Goal: Information Seeking & Learning: Learn about a topic

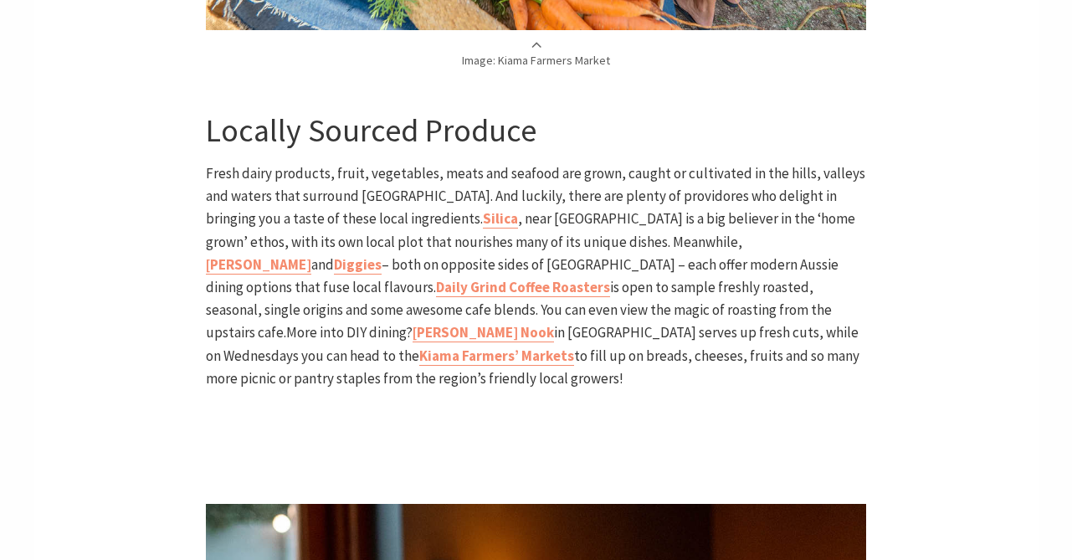
scroll to position [2207, 0]
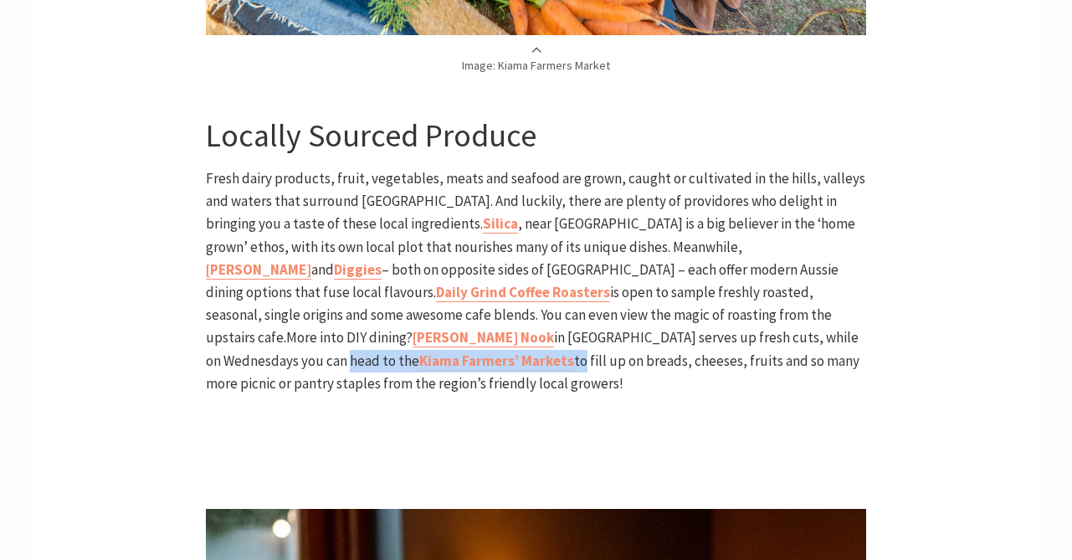
drag, startPoint x: 738, startPoint y: 325, endPoint x: 576, endPoint y: 321, distance: 162.5
click at [576, 321] on p "Fresh dairy products, fruit, vegetables, meats and seafood are grown, caught or…" at bounding box center [536, 281] width 660 height 228
copy p "Kiama Farmers’ Markets t"
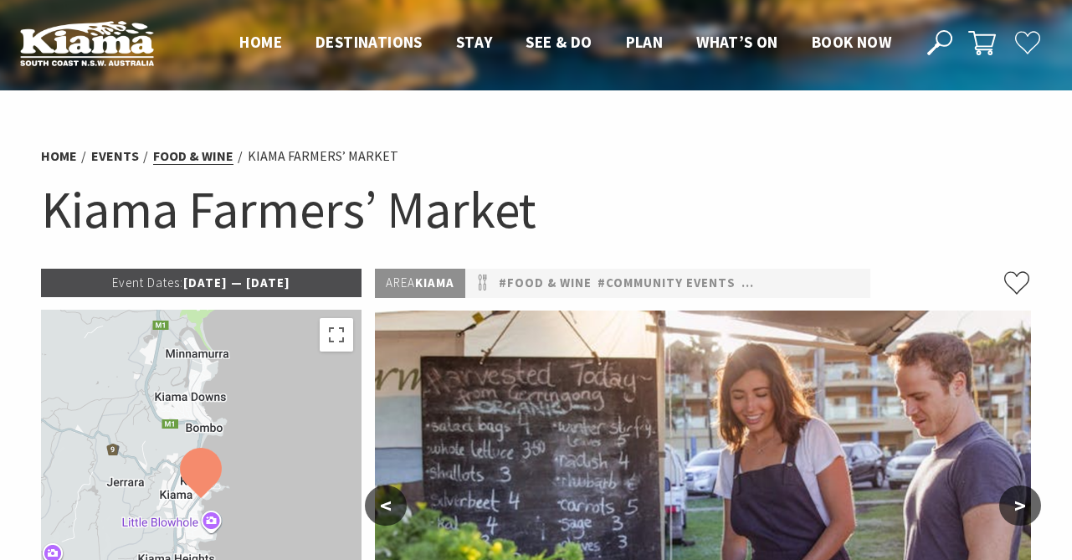
click at [191, 160] on link "Food & Wine" at bounding box center [193, 156] width 80 height 18
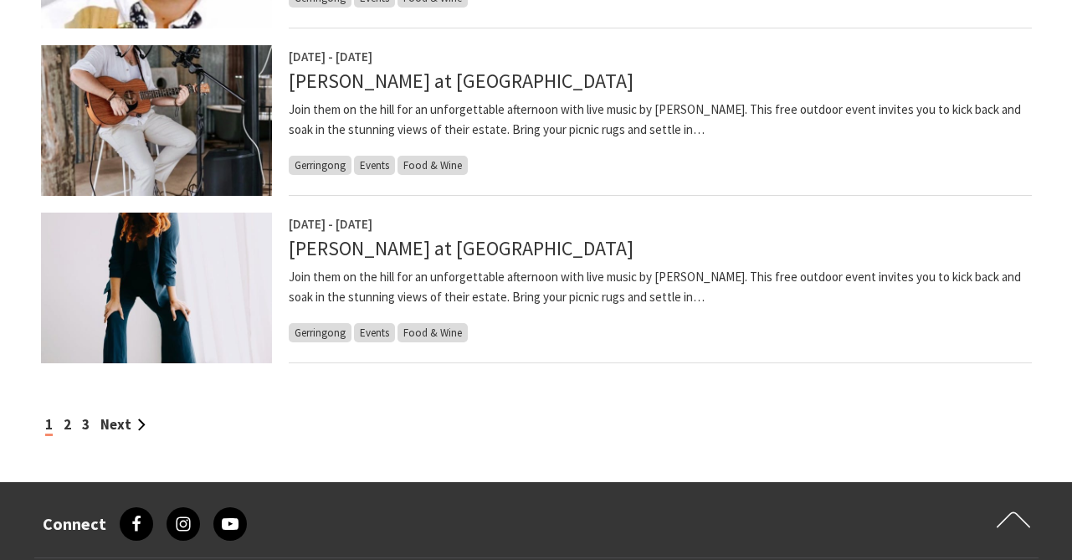
scroll to position [1472, 0]
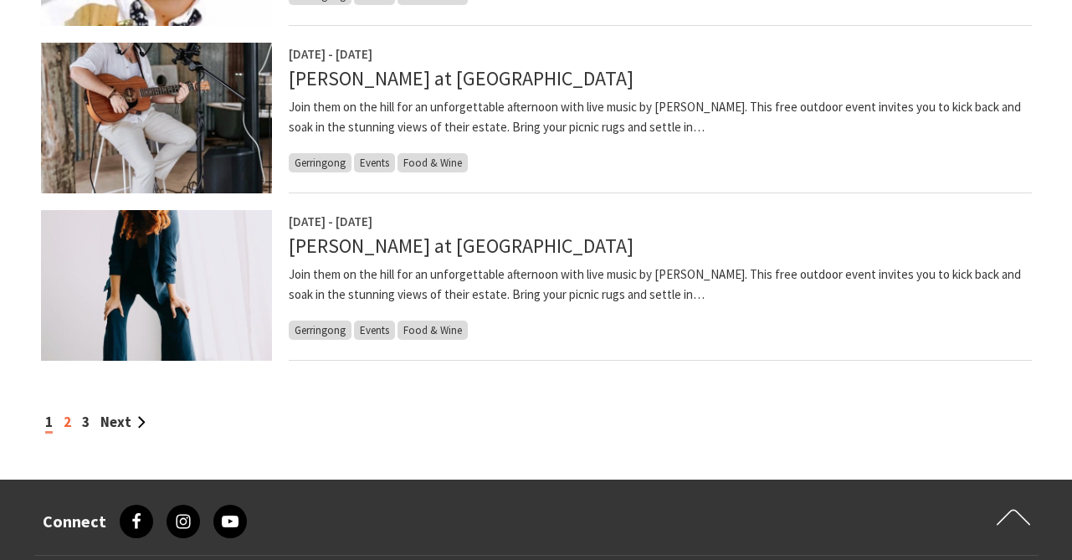
click at [69, 426] on link "2" at bounding box center [68, 422] width 8 height 18
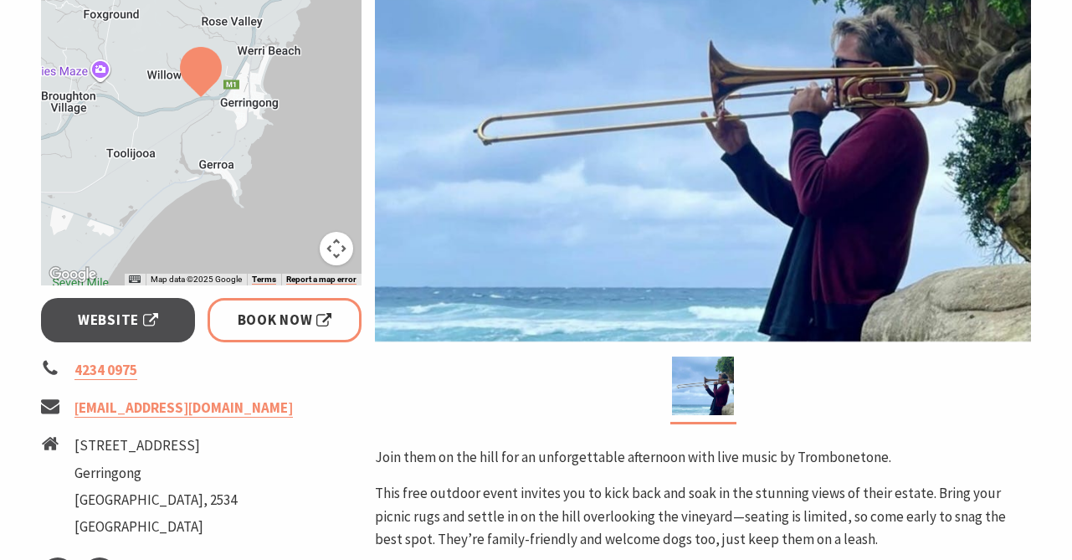
scroll to position [402, 0]
click at [614, 295] on img at bounding box center [703, 125] width 656 height 432
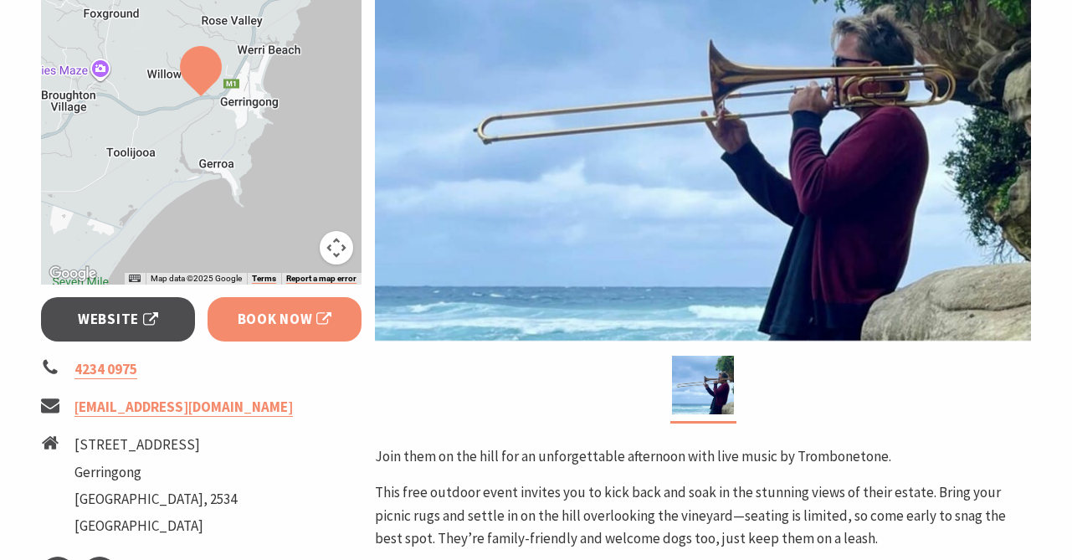
click at [347, 319] on link "Book Now" at bounding box center [285, 319] width 155 height 44
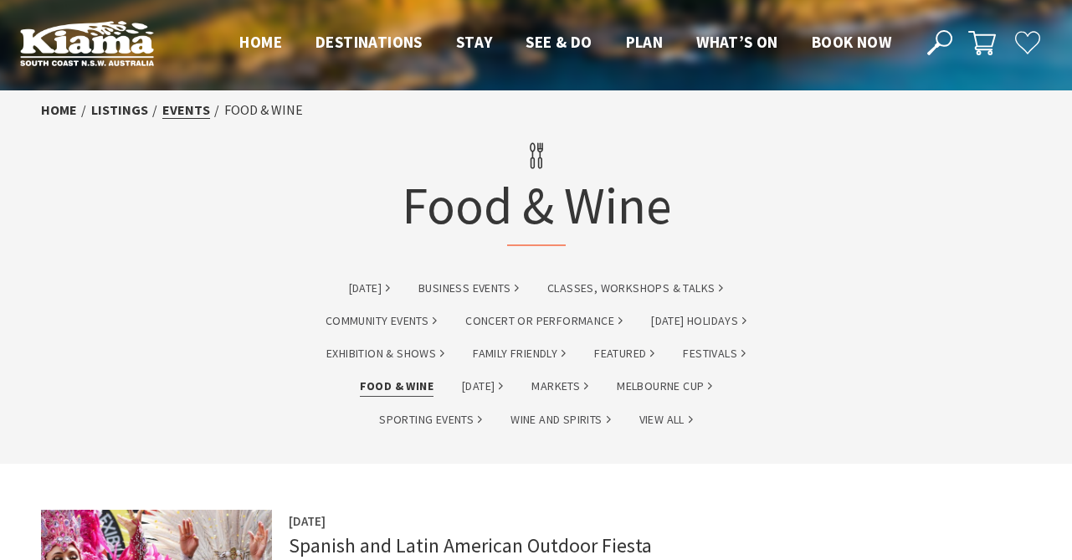
click at [178, 111] on link "Events" at bounding box center [186, 110] width 48 height 18
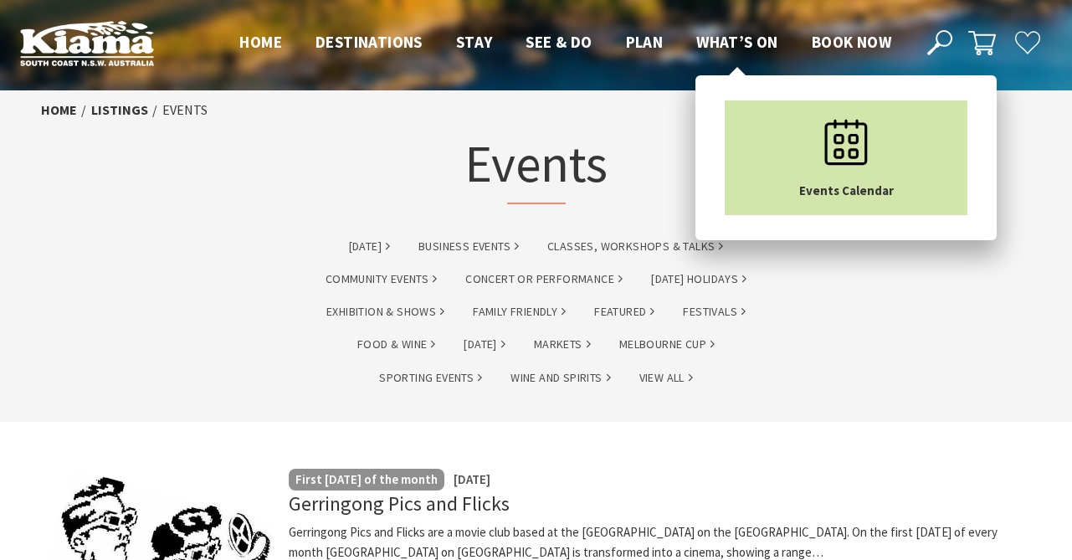
click at [801, 114] on link "Events Calendar" at bounding box center [846, 157] width 243 height 115
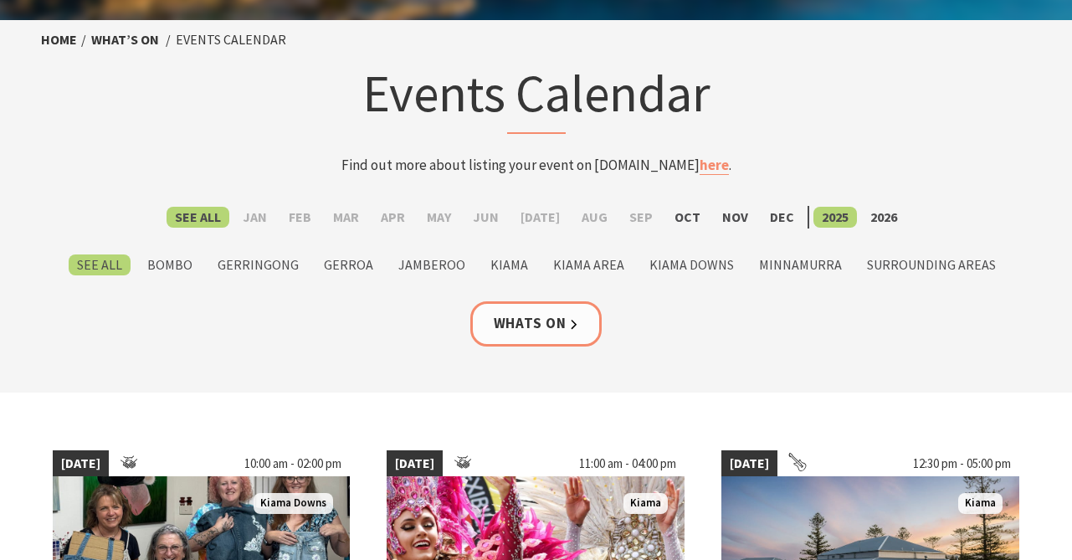
scroll to position [91, 0]
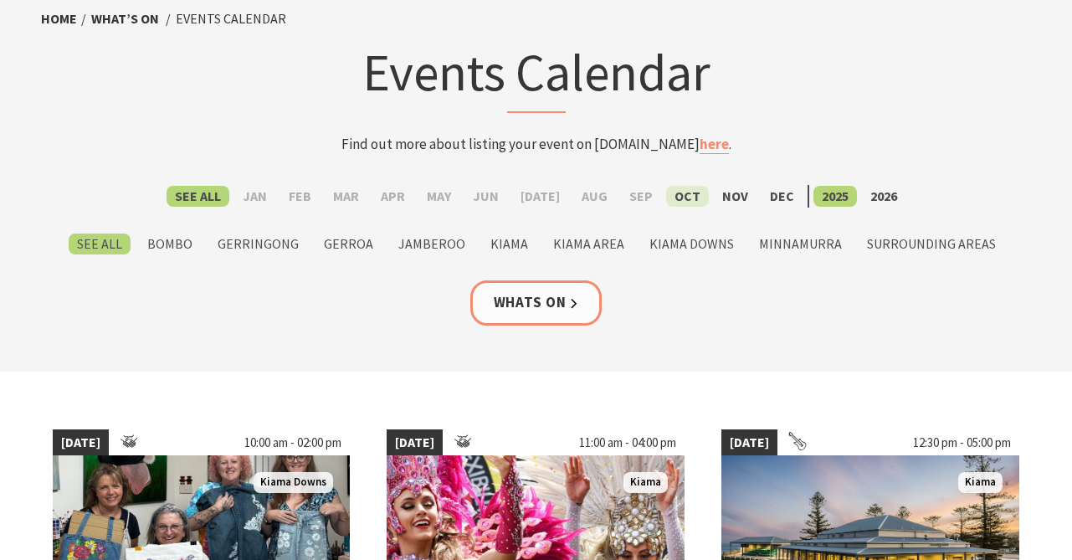
click at [674, 203] on label "Oct" at bounding box center [687, 196] width 43 height 21
click at [0, 0] on input "Oct" at bounding box center [0, 0] width 0 height 0
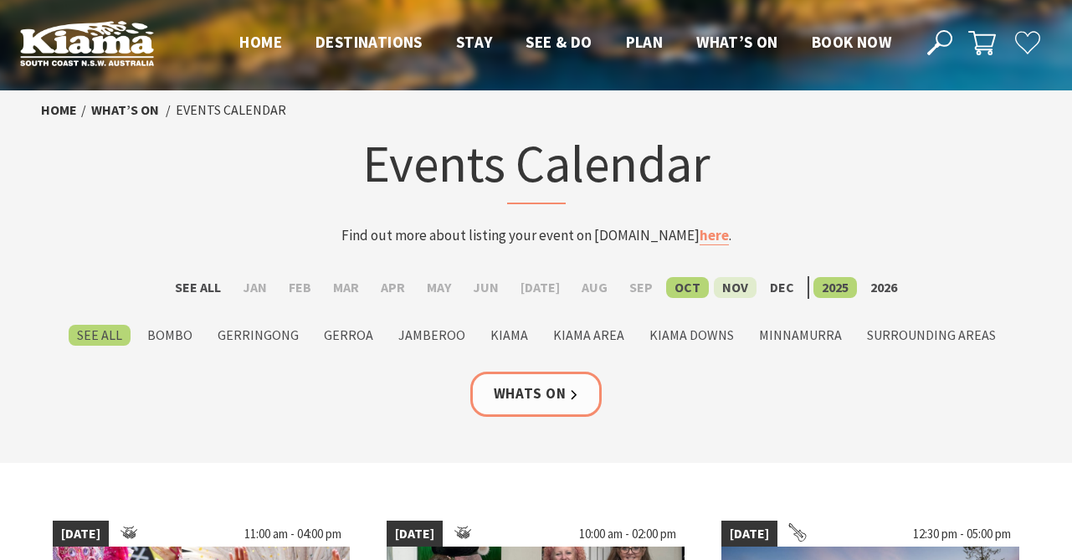
click at [715, 290] on label "Nov" at bounding box center [735, 287] width 43 height 21
click at [0, 0] on input "Nov" at bounding box center [0, 0] width 0 height 0
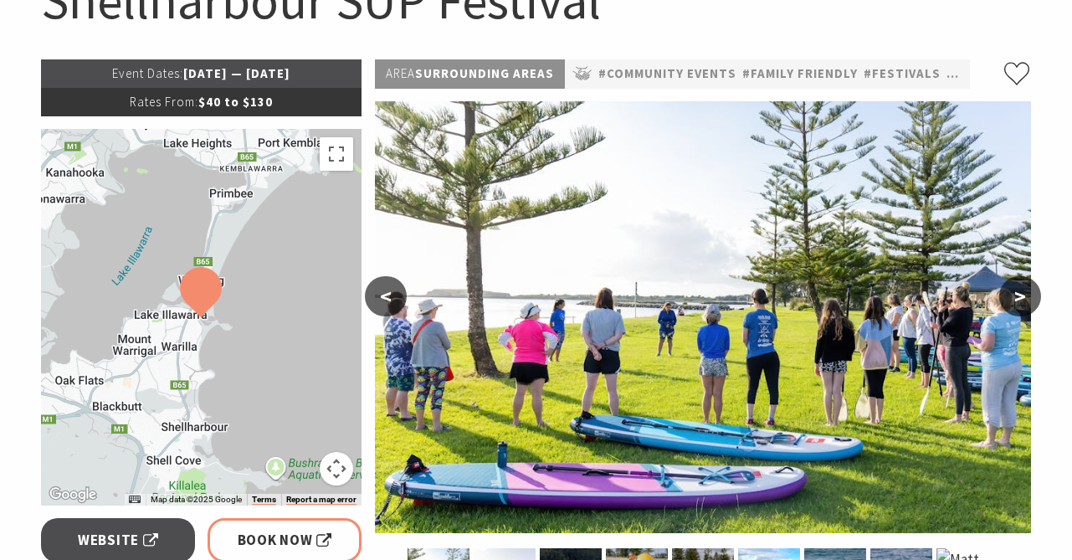
scroll to position [227, 0]
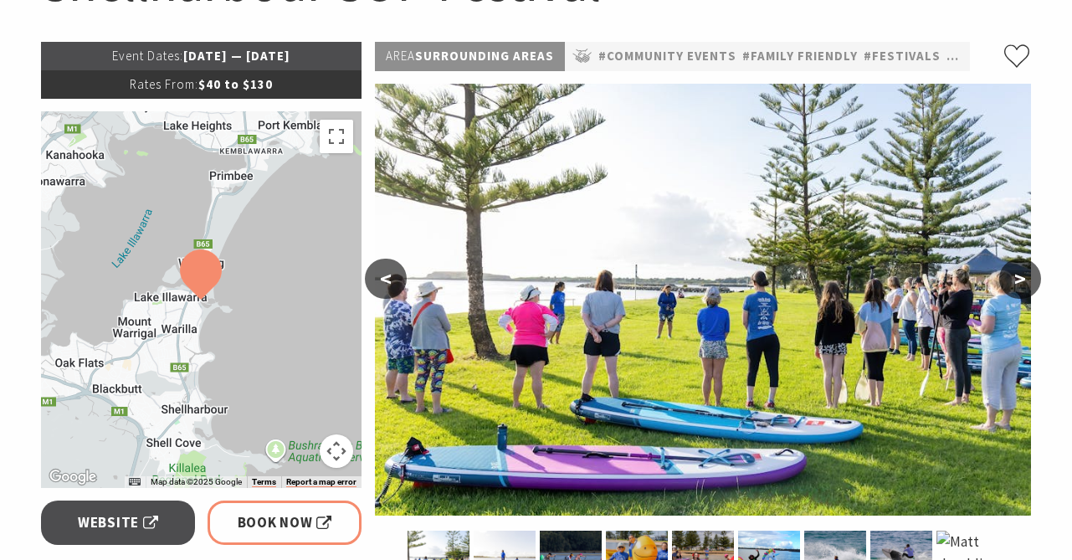
click at [1023, 290] on button ">" at bounding box center [1021, 279] width 42 height 40
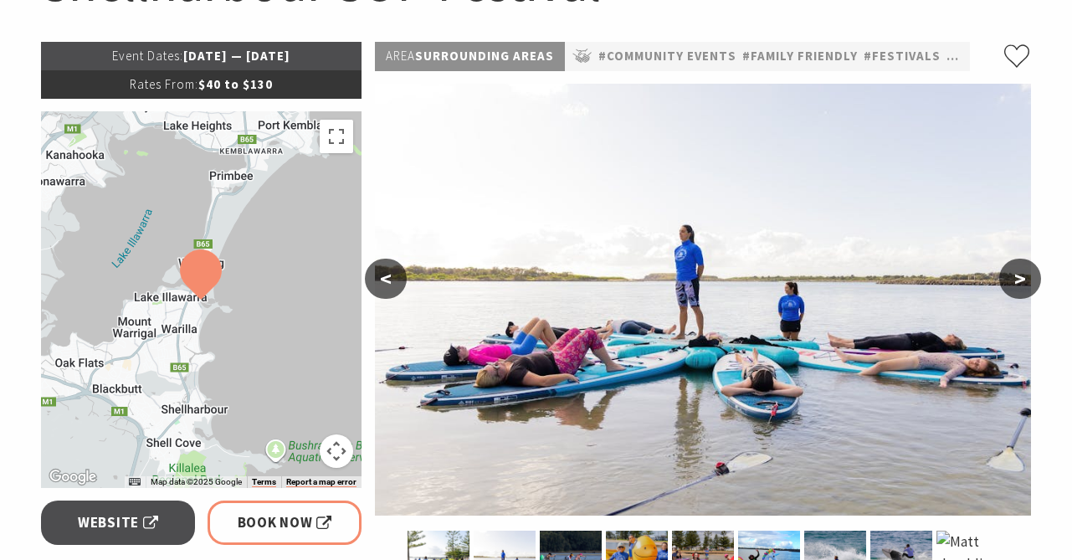
click at [1022, 288] on button ">" at bounding box center [1021, 279] width 42 height 40
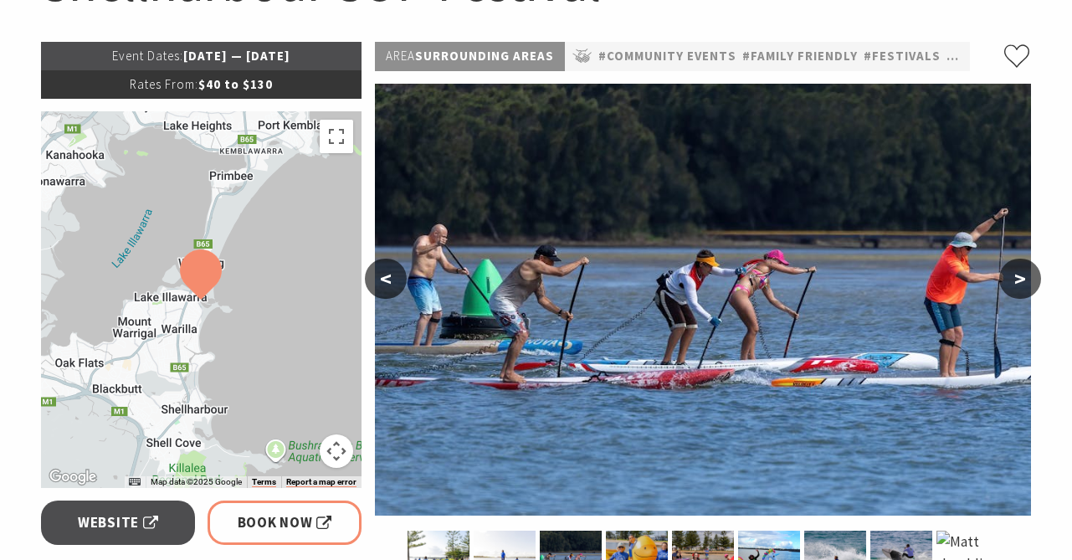
click at [1023, 289] on button ">" at bounding box center [1021, 279] width 42 height 40
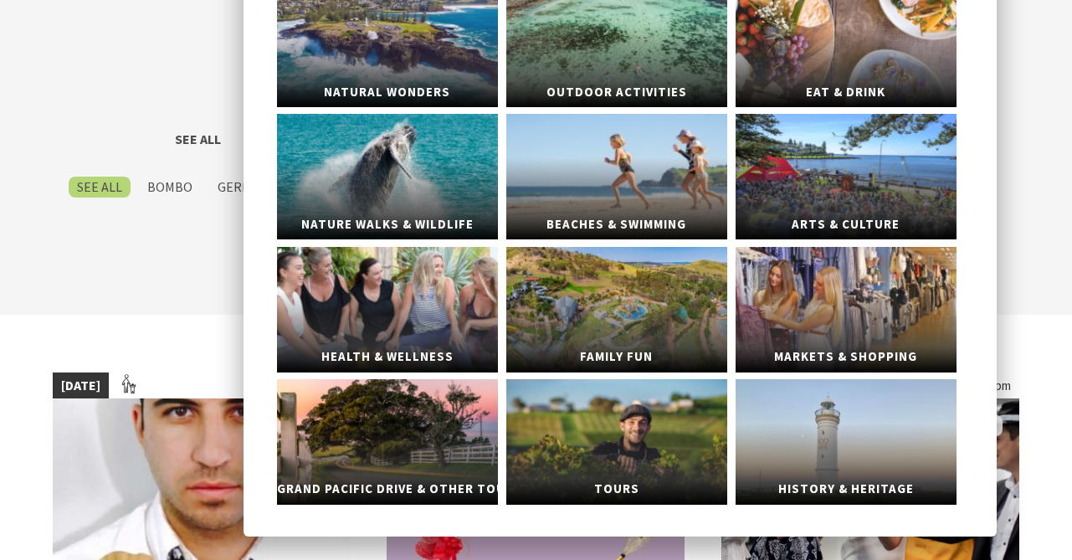
scroll to position [150, 0]
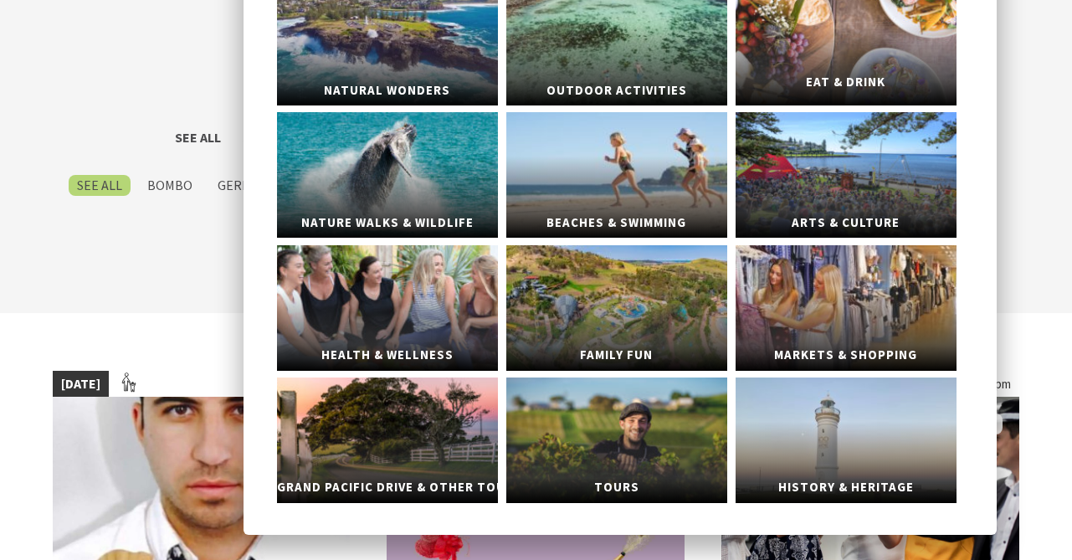
click at [843, 81] on span "Eat & Drink" at bounding box center [846, 82] width 221 height 31
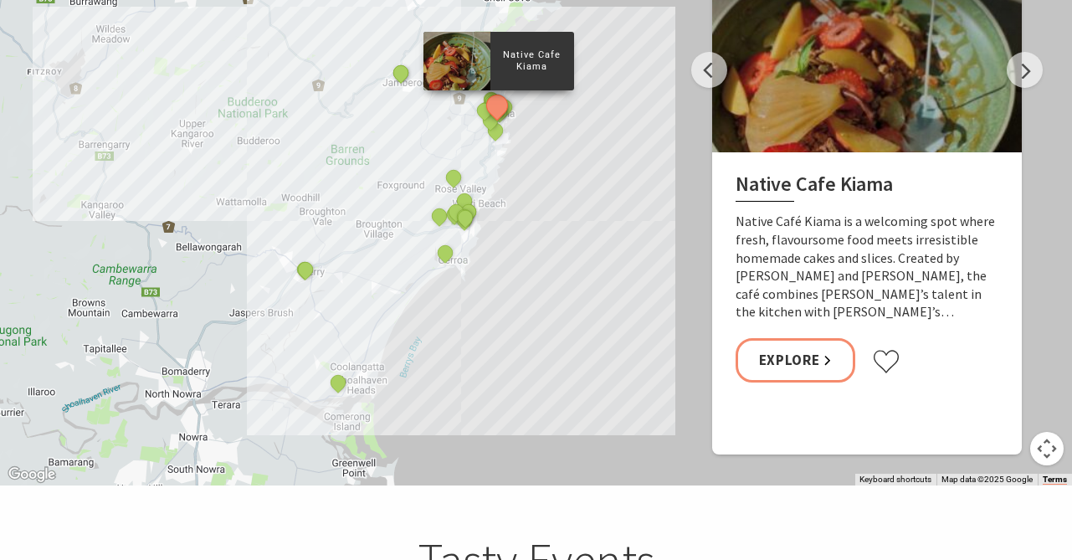
scroll to position [1914, 0]
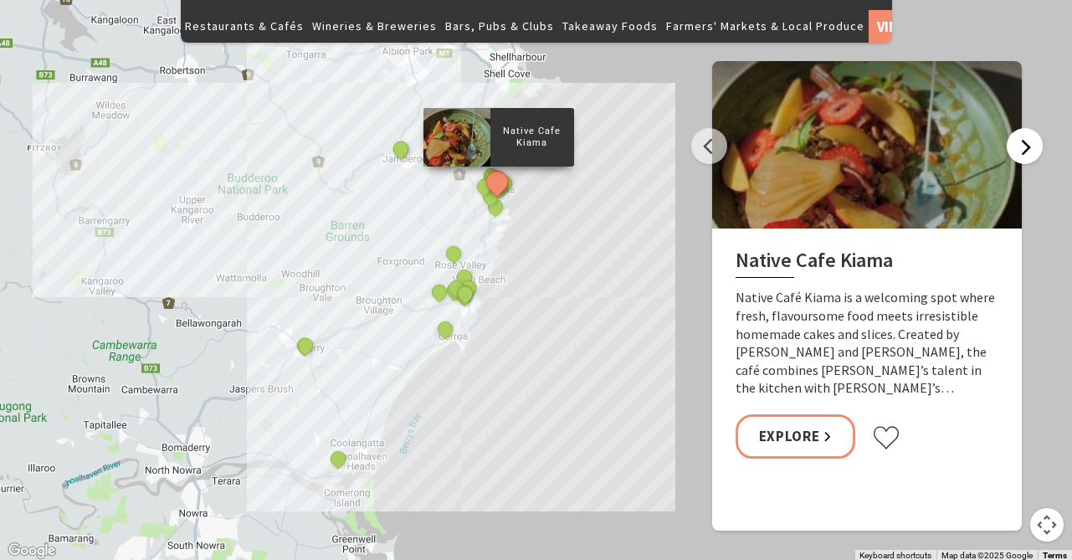
click at [1027, 128] on button "Next" at bounding box center [1025, 146] width 36 height 36
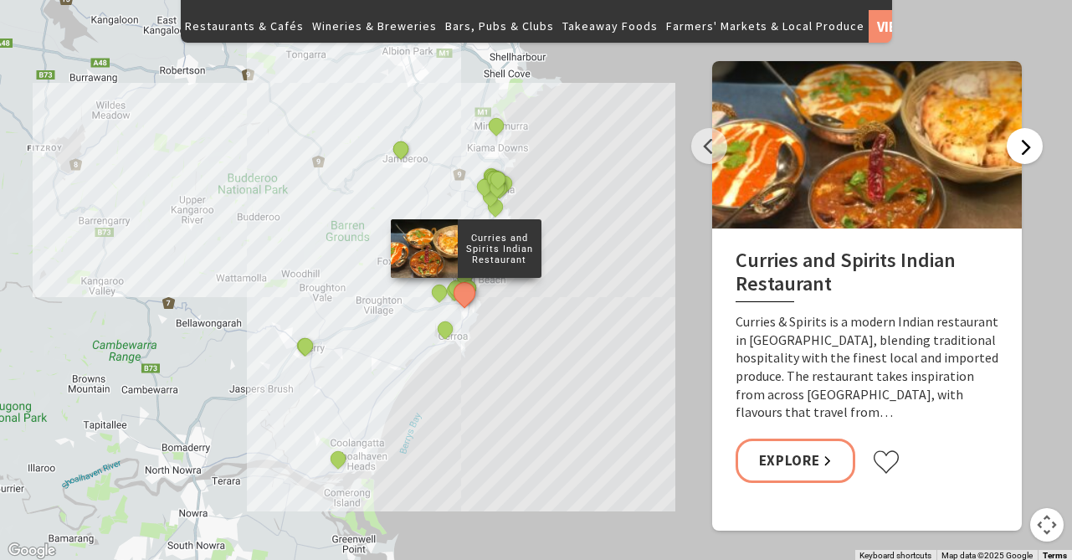
click at [1027, 128] on button "Next" at bounding box center [1025, 146] width 36 height 36
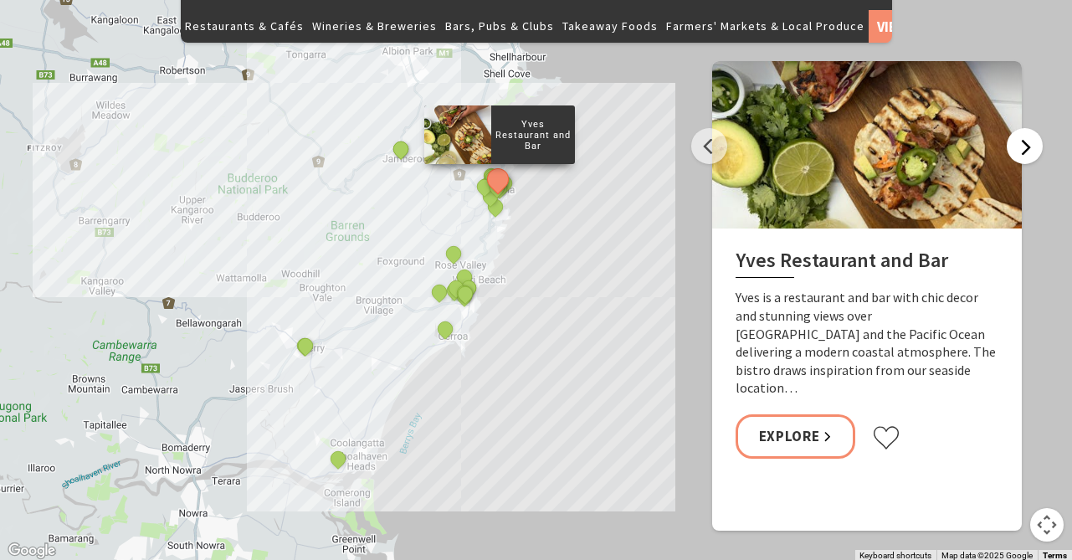
click at [1027, 128] on button "Next" at bounding box center [1025, 146] width 36 height 36
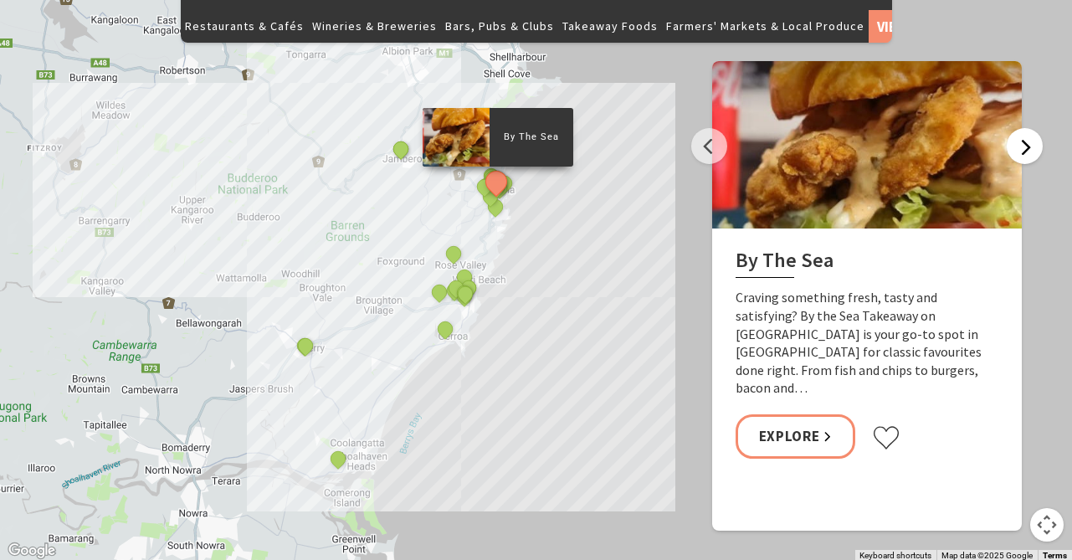
click at [1028, 128] on button "Next" at bounding box center [1025, 146] width 36 height 36
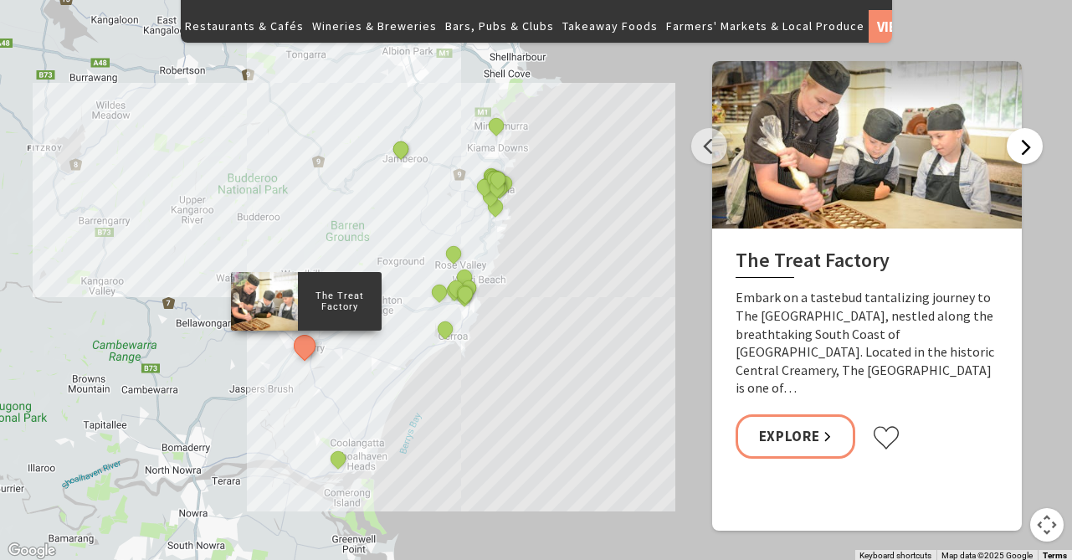
click at [1028, 128] on button "Next" at bounding box center [1025, 146] width 36 height 36
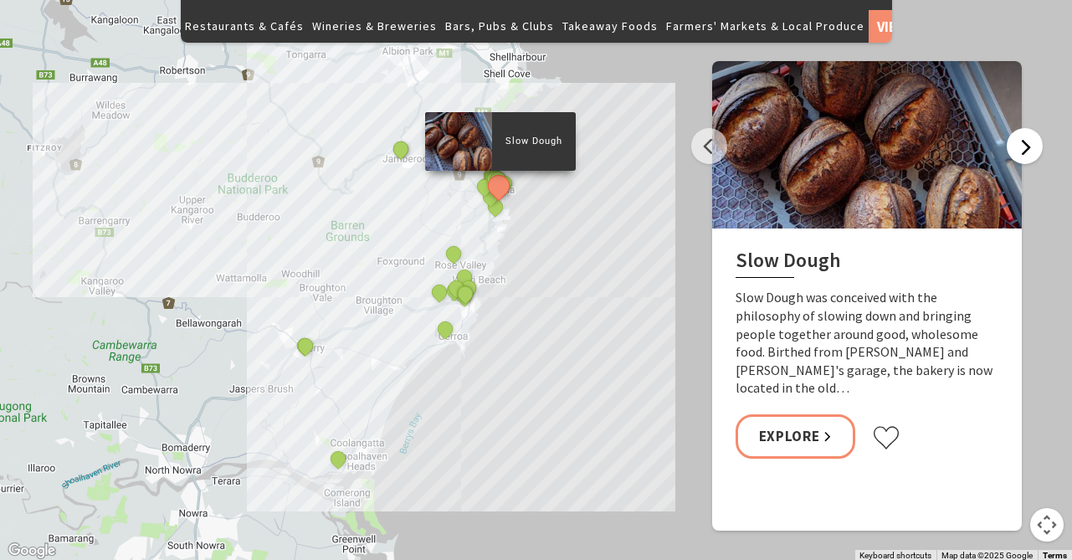
click at [1029, 128] on button "Next" at bounding box center [1025, 146] width 36 height 36
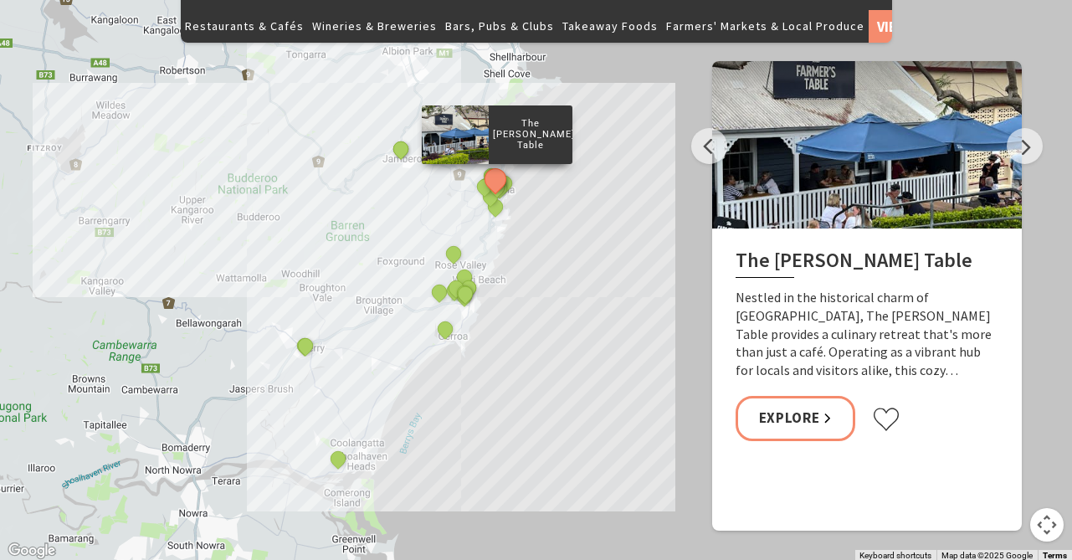
click at [1045, 508] on button "Map camera controls" at bounding box center [1047, 524] width 33 height 33
click at [1002, 466] on button "Move right" at bounding box center [1005, 482] width 33 height 33
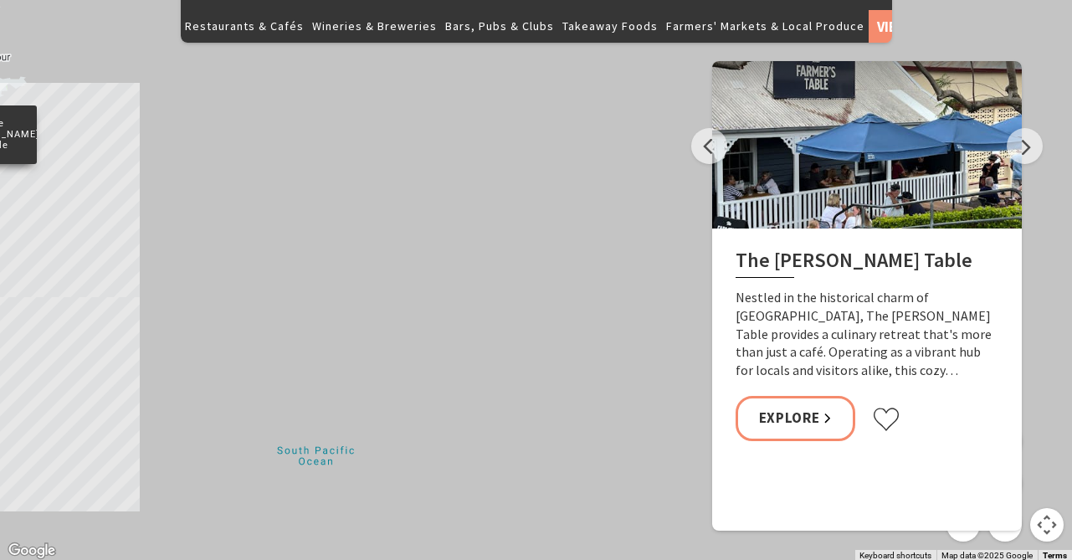
click at [926, 466] on button "Move left" at bounding box center [921, 482] width 33 height 33
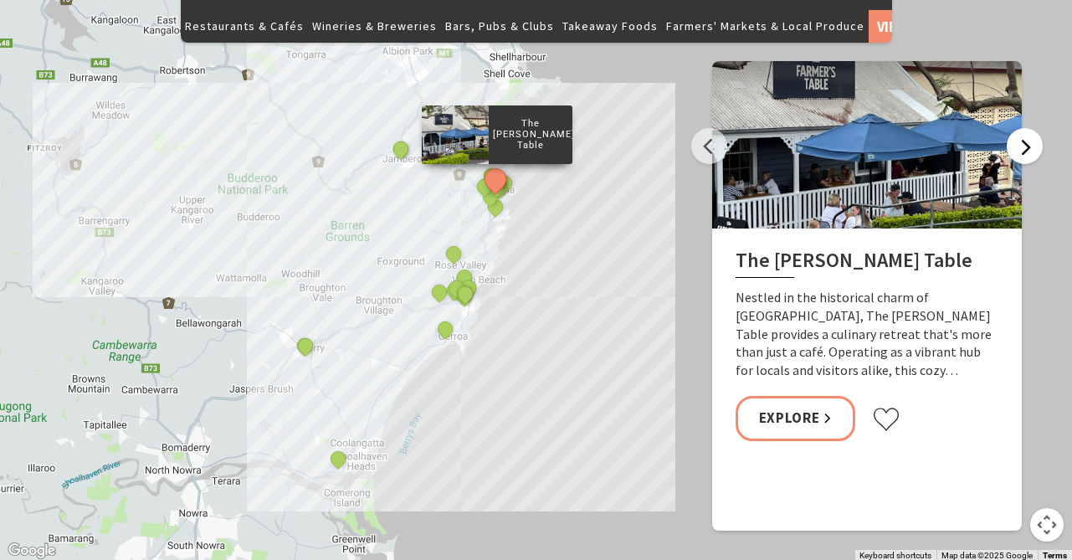
click at [1016, 128] on button "Next" at bounding box center [1025, 146] width 36 height 36
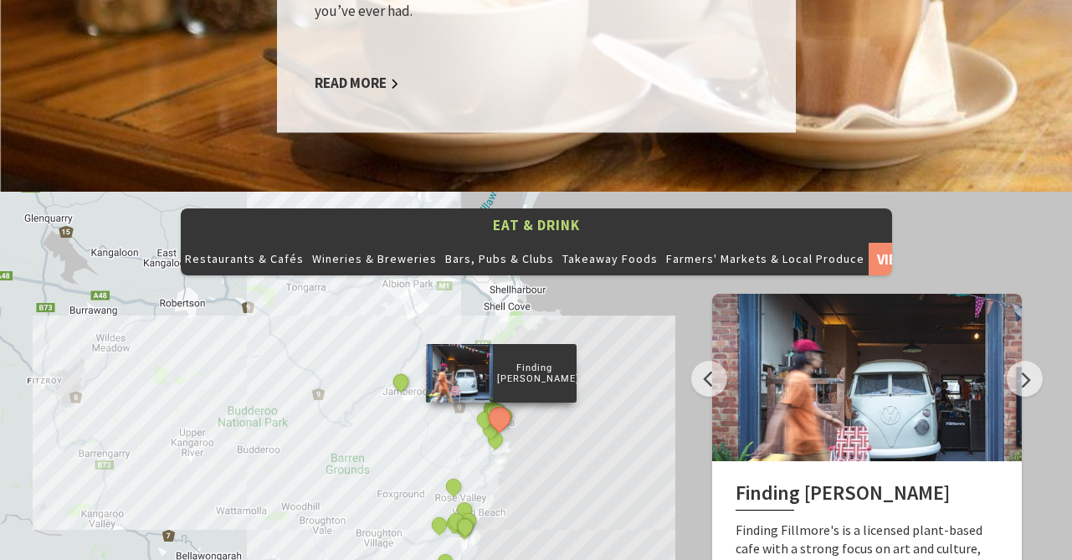
scroll to position [1678, 0]
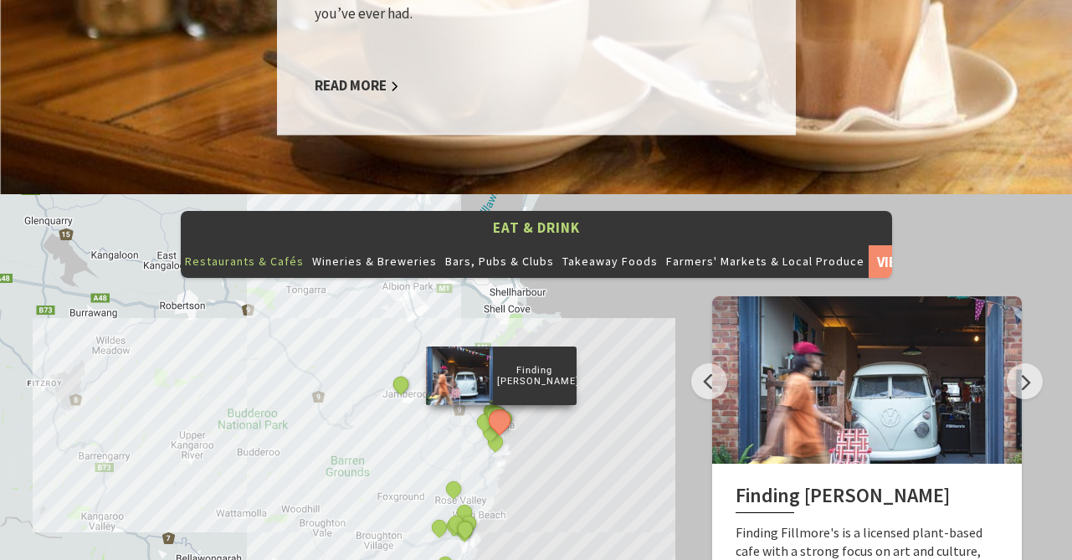
click at [272, 244] on button "Restaurants & Cafés" at bounding box center [244, 260] width 127 height 33
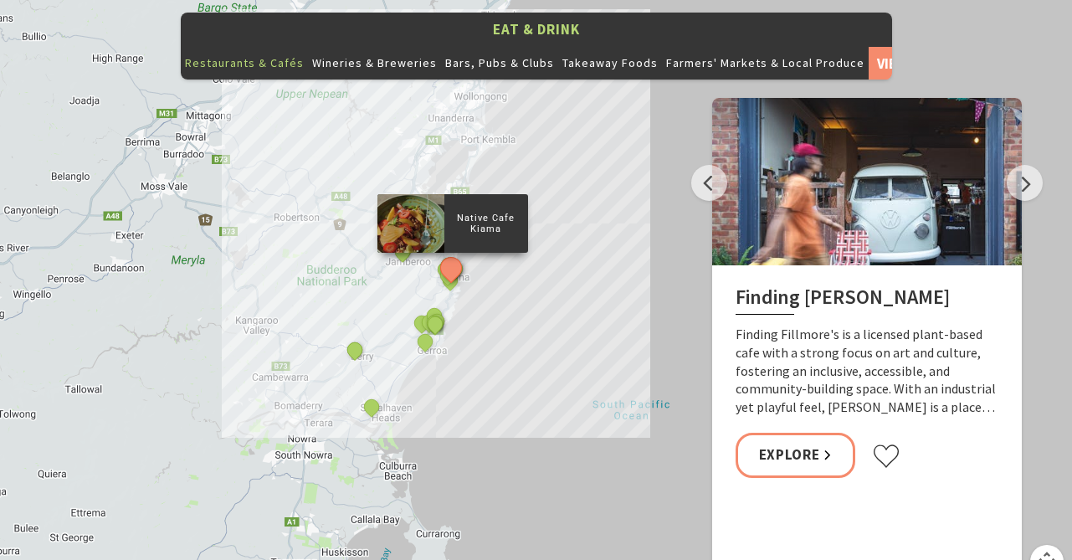
scroll to position [1880, 0]
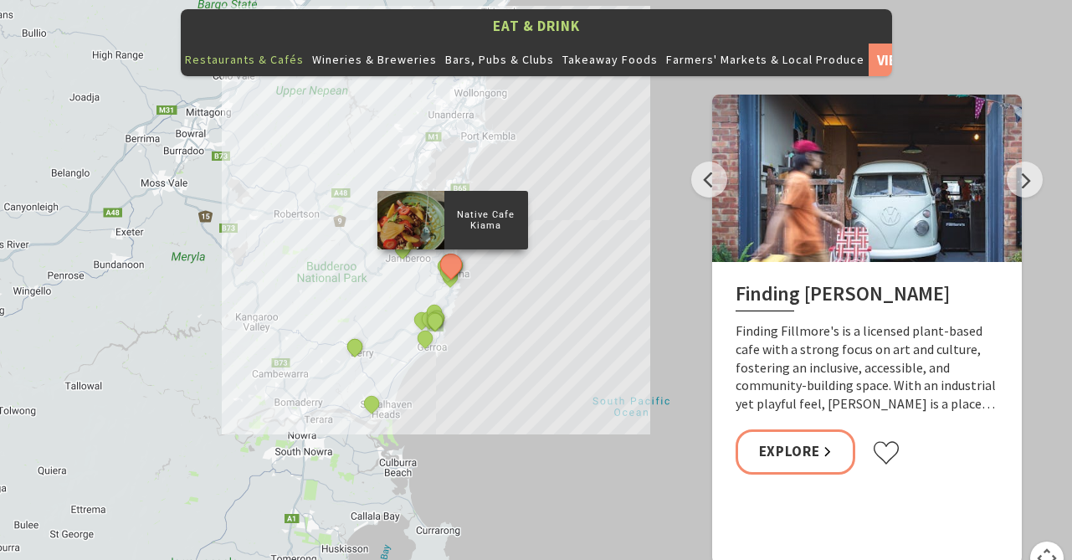
click at [1052, 542] on button "Map camera controls" at bounding box center [1047, 558] width 33 height 33
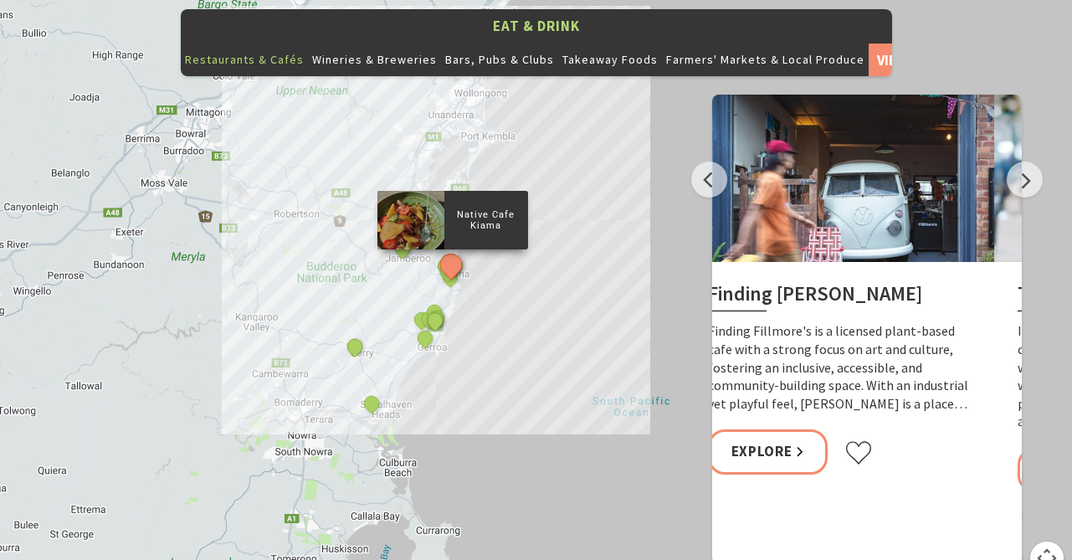
drag, startPoint x: 1010, startPoint y: 468, endPoint x: 974, endPoint y: 458, distance: 36.6
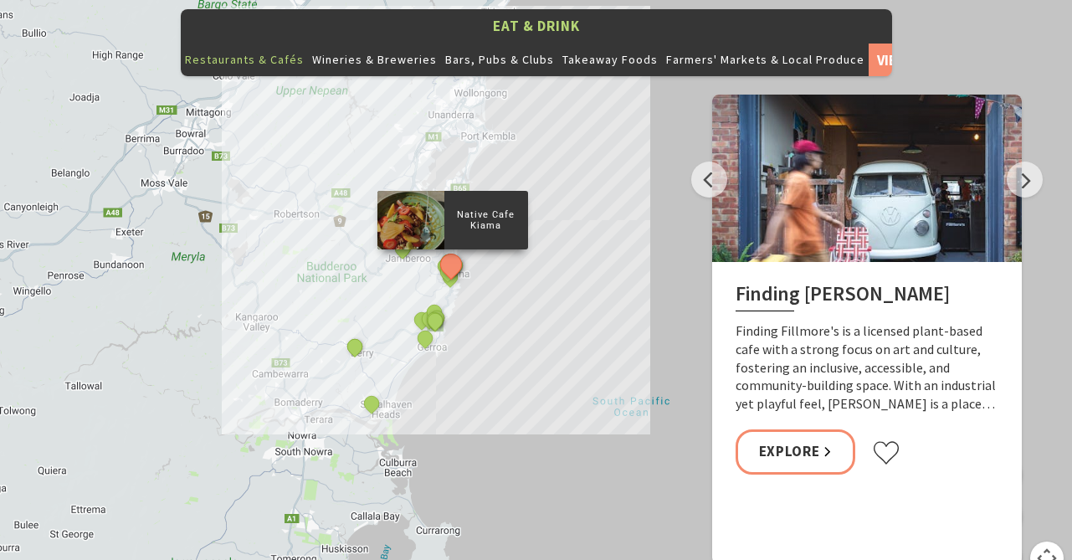
click at [974, 458] on div "Finding Fillmore's Finding Fillmore's is a licensed plant-based cafe with a str…" at bounding box center [867, 380] width 310 height 236
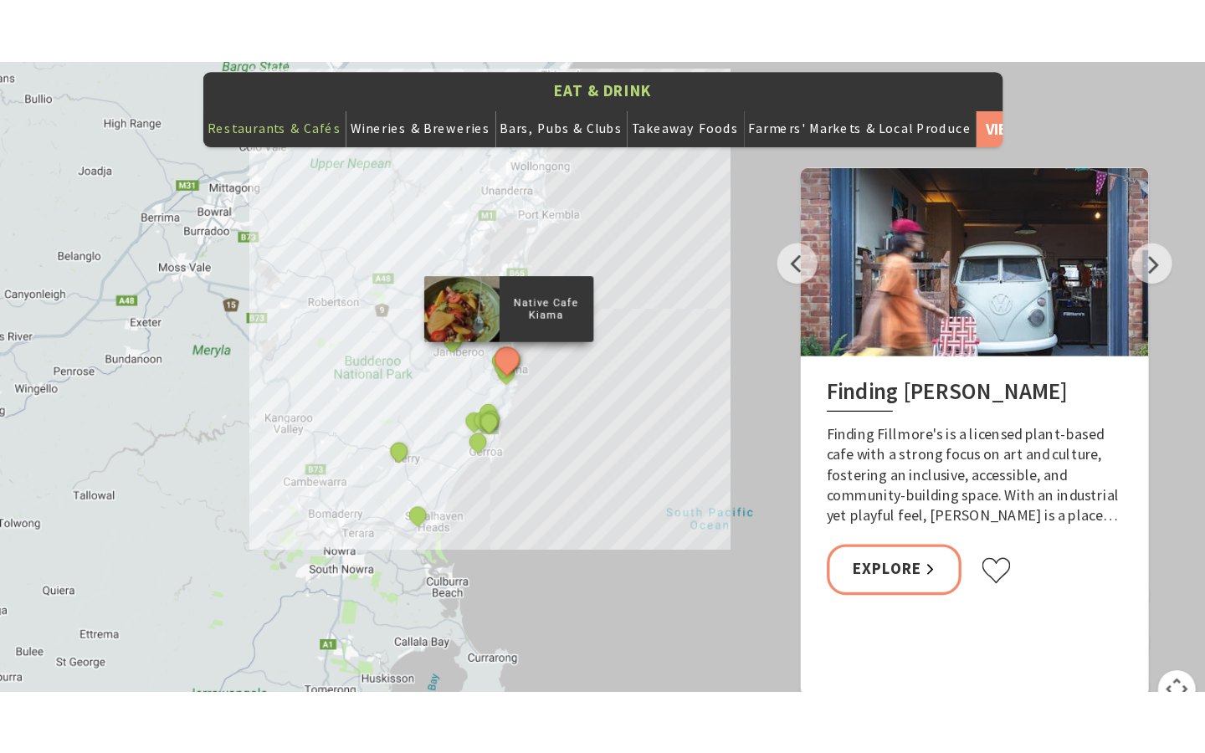
scroll to position [1901, 0]
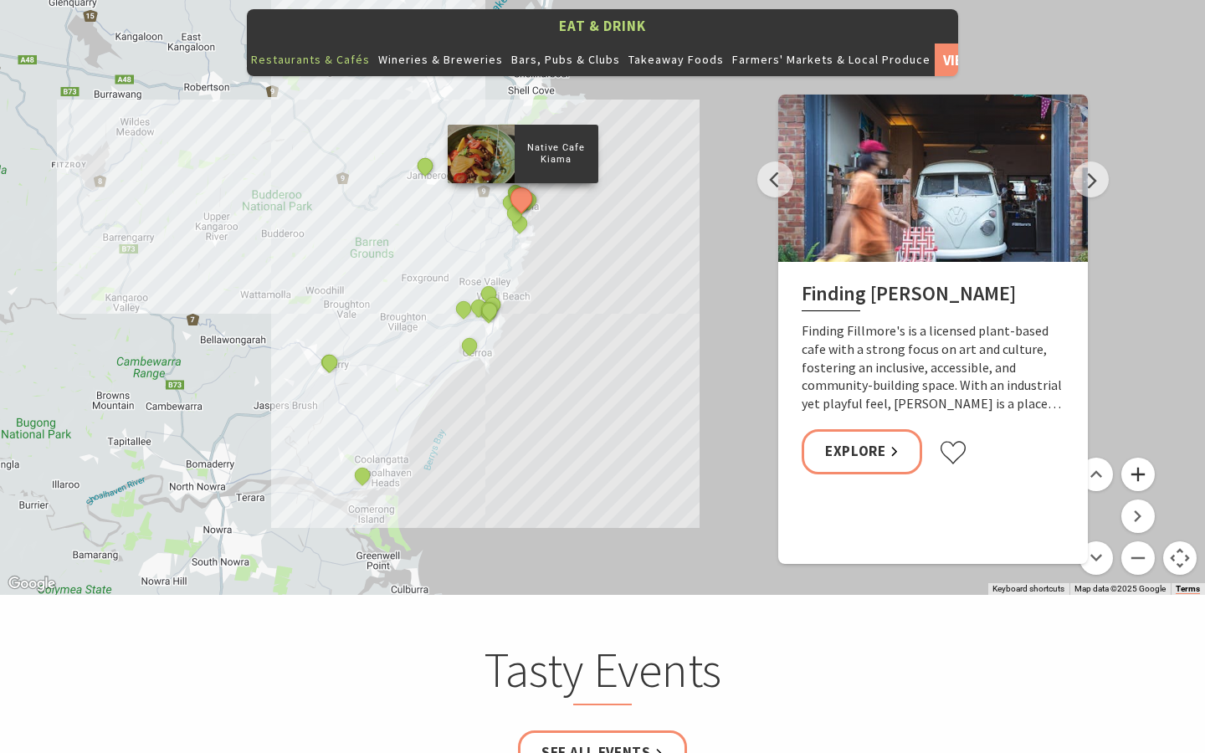
click at [1072, 458] on button "Zoom in" at bounding box center [1138, 474] width 33 height 33
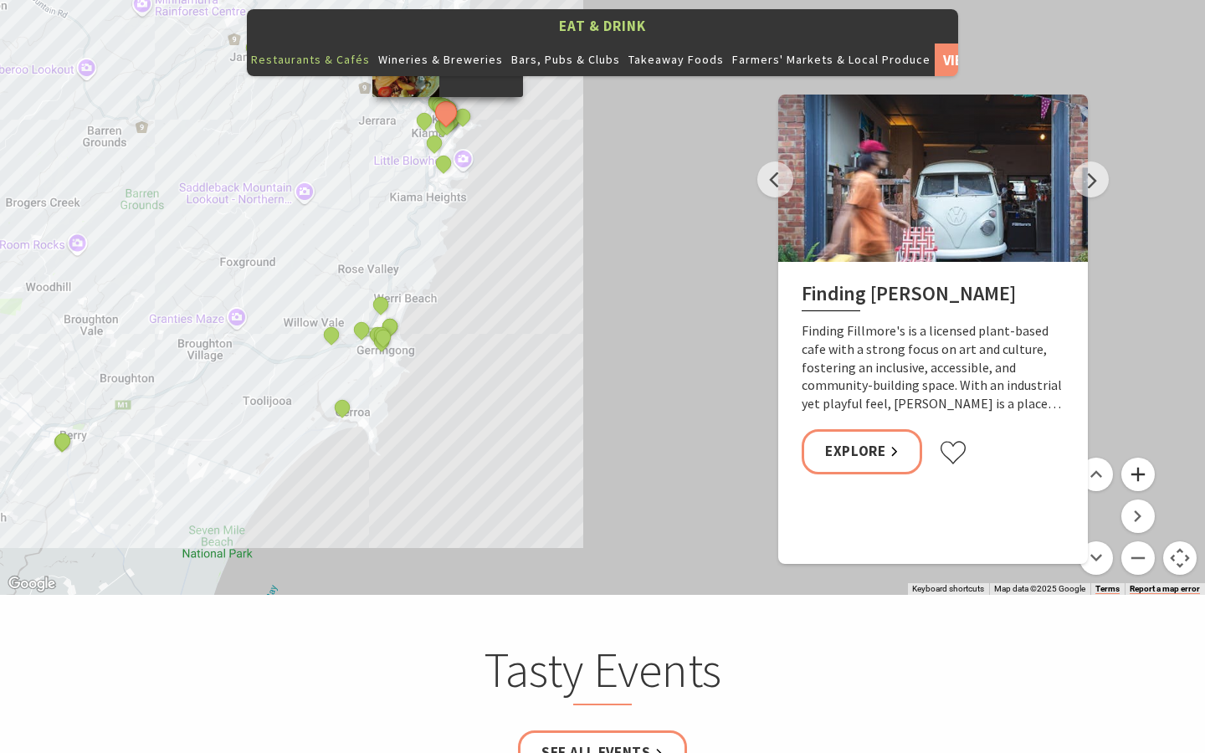
click at [1072, 458] on button "Zoom in" at bounding box center [1138, 474] width 33 height 33
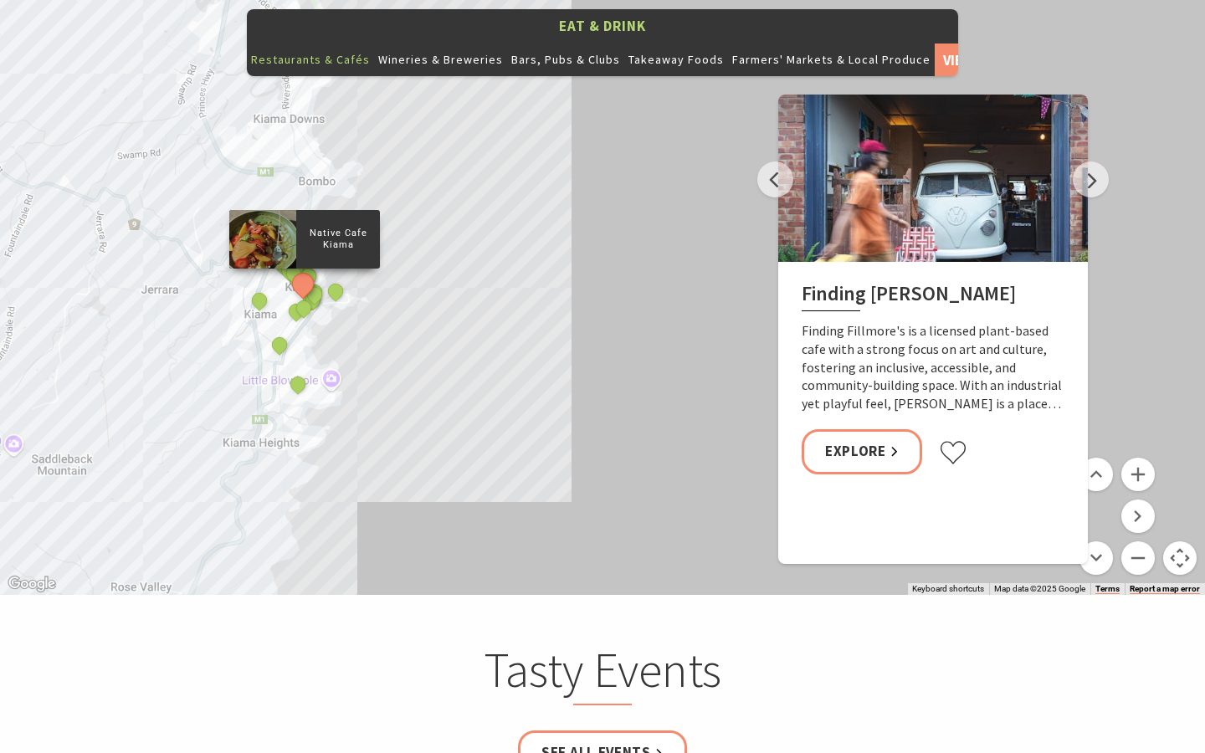
drag, startPoint x: 457, startPoint y: 230, endPoint x: 465, endPoint y: 578, distance: 347.5
click at [1072, 458] on button "Zoom in" at bounding box center [1138, 474] width 33 height 33
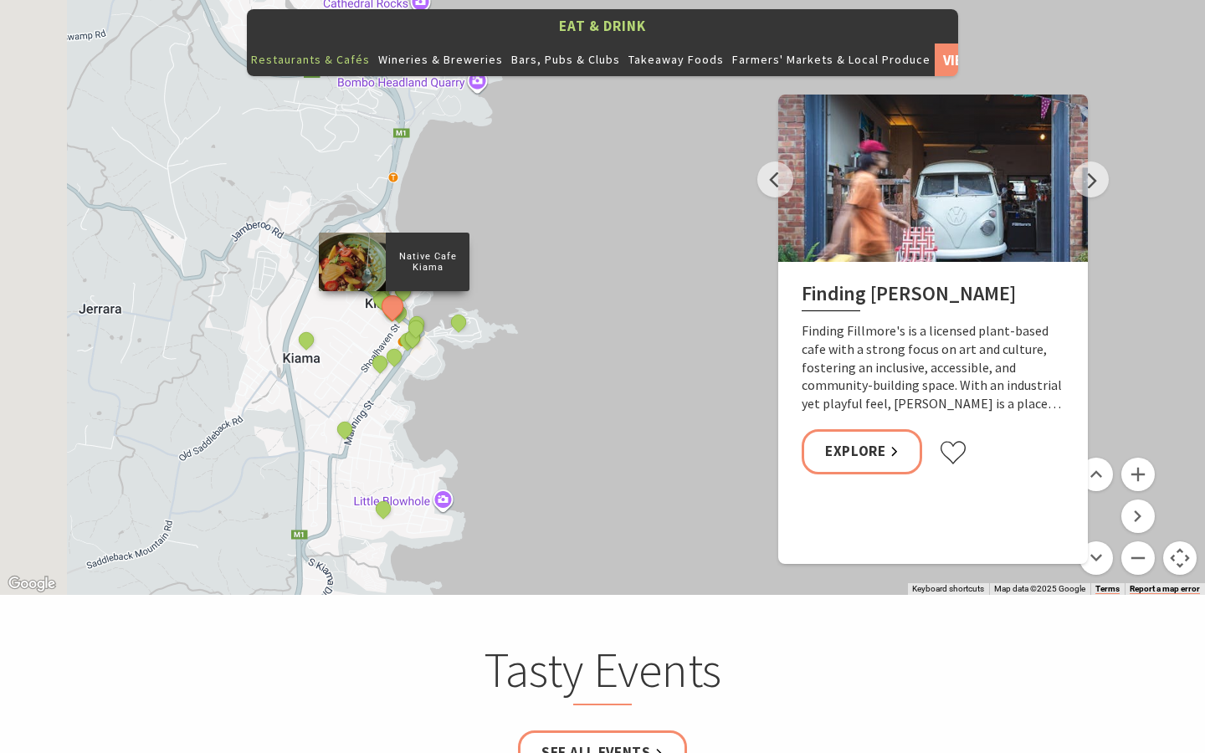
drag, startPoint x: 419, startPoint y: 324, endPoint x: 799, endPoint y: 347, distance: 380.8
click at [799, 347] on div "Eat & Drink Restaurants & Cafés Wineries & Breweries Bars, Pubs & Clubs Takeawa…" at bounding box center [602, 293] width 1205 height 603
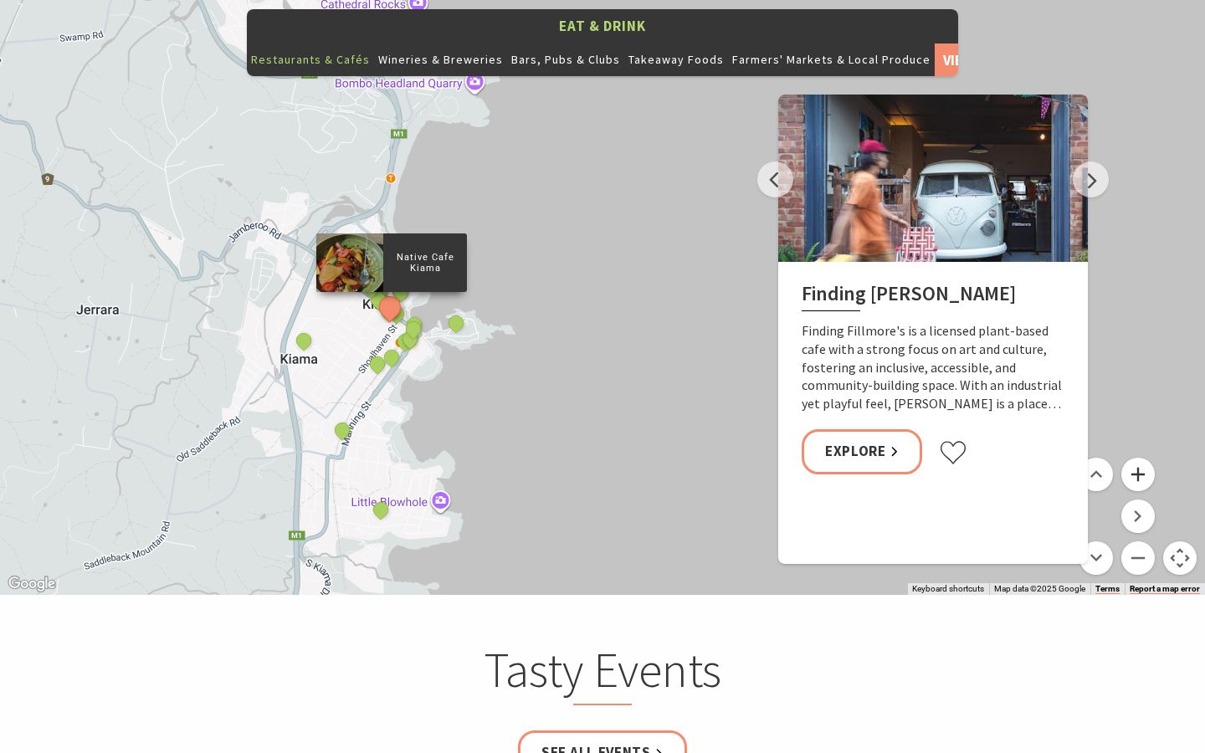
click at [1072, 458] on button "Zoom in" at bounding box center [1138, 474] width 33 height 33
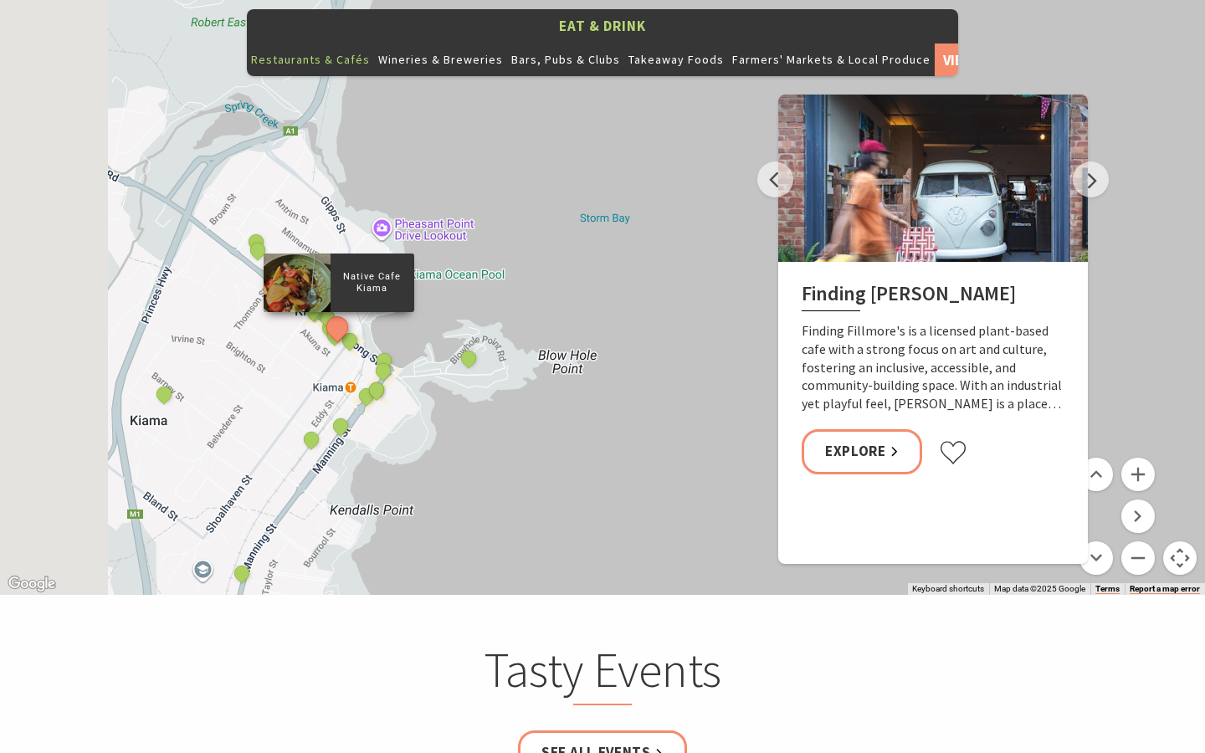
drag, startPoint x: 658, startPoint y: 285, endPoint x: 859, endPoint y: 283, distance: 200.9
click at [860, 283] on div "Eat & Drink Restaurants & Cafés Wineries & Breweries Bars, Pubs & Clubs Takeawa…" at bounding box center [602, 293] width 1205 height 603
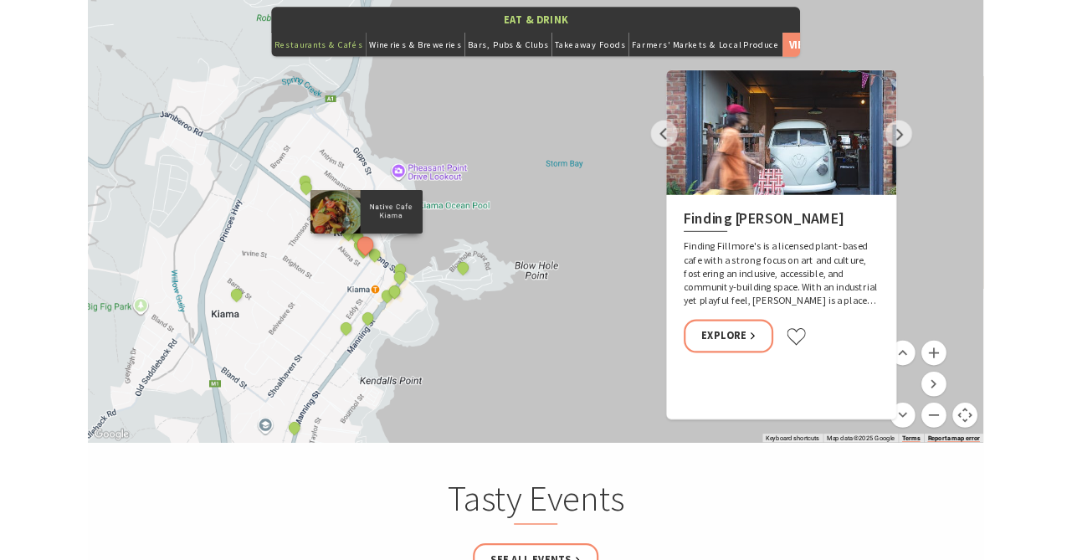
scroll to position [1880, 0]
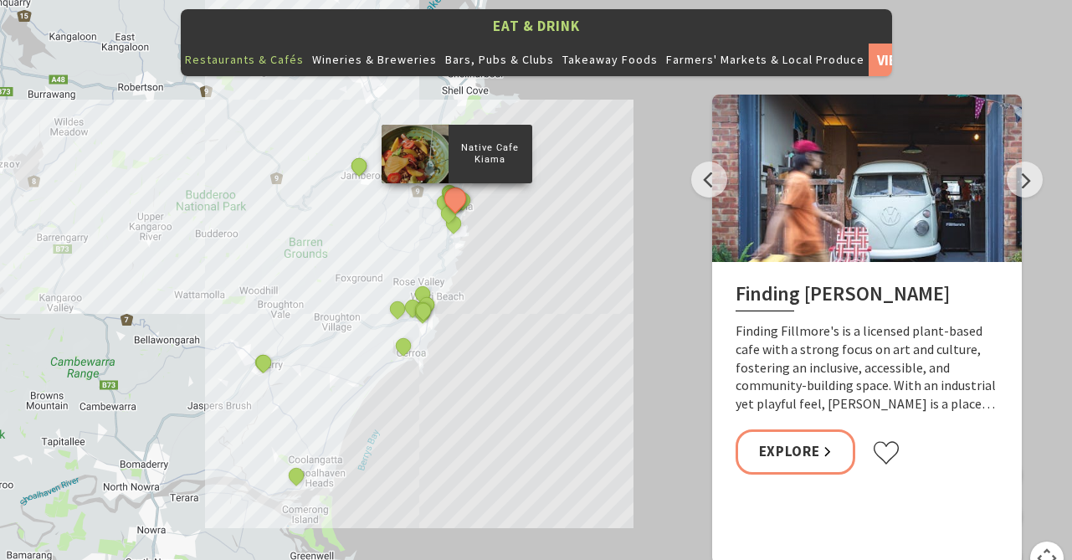
click at [988, 442] on div "Finding Fillmore's Finding Fillmore's is a licensed plant-based cafe with a str…" at bounding box center [867, 380] width 310 height 236
click at [1015, 439] on div "Finding Fillmore's Finding Fillmore's is a licensed plant-based cafe with a str…" at bounding box center [867, 380] width 310 height 236
click at [1007, 542] on button "Zoom out" at bounding box center [1005, 558] width 33 height 33
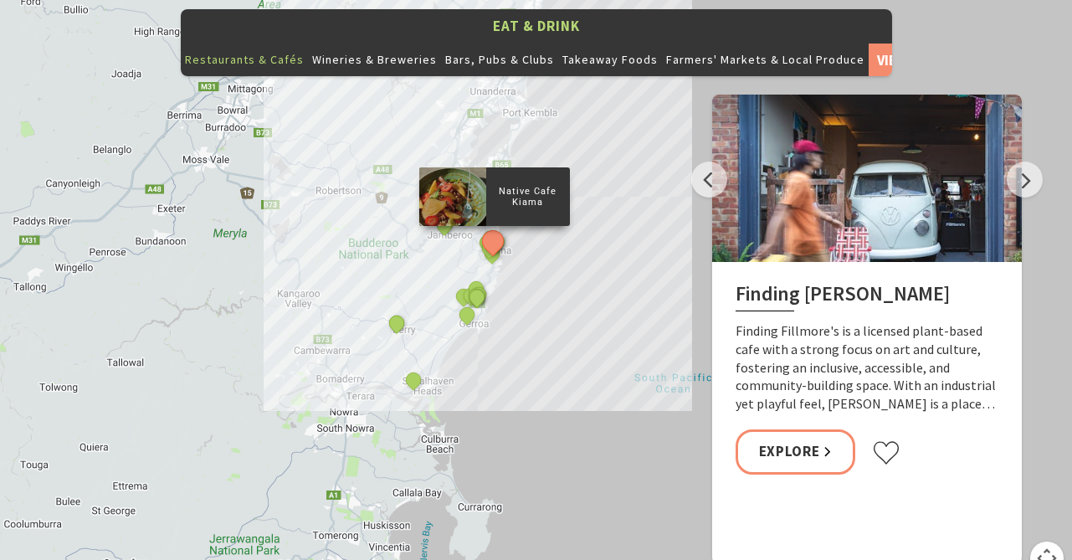
click at [1007, 438] on div "Finding Fillmore's Finding Fillmore's is a licensed plant-based cafe with a str…" at bounding box center [867, 380] width 310 height 236
click at [1044, 542] on button "Map camera controls" at bounding box center [1047, 558] width 33 height 33
click at [1053, 542] on button "Map camera controls" at bounding box center [1047, 558] width 33 height 33
click at [1056, 542] on button "Map camera controls" at bounding box center [1047, 558] width 33 height 33
click at [1051, 542] on button "Map camera controls" at bounding box center [1047, 558] width 33 height 33
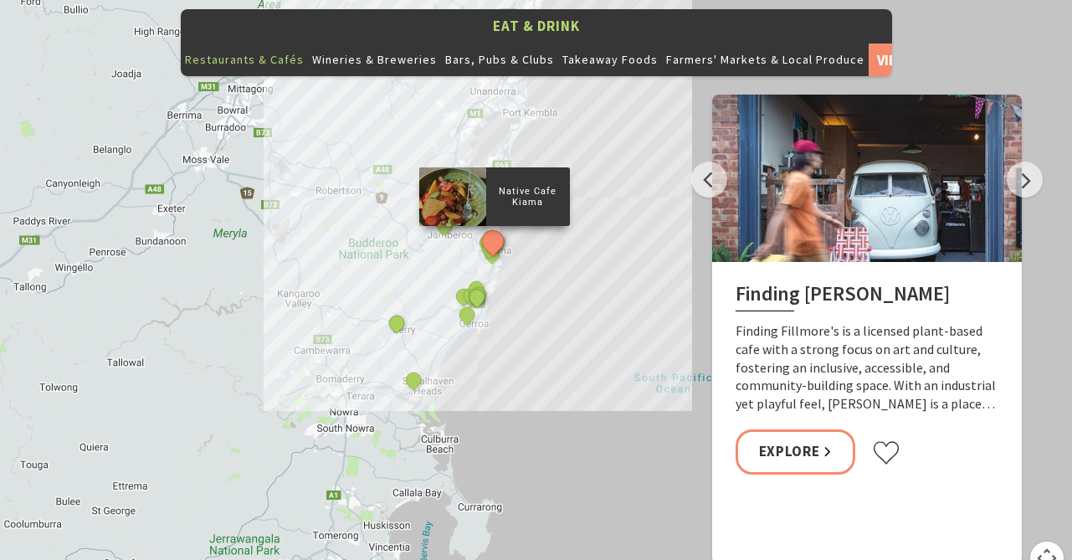
click at [1051, 542] on button "Map camera controls" at bounding box center [1047, 558] width 33 height 33
click at [1027, 162] on button "Next" at bounding box center [1025, 180] width 36 height 36
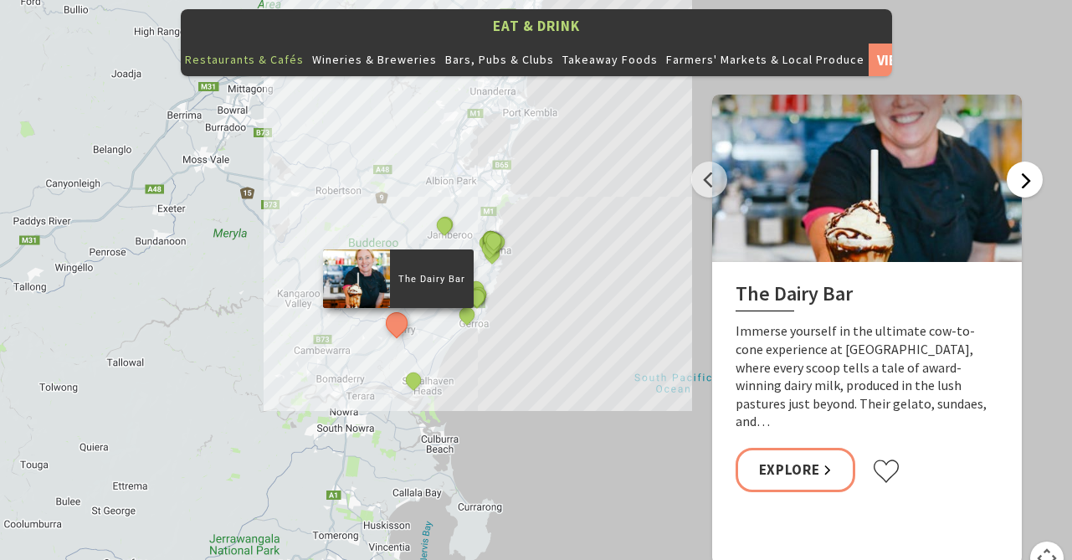
click at [1040, 162] on button "Next" at bounding box center [1025, 180] width 36 height 36
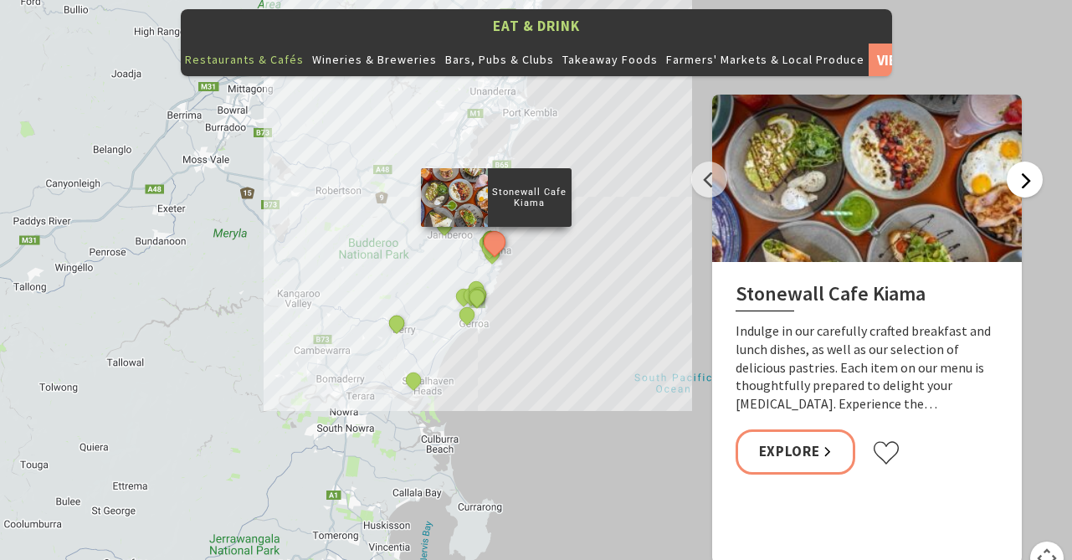
click at [1040, 162] on button "Next" at bounding box center [1025, 180] width 36 height 36
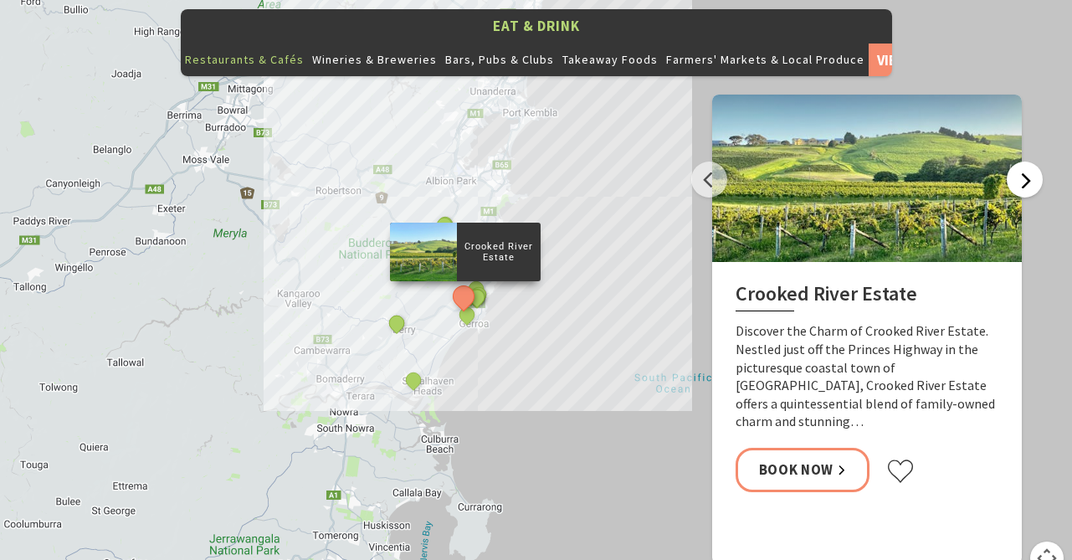
click at [1018, 162] on button "Next" at bounding box center [1025, 180] width 36 height 36
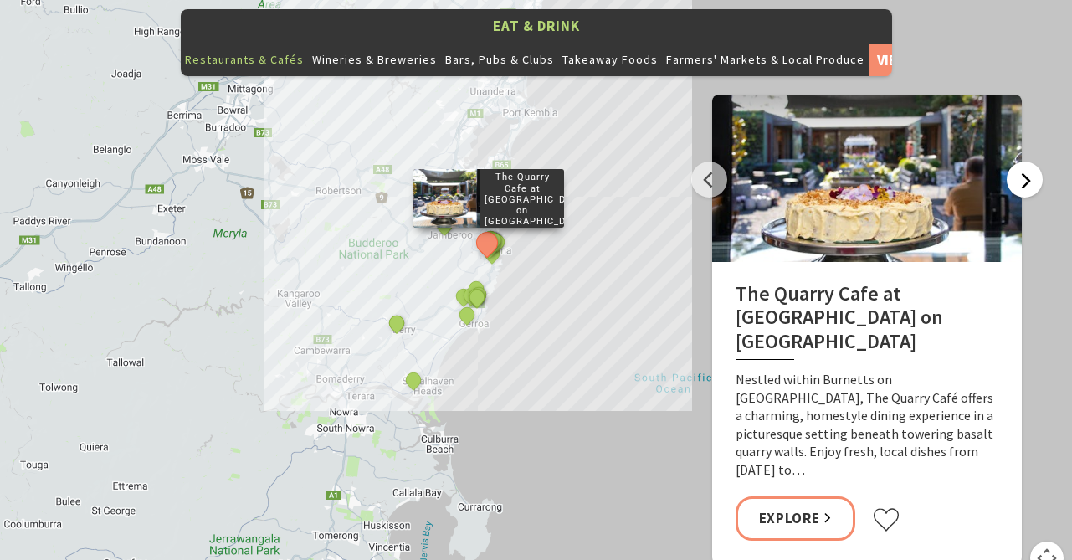
click at [1020, 162] on button "Next" at bounding box center [1025, 180] width 36 height 36
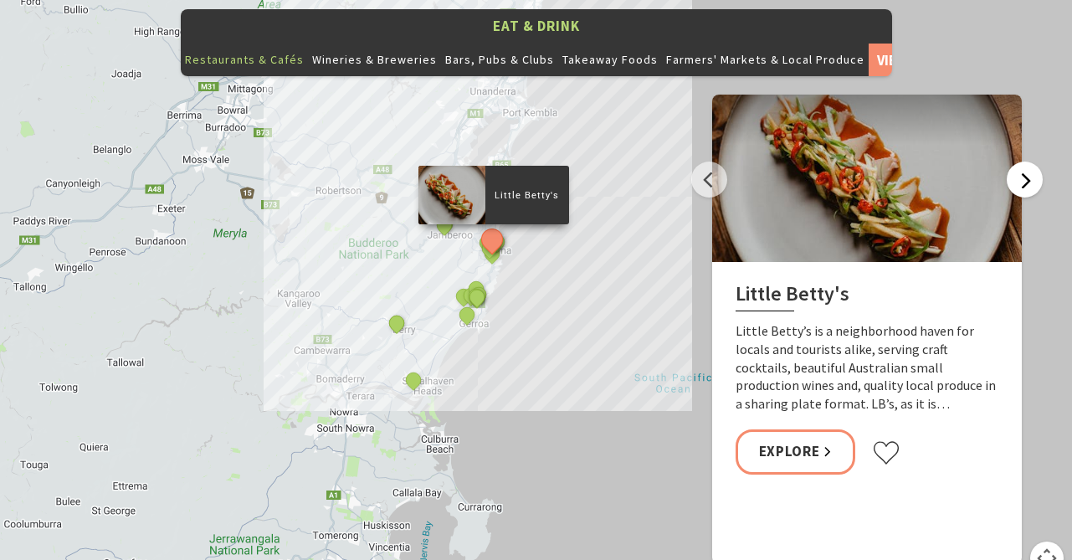
click at [1026, 162] on button "Next" at bounding box center [1025, 180] width 36 height 36
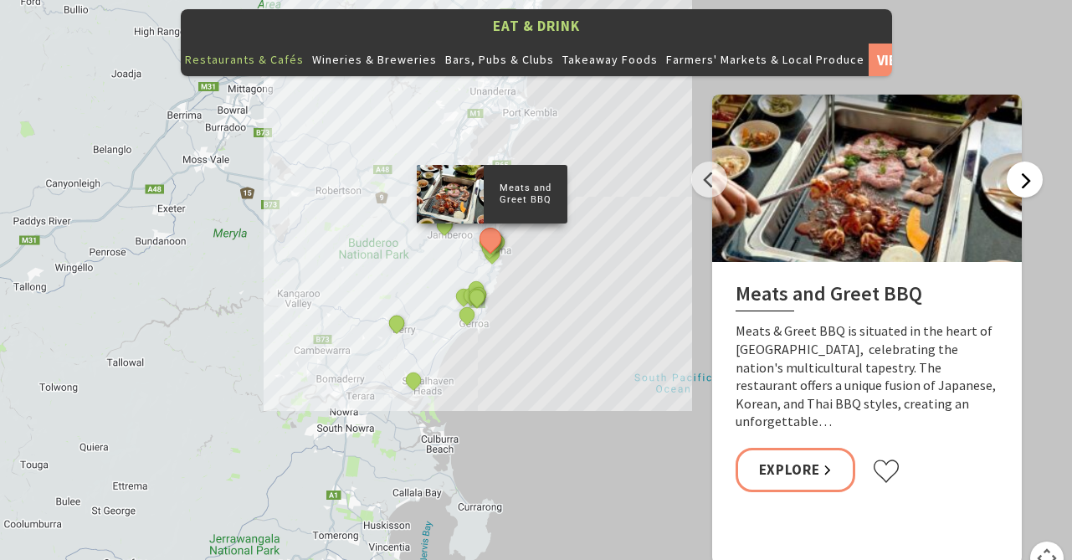
click at [1027, 162] on button "Next" at bounding box center [1025, 180] width 36 height 36
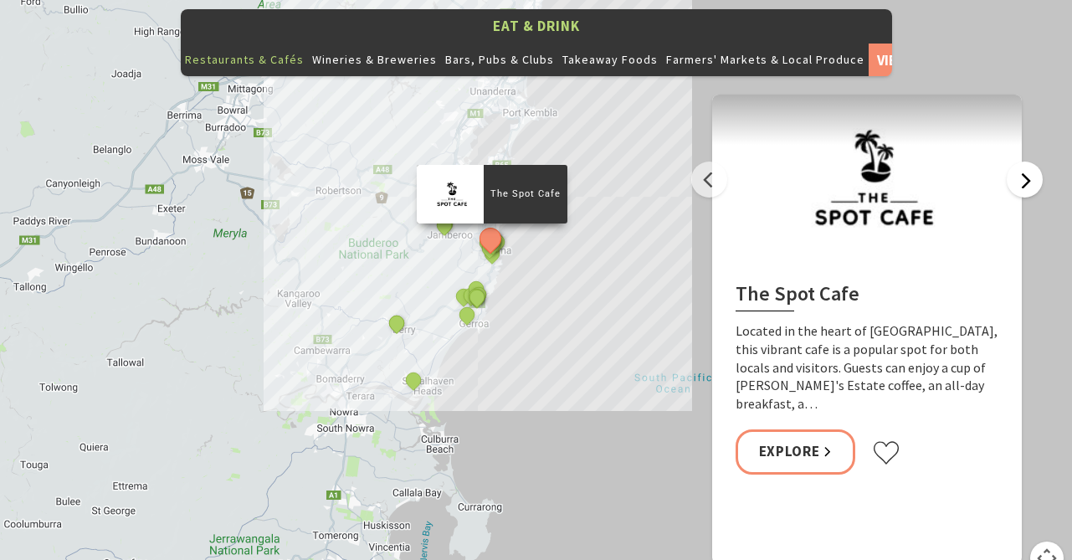
click at [1027, 162] on button "Next" at bounding box center [1025, 180] width 36 height 36
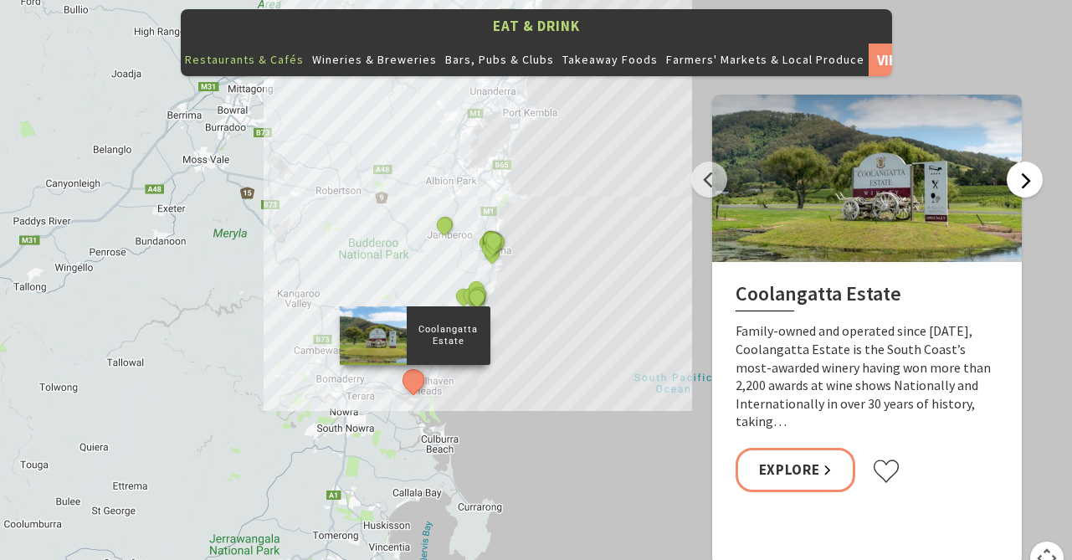
click at [1028, 162] on button "Next" at bounding box center [1025, 180] width 36 height 36
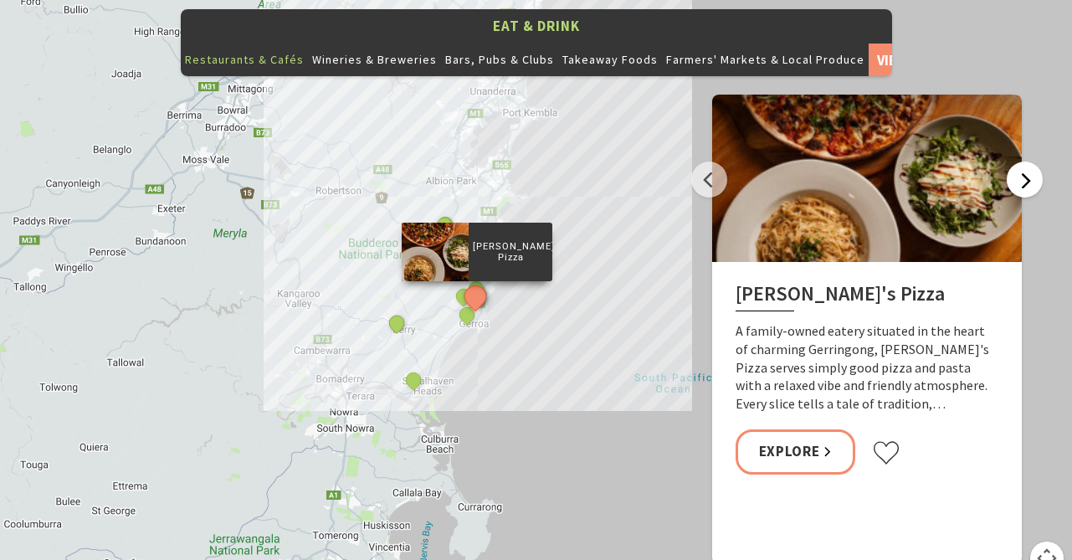
click at [1028, 162] on button "Next" at bounding box center [1025, 180] width 36 height 36
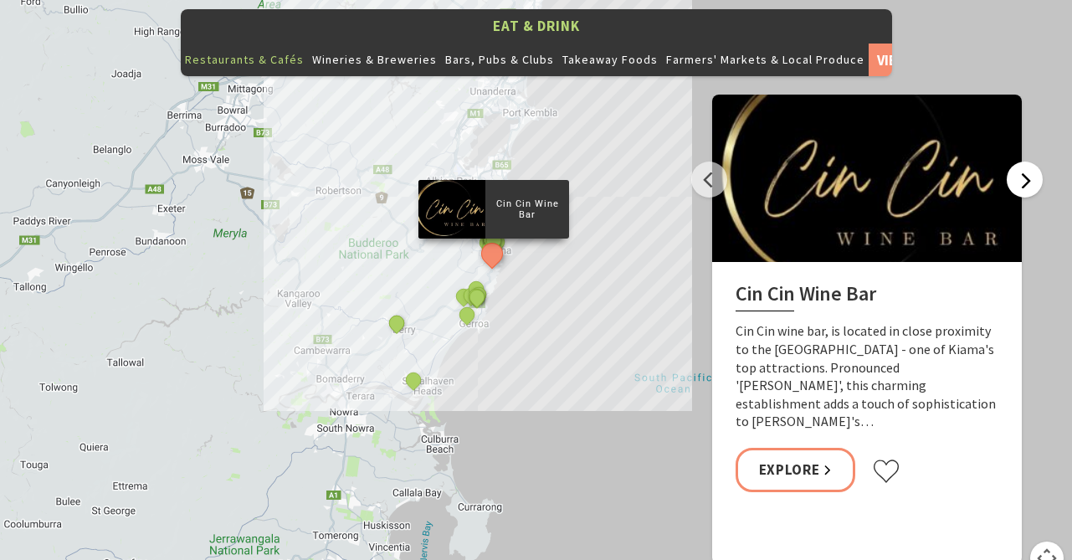
click at [1029, 162] on button "Next" at bounding box center [1025, 180] width 36 height 36
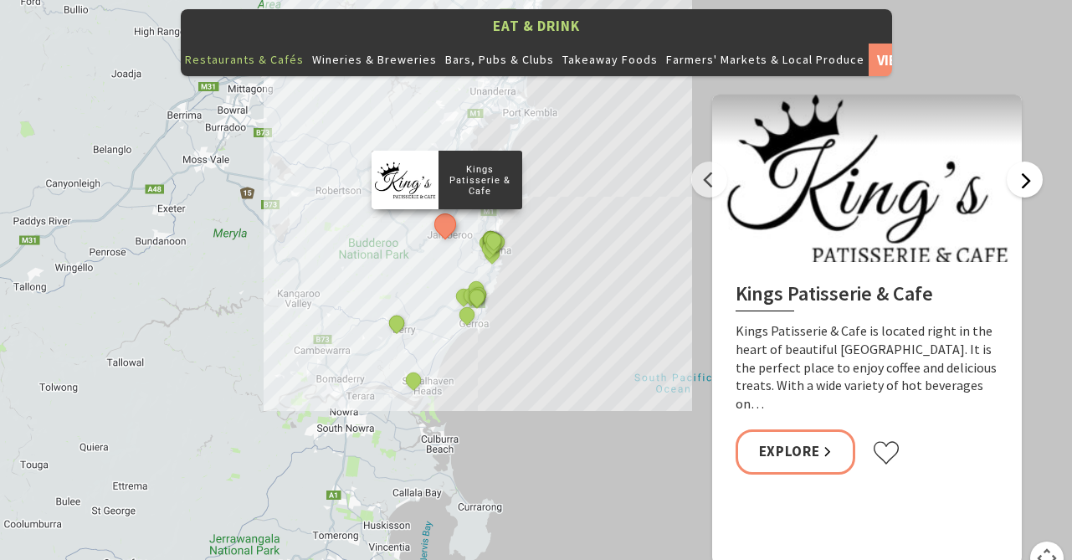
click at [1032, 162] on button "Next" at bounding box center [1025, 180] width 36 height 36
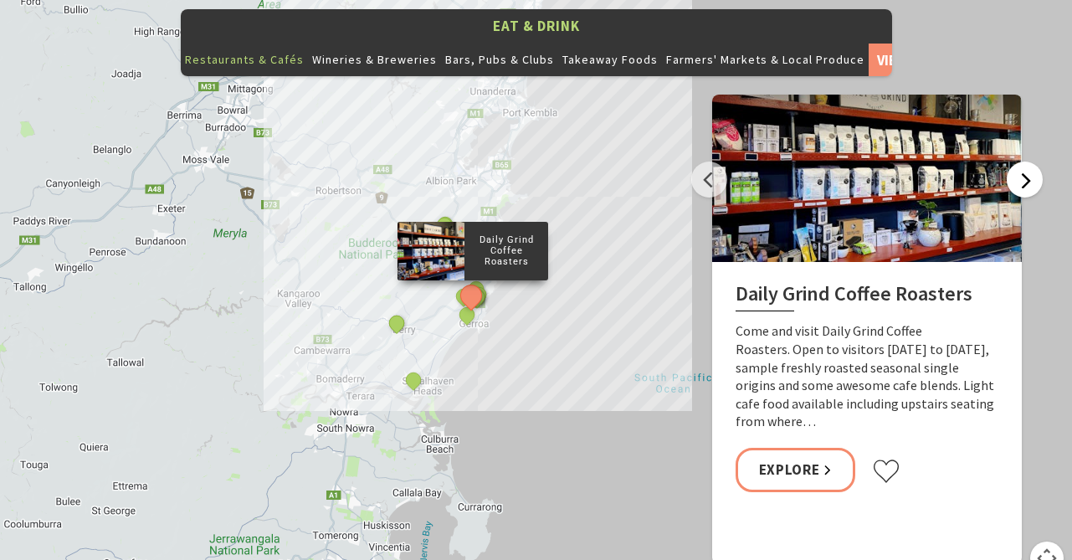
click at [1035, 163] on button "Next" at bounding box center [1025, 180] width 36 height 36
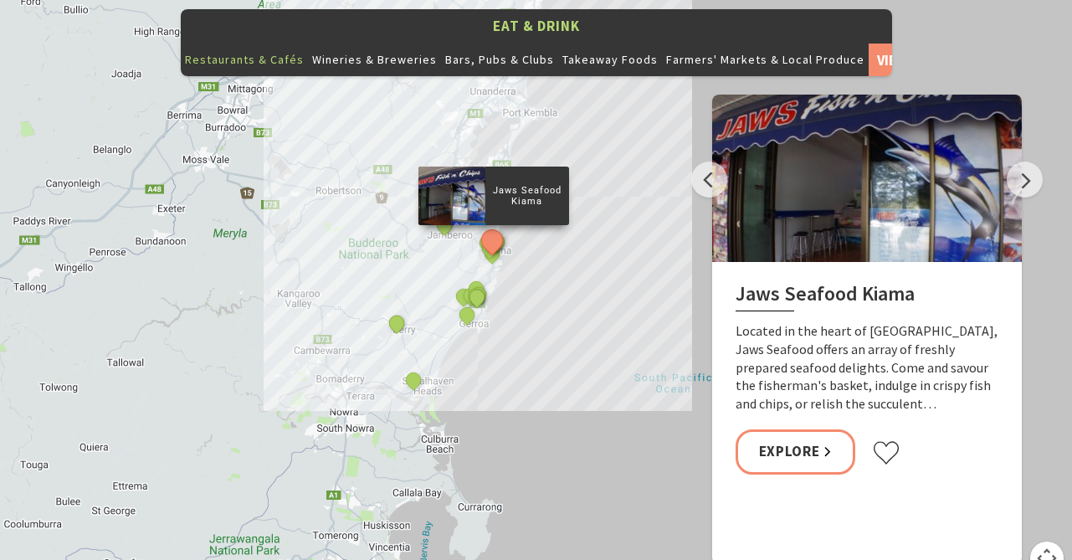
click at [1036, 163] on div "Native Cafe Kiama Curries and Spirits Indian Restaurant Yves Restaurant and Bar…" at bounding box center [536, 293] width 1072 height 603
click at [1025, 162] on button "Next" at bounding box center [1025, 180] width 36 height 36
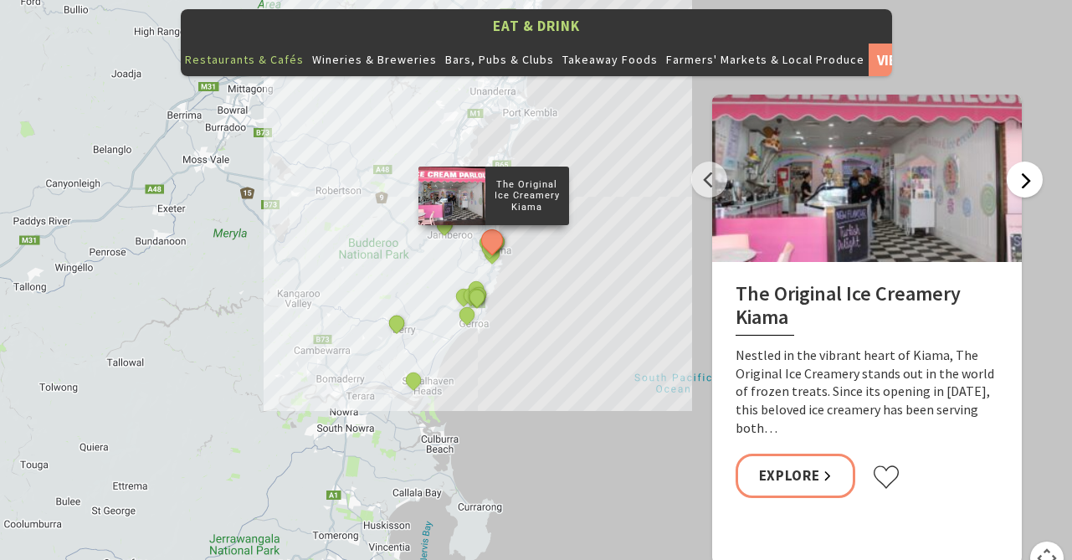
click at [1028, 162] on button "Next" at bounding box center [1025, 180] width 36 height 36
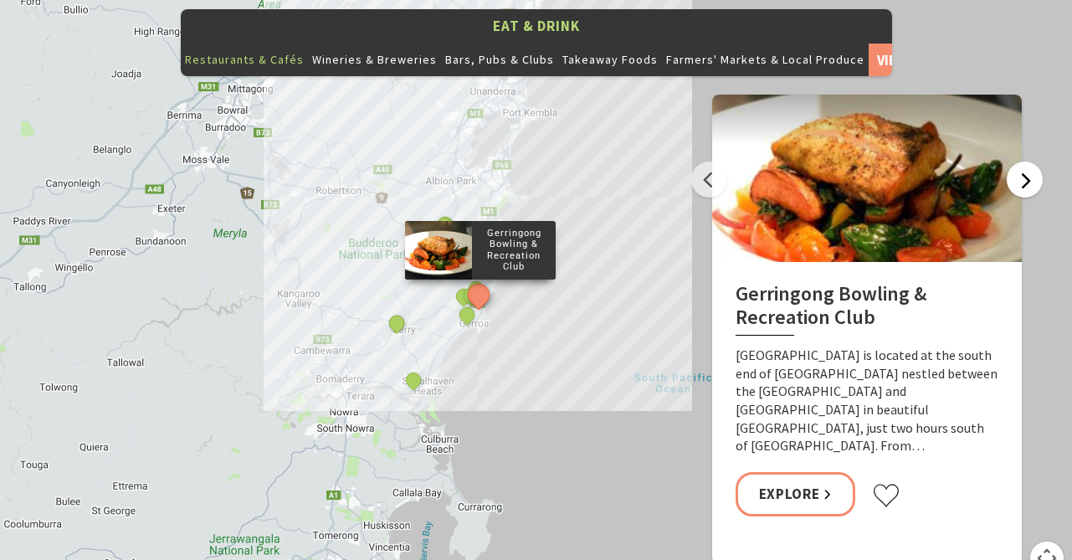
click at [1029, 162] on button "Next" at bounding box center [1025, 180] width 36 height 36
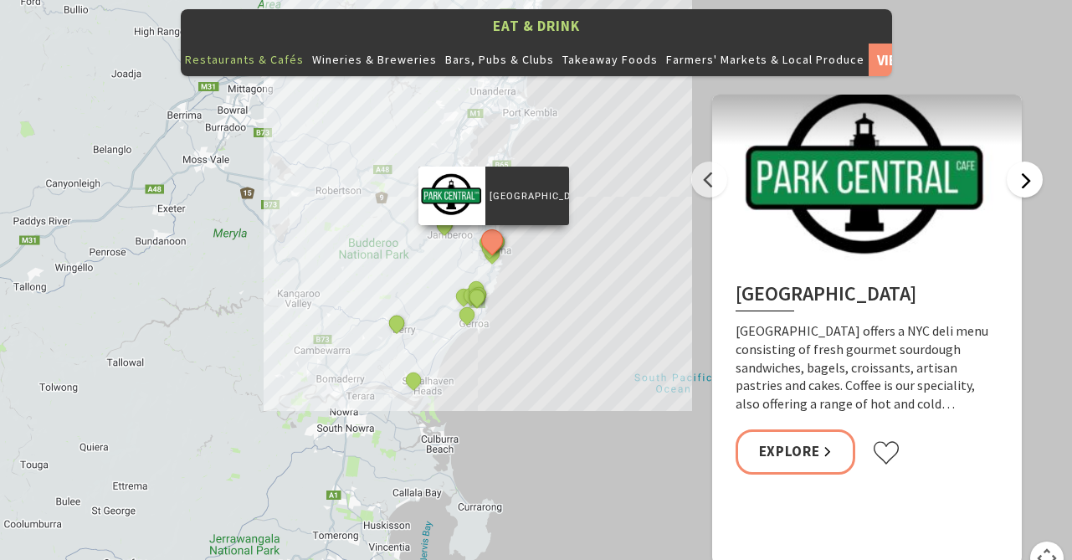
click at [1029, 162] on button "Next" at bounding box center [1025, 180] width 36 height 36
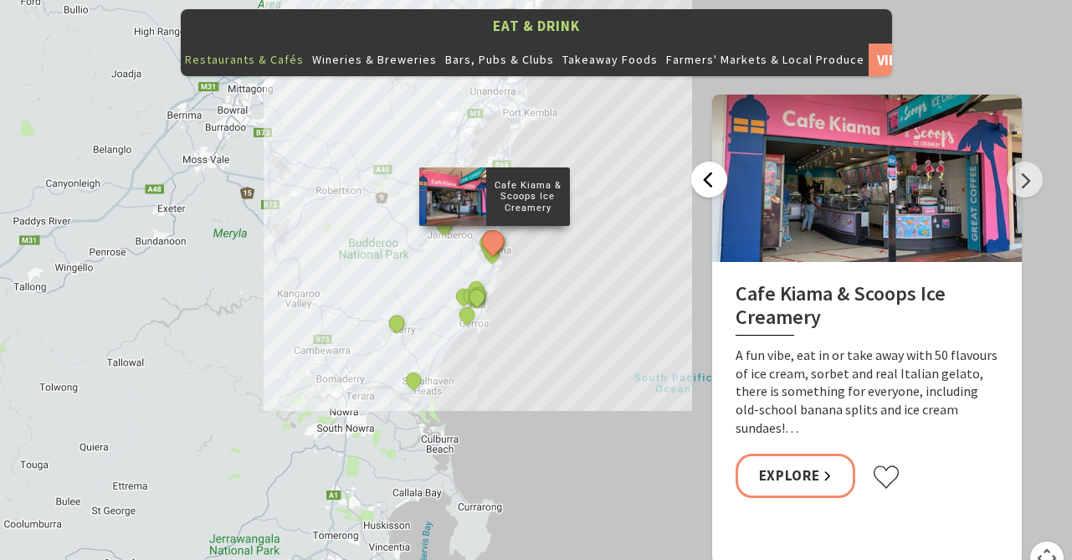
click at [709, 162] on button "Previous" at bounding box center [709, 180] width 36 height 36
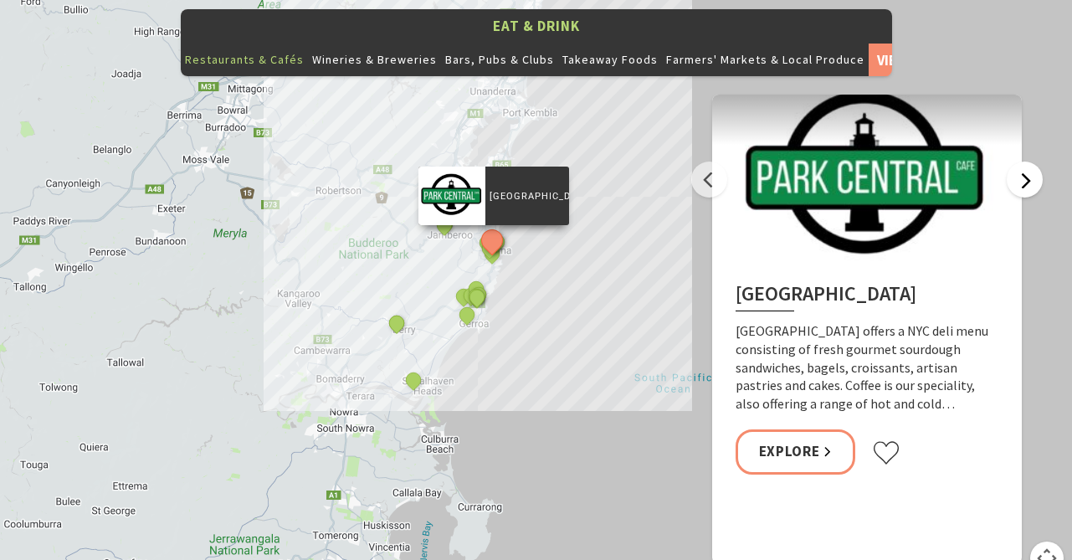
click at [1024, 162] on button "Next" at bounding box center [1025, 180] width 36 height 36
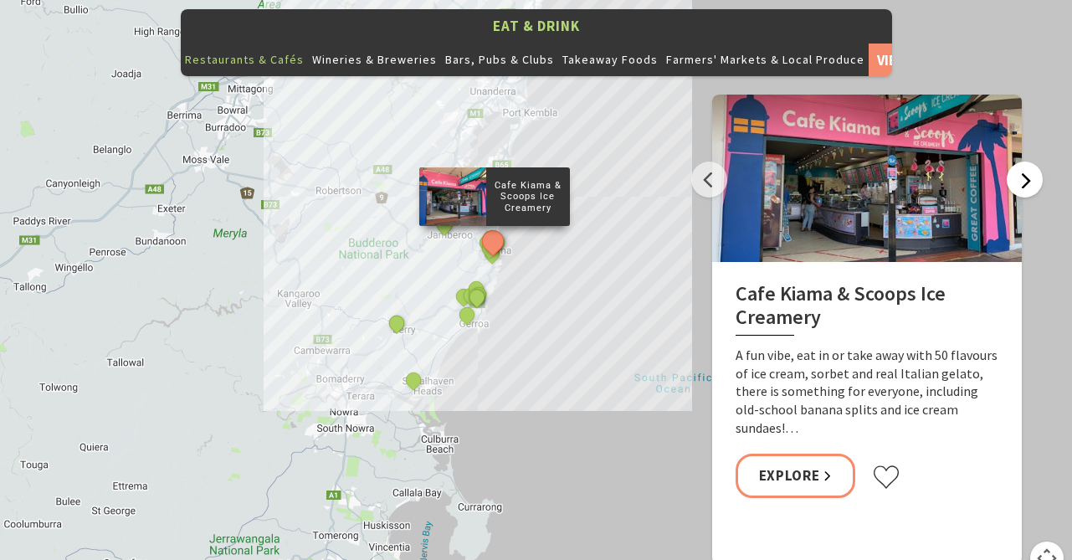
click at [1024, 162] on button "Next" at bounding box center [1025, 180] width 36 height 36
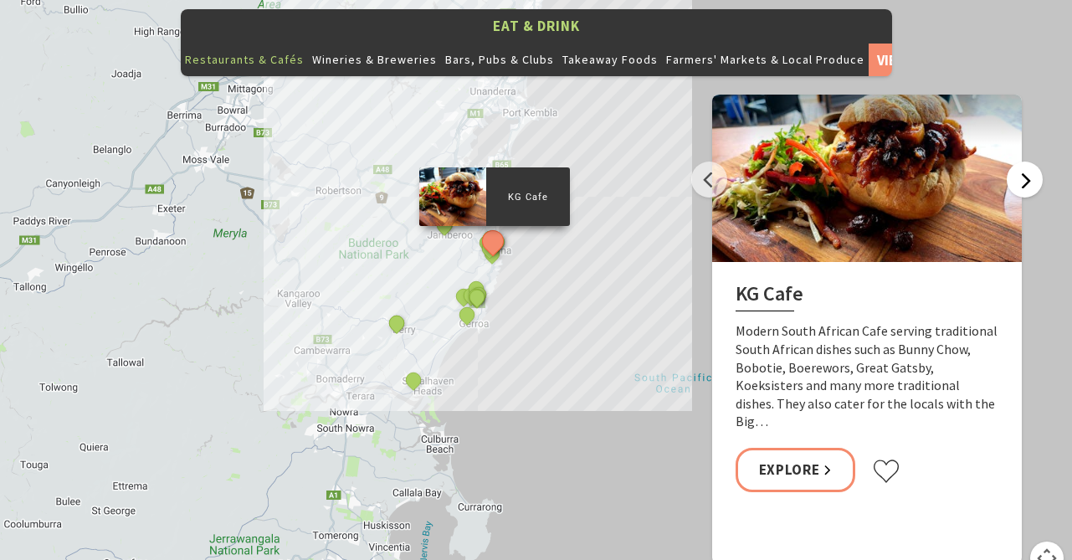
click at [1025, 162] on button "Next" at bounding box center [1025, 180] width 36 height 36
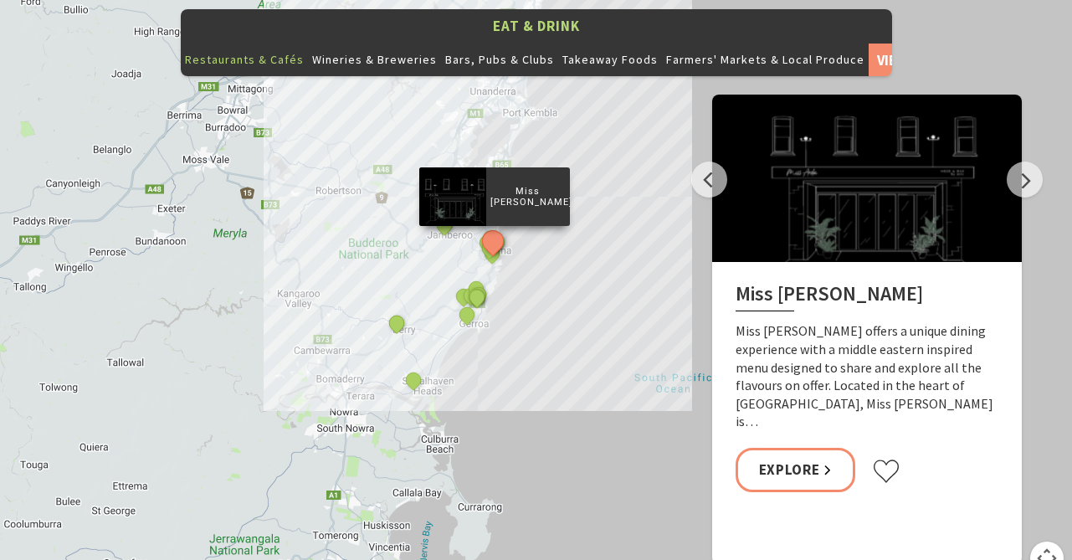
click at [487, 397] on div "Native Cafe Kiama Curries and Spirits Indian Restaurant Yves Restaurant and Bar…" at bounding box center [536, 293] width 1072 height 603
click at [501, 396] on div "Native Cafe Kiama Curries and Spirits Indian Restaurant Yves Restaurant and Bar…" at bounding box center [536, 293] width 1072 height 603
click at [1017, 162] on button "Next" at bounding box center [1025, 180] width 36 height 36
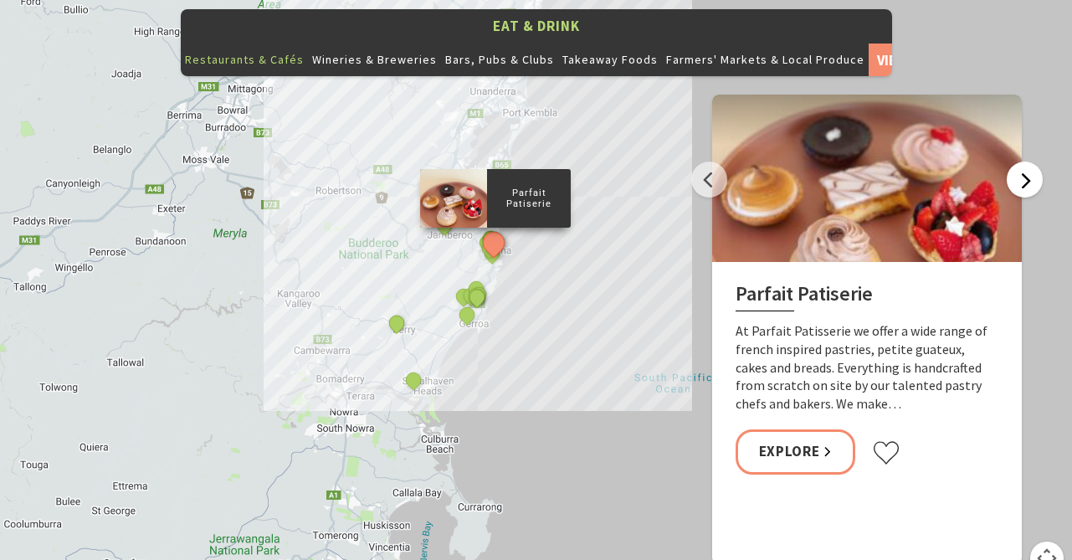
click at [1017, 162] on button "Next" at bounding box center [1025, 180] width 36 height 36
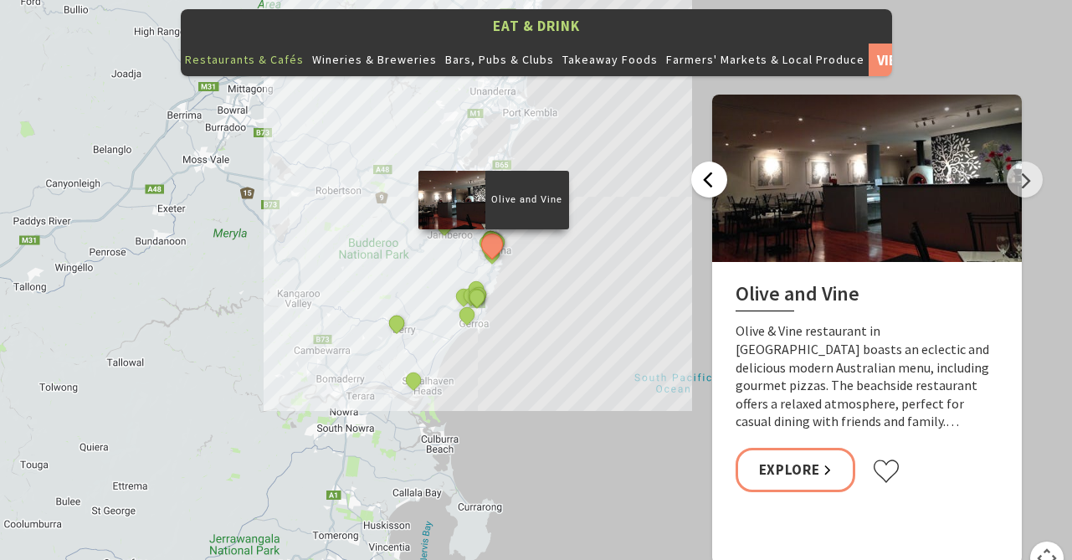
click at [714, 162] on button "Previous" at bounding box center [709, 180] width 36 height 36
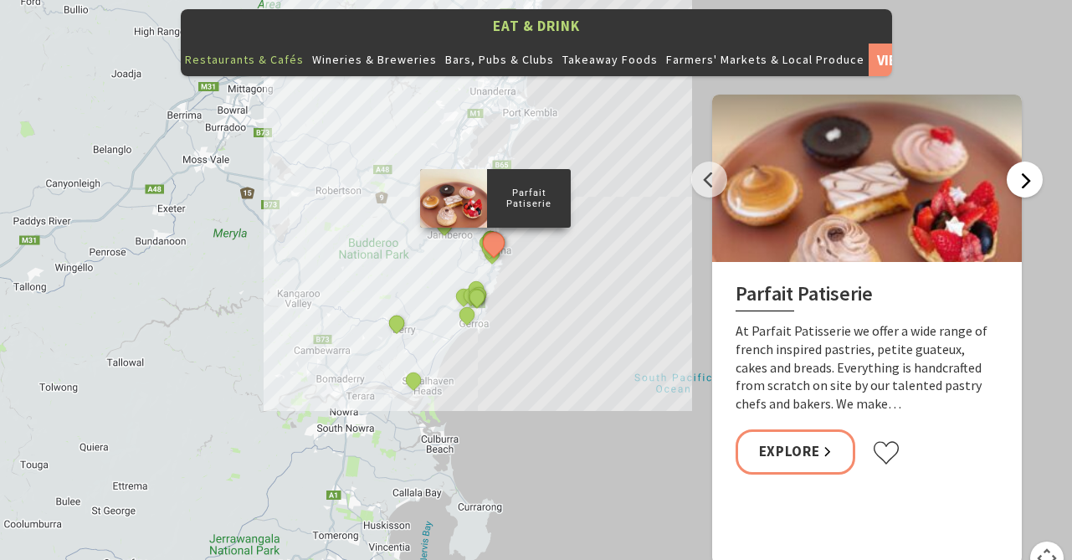
click at [1029, 162] on button "Next" at bounding box center [1025, 180] width 36 height 36
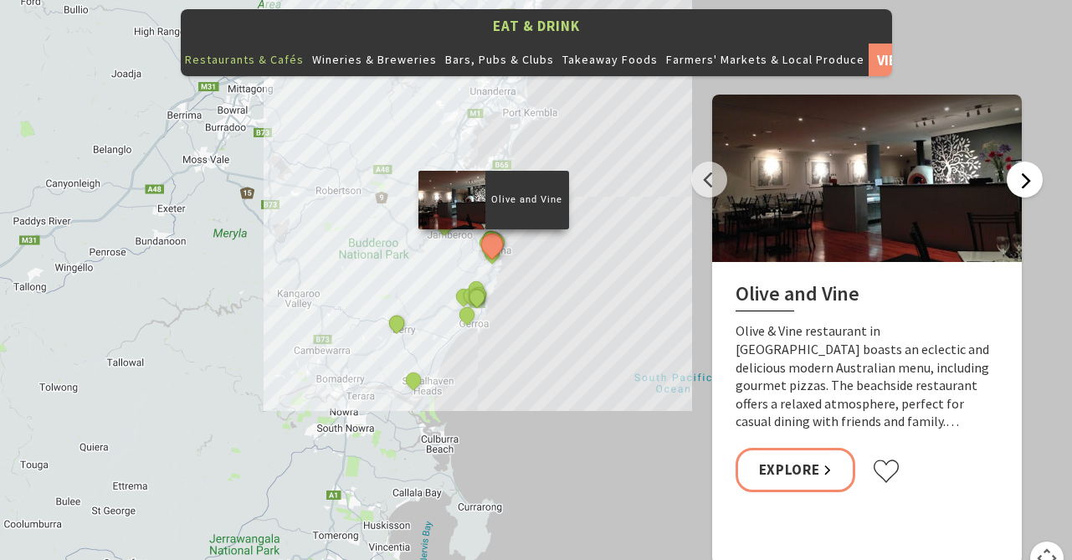
click at [1029, 162] on button "Next" at bounding box center [1025, 180] width 36 height 36
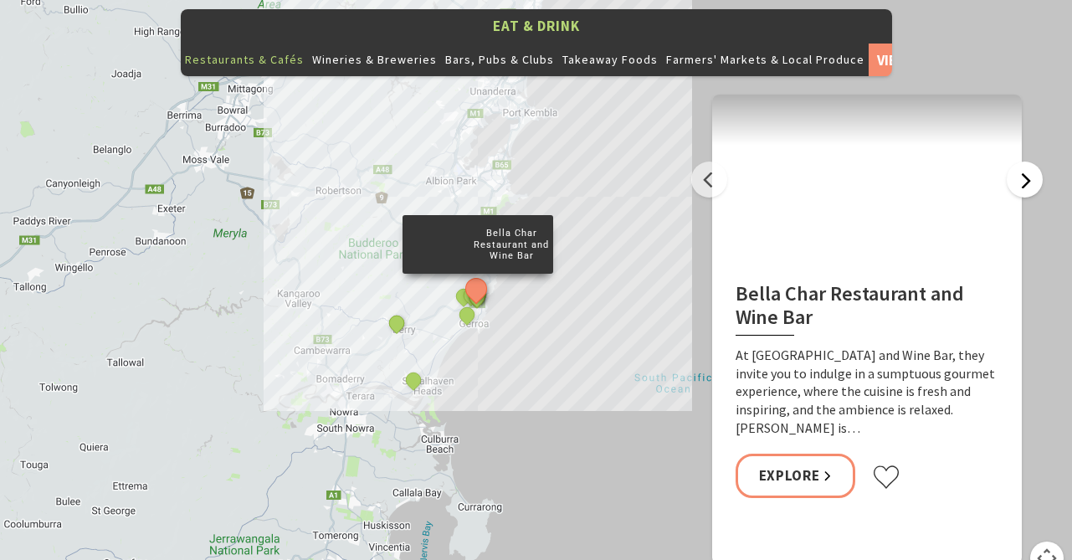
click at [1028, 162] on button "Next" at bounding box center [1025, 180] width 36 height 36
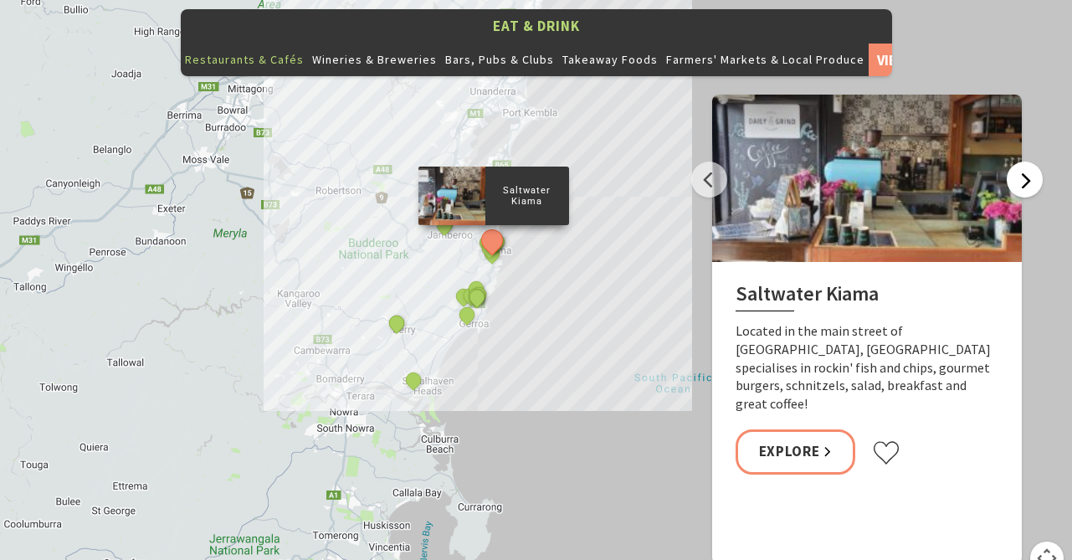
click at [1019, 162] on button "Next" at bounding box center [1025, 180] width 36 height 36
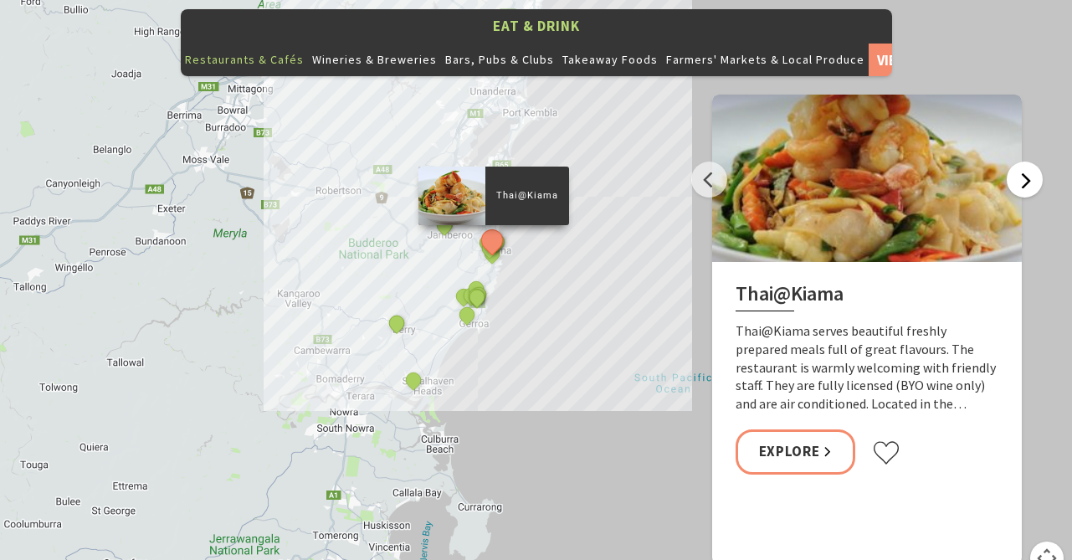
click at [1018, 162] on button "Next" at bounding box center [1025, 180] width 36 height 36
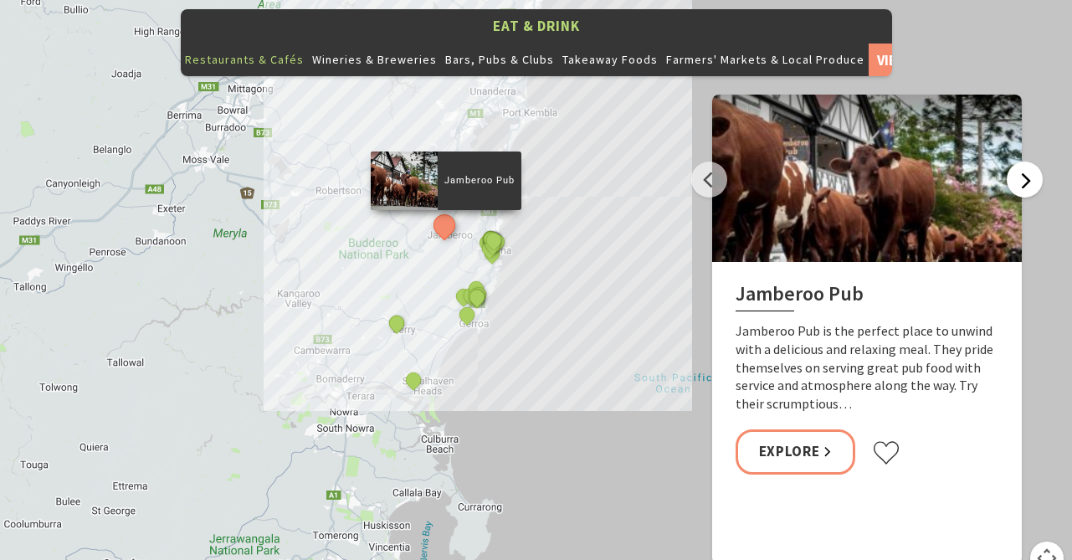
click at [1033, 162] on button "Next" at bounding box center [1025, 180] width 36 height 36
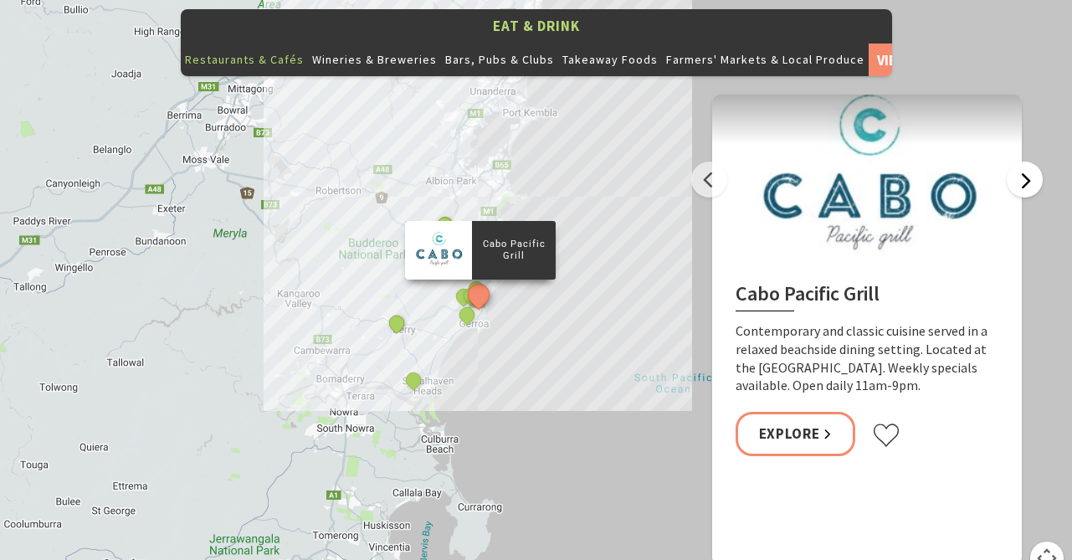
click at [1035, 162] on button "Next" at bounding box center [1025, 180] width 36 height 36
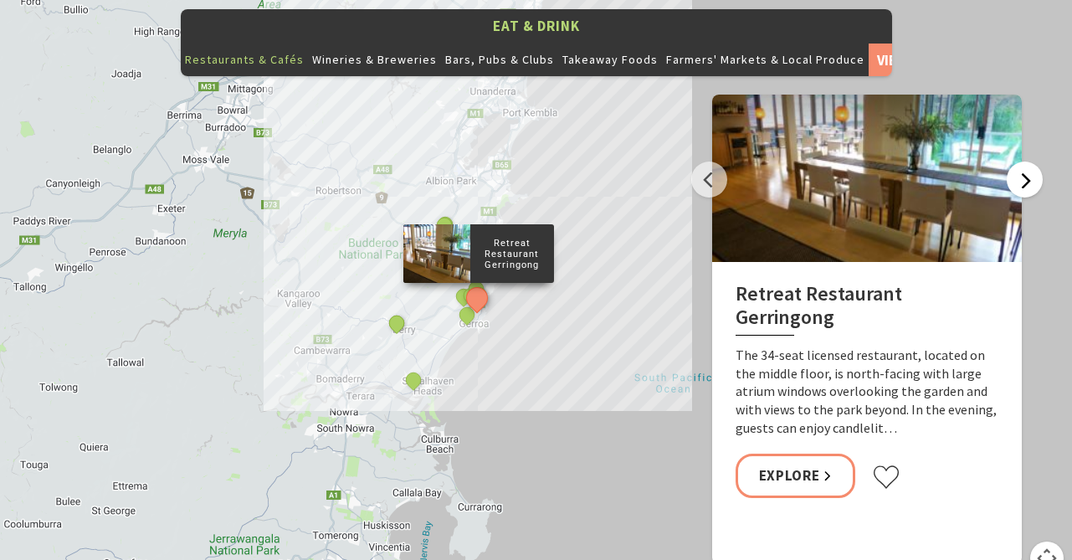
click at [1035, 162] on button "Next" at bounding box center [1025, 180] width 36 height 36
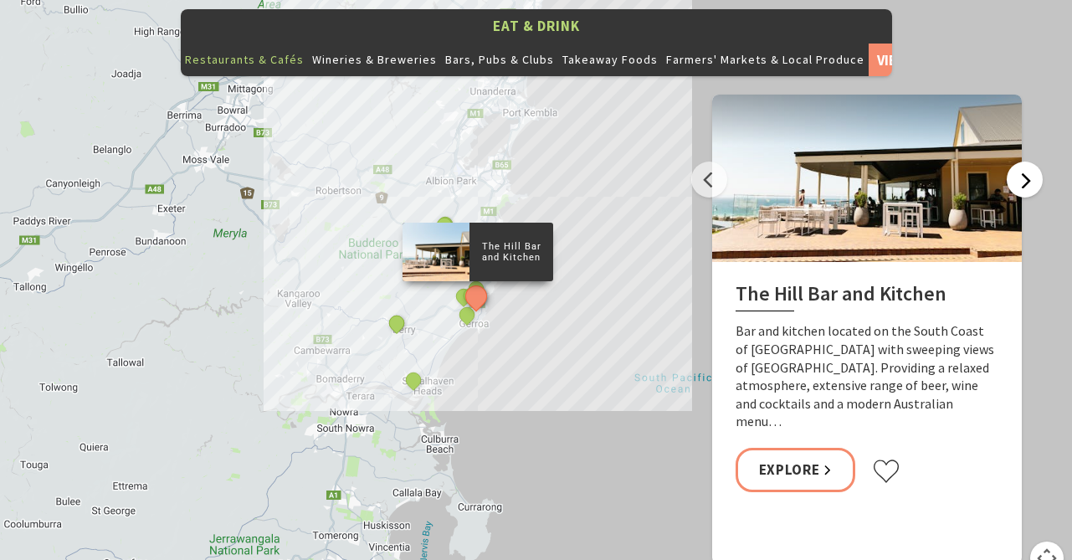
click at [1020, 162] on button "Next" at bounding box center [1025, 180] width 36 height 36
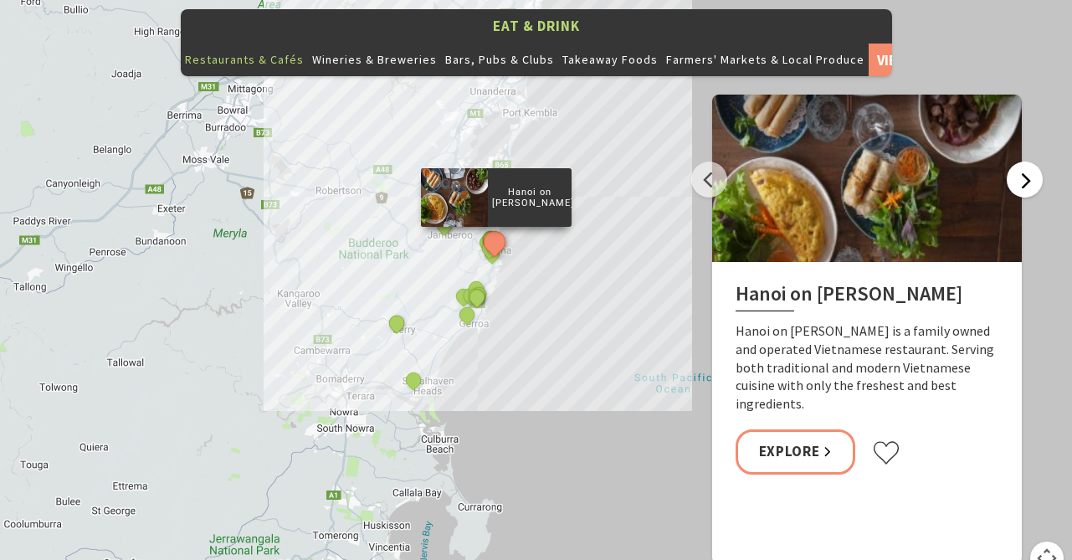
click at [1020, 162] on button "Next" at bounding box center [1025, 180] width 36 height 36
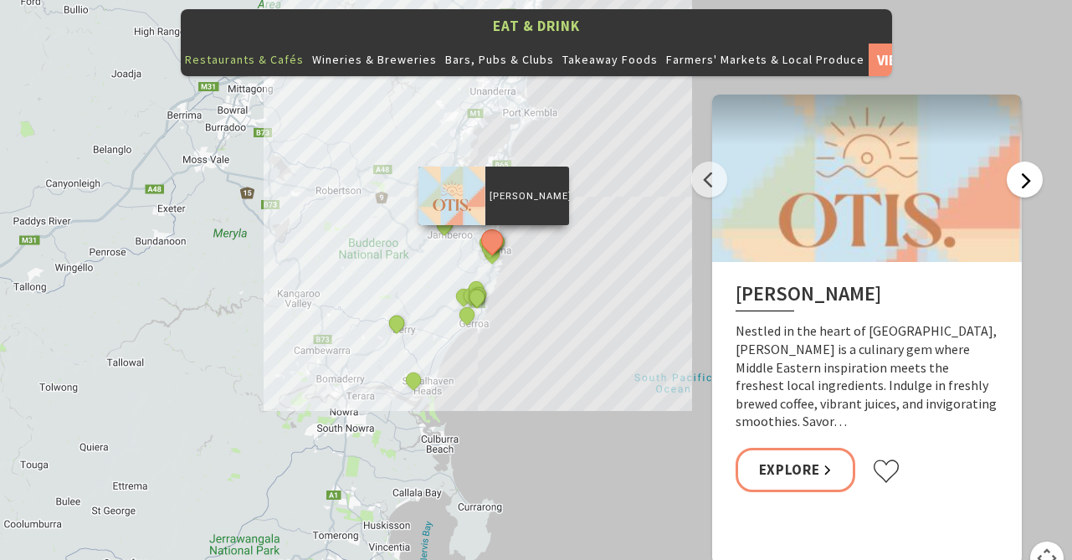
click at [1021, 162] on button "Next" at bounding box center [1025, 180] width 36 height 36
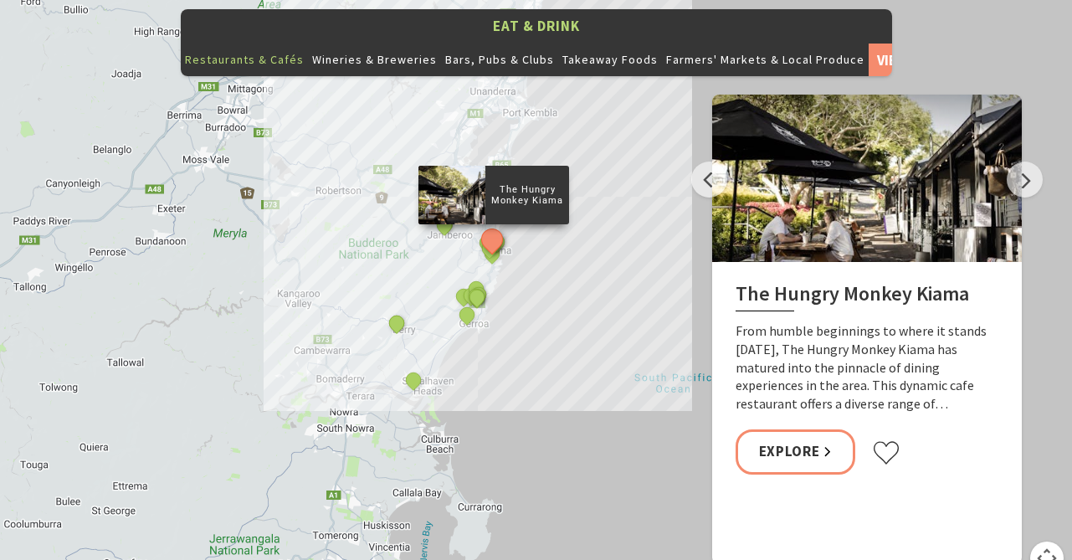
drag, startPoint x: 1021, startPoint y: 149, endPoint x: 969, endPoint y: 310, distance: 168.9
click at [975, 301] on div "Previous The Blue Swimmer at Seahaven The Blue Swimmer at Seahaven provides the…" at bounding box center [867, 330] width 310 height 470
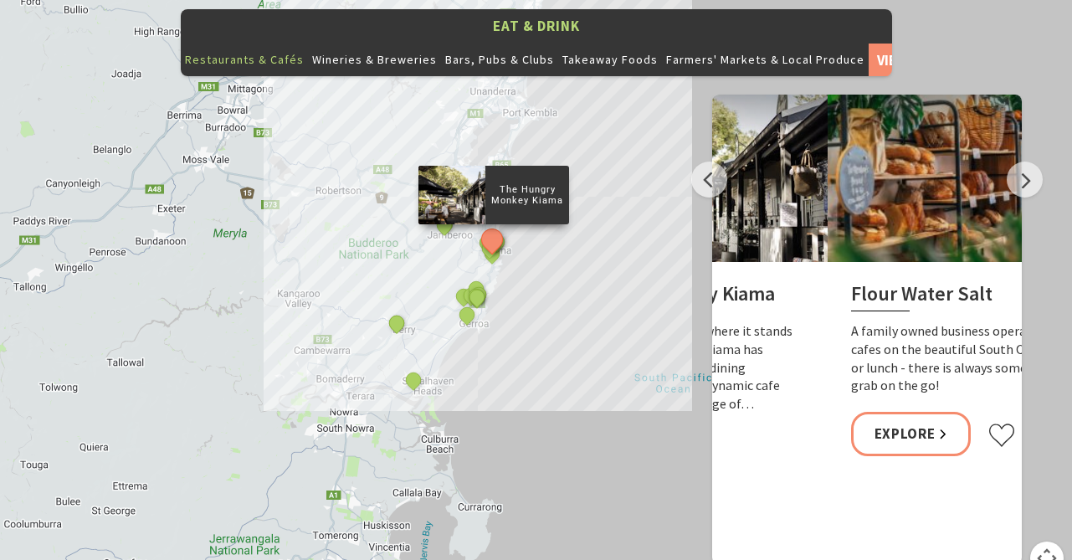
drag, startPoint x: 975, startPoint y: 260, endPoint x: 880, endPoint y: 270, distance: 96.0
click at [804, 282] on h2 "The Hungry Monkey Kiama" at bounding box center [673, 297] width 263 height 30
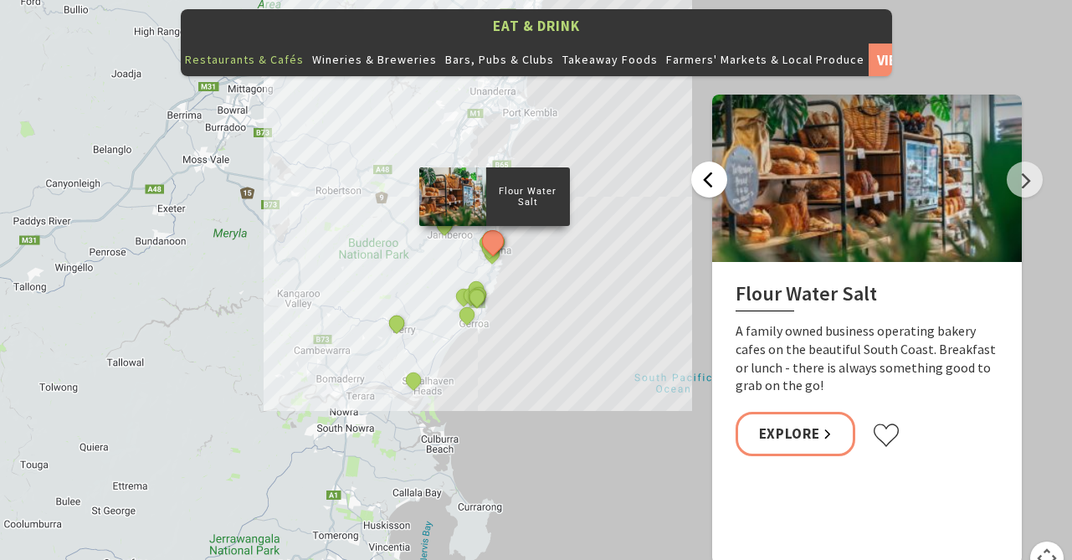
click at [711, 162] on button "Previous" at bounding box center [709, 180] width 36 height 36
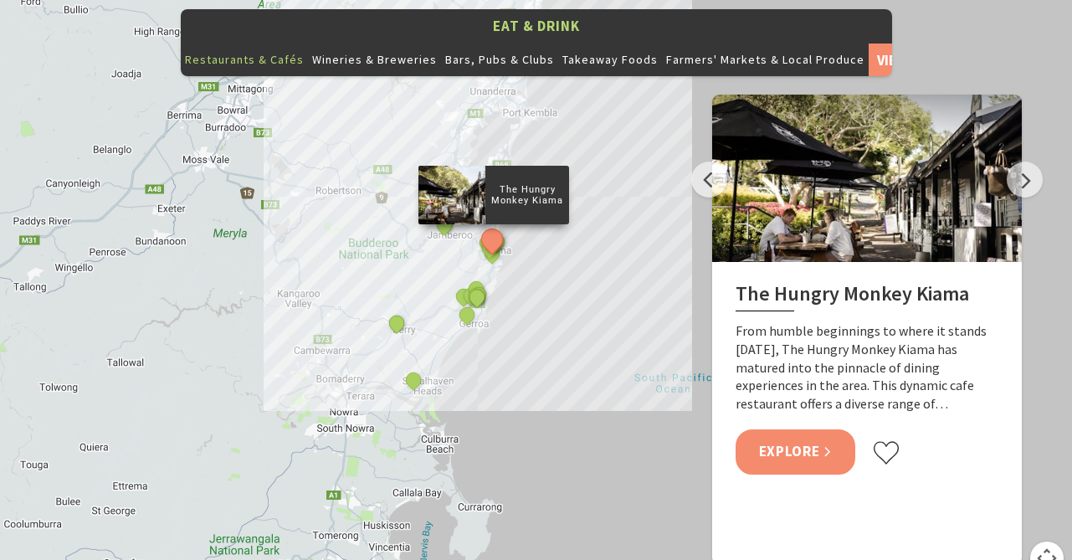
click at [802, 429] on link "Explore" at bounding box center [796, 451] width 121 height 44
click at [1020, 162] on button "Next" at bounding box center [1025, 180] width 36 height 36
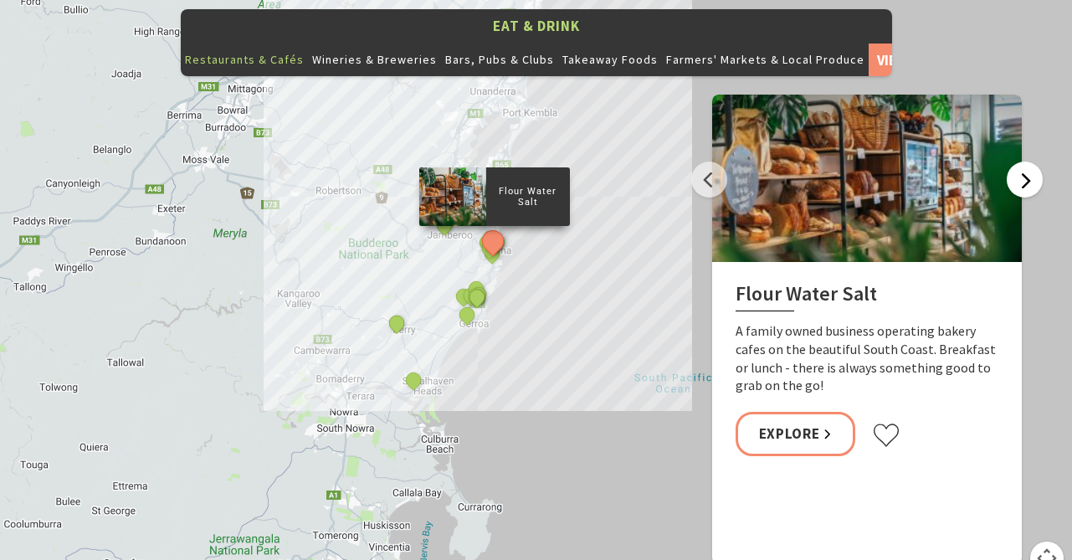
click at [1022, 162] on button "Next" at bounding box center [1025, 180] width 36 height 36
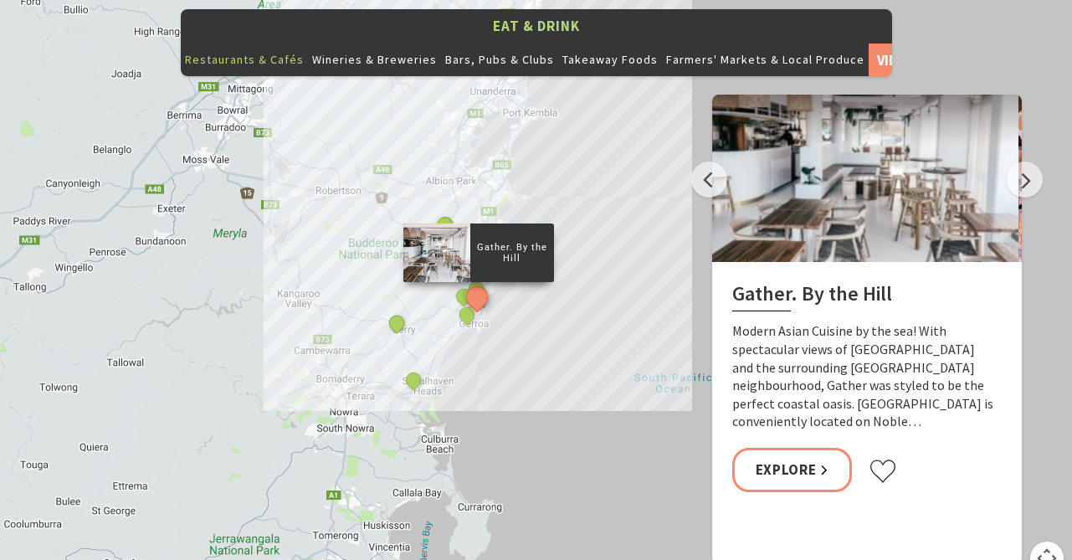
drag, startPoint x: 892, startPoint y: 259, endPoint x: 889, endPoint y: 275, distance: 16.3
click at [889, 282] on h2 "Gather. By the Hill" at bounding box center [863, 297] width 263 height 30
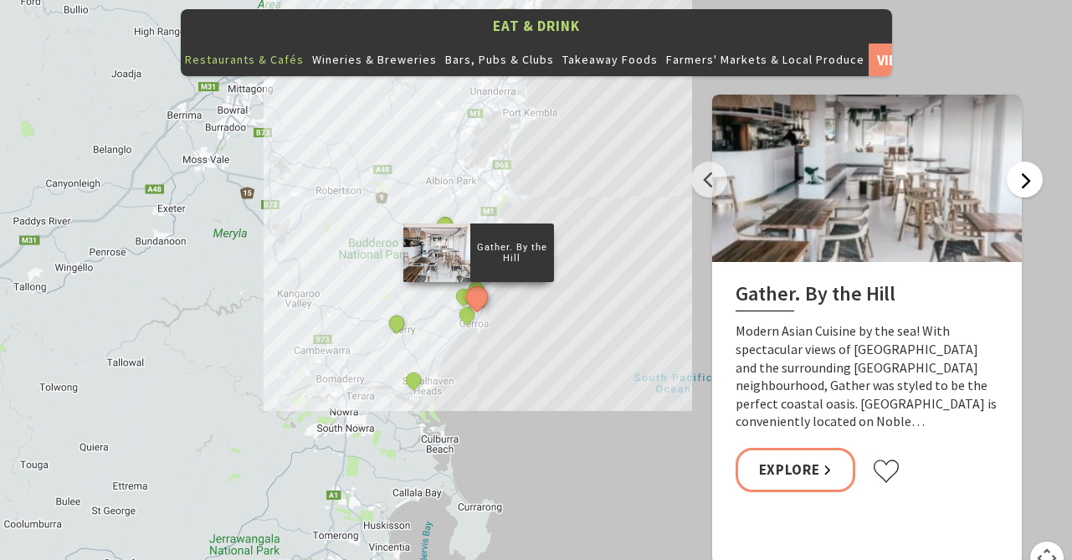
click at [1025, 162] on button "Next" at bounding box center [1025, 180] width 36 height 36
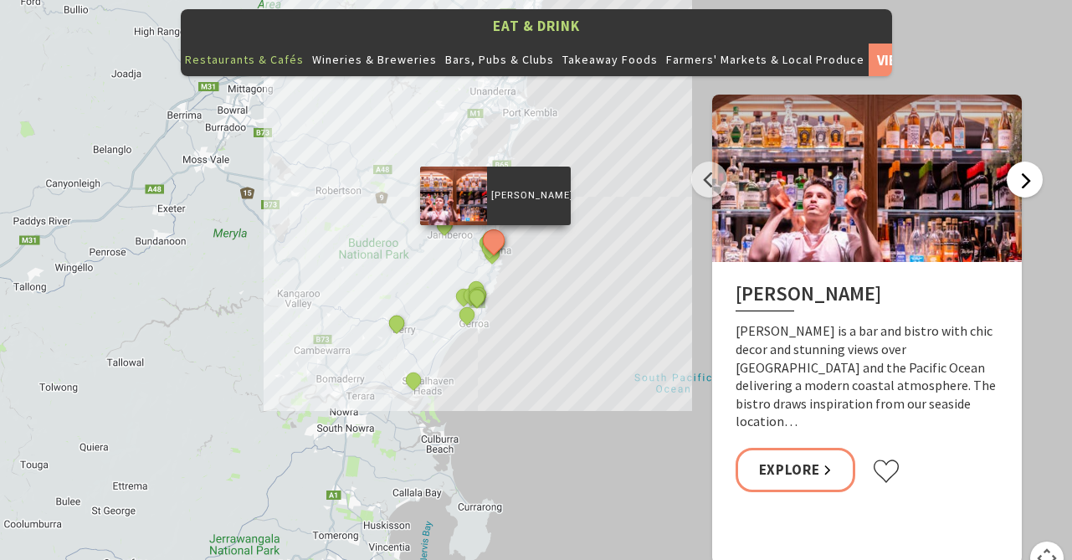
click at [1015, 162] on button "Next" at bounding box center [1025, 180] width 36 height 36
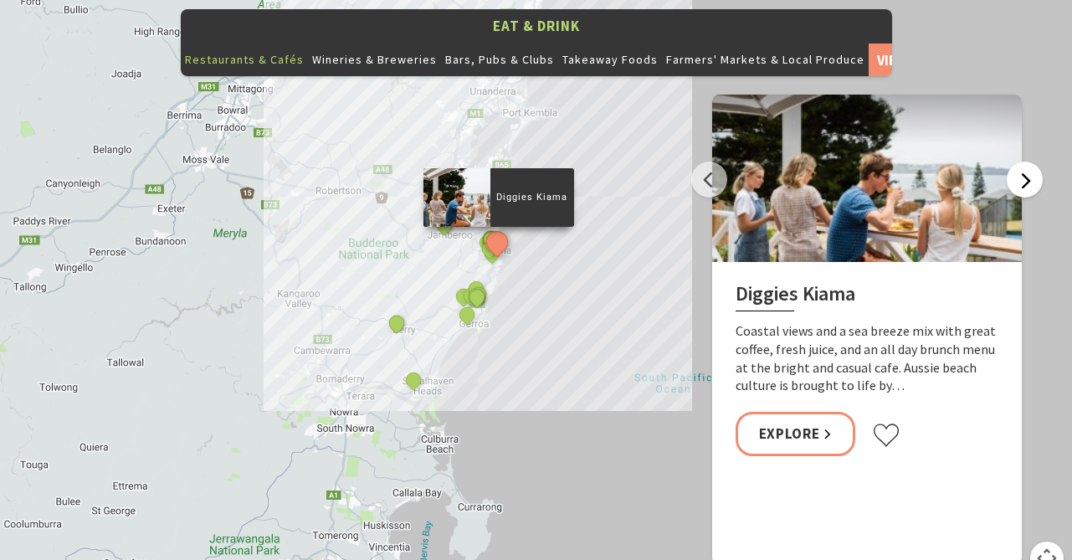
click at [1019, 162] on button "Next" at bounding box center [1025, 180] width 36 height 36
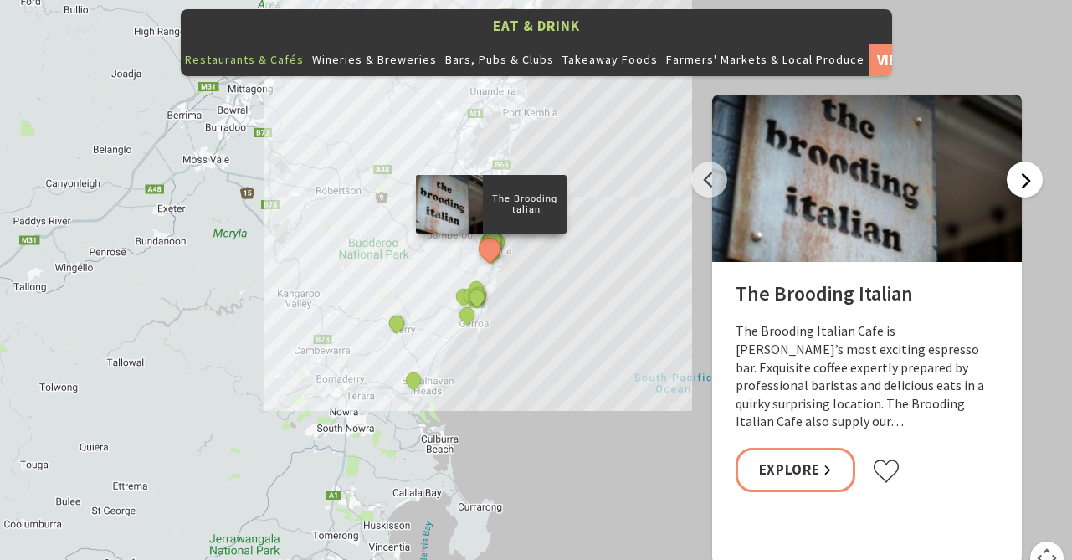
click at [1017, 162] on button "Next" at bounding box center [1025, 180] width 36 height 36
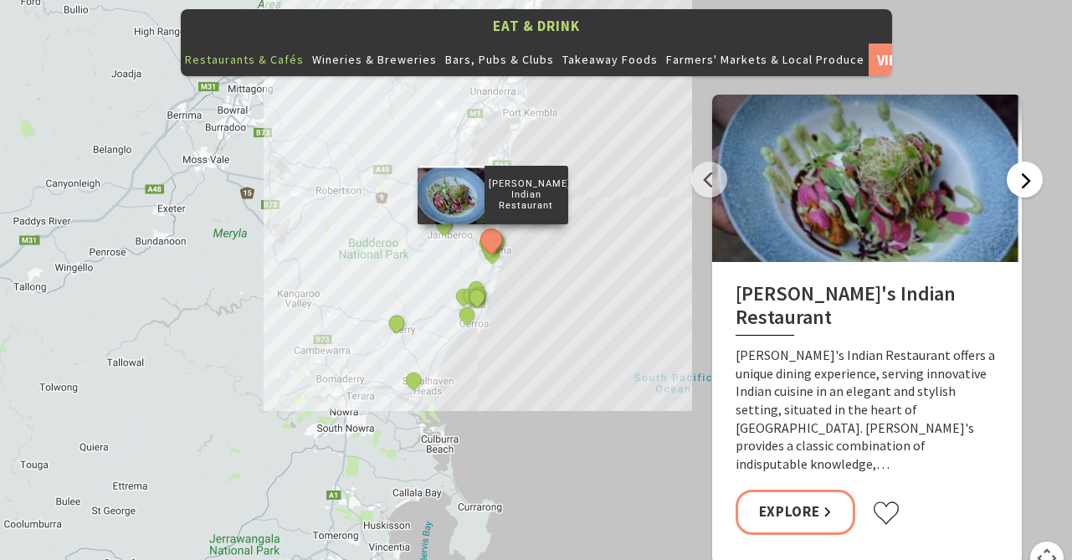
click at [1017, 162] on button "Next" at bounding box center [1025, 180] width 36 height 36
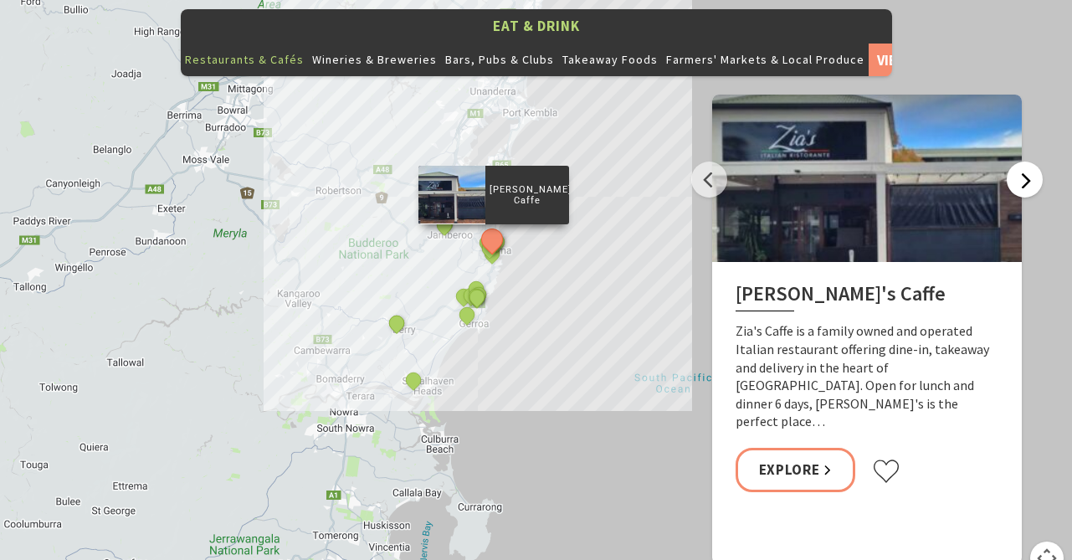
click at [1018, 162] on button "Next" at bounding box center [1025, 180] width 36 height 36
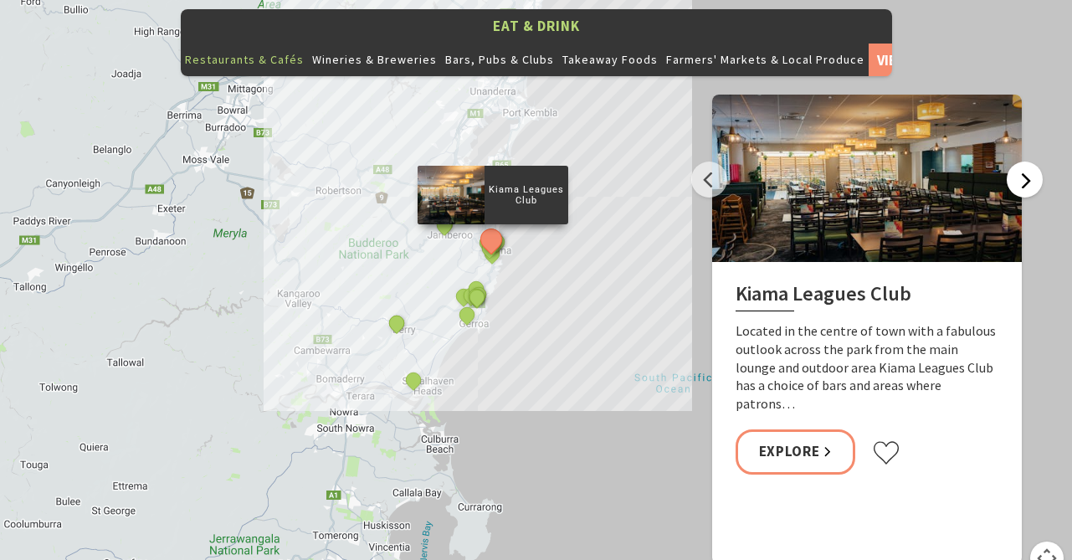
click at [1016, 162] on button "Next" at bounding box center [1025, 180] width 36 height 36
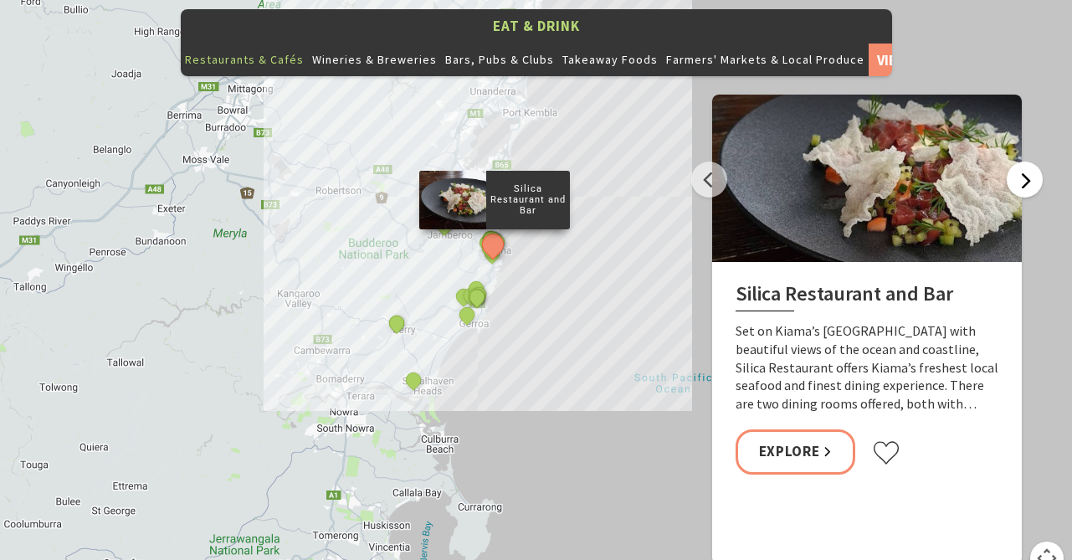
click at [1015, 162] on button "Next" at bounding box center [1025, 180] width 36 height 36
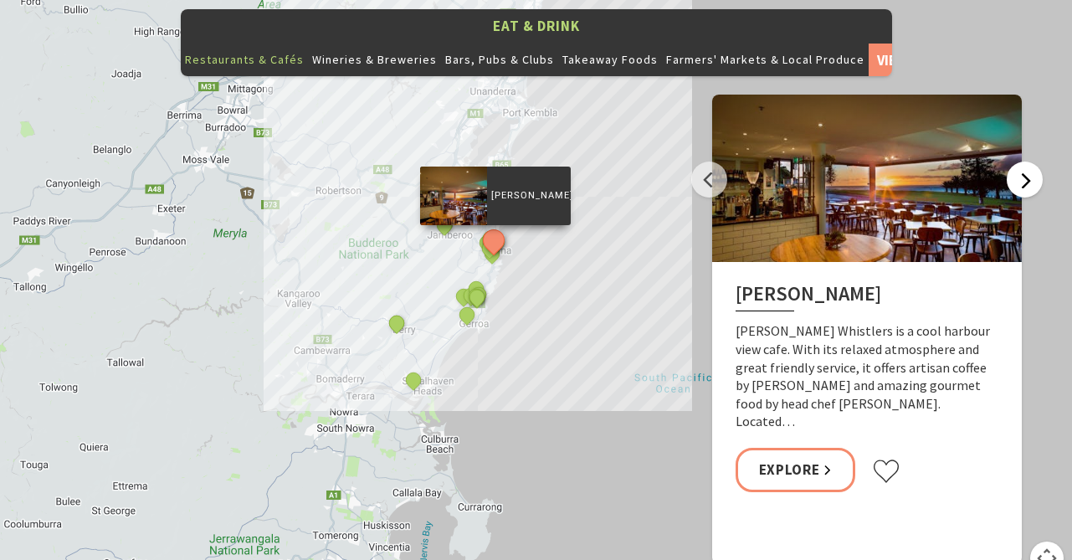
click at [1015, 162] on button "Next" at bounding box center [1025, 180] width 36 height 36
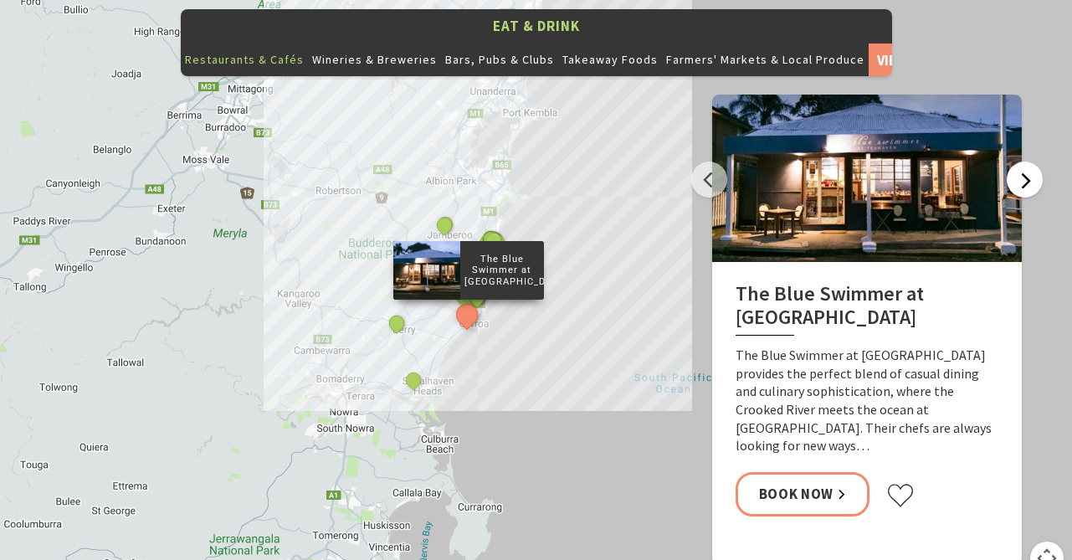
click at [1013, 162] on button "Next" at bounding box center [1025, 180] width 36 height 36
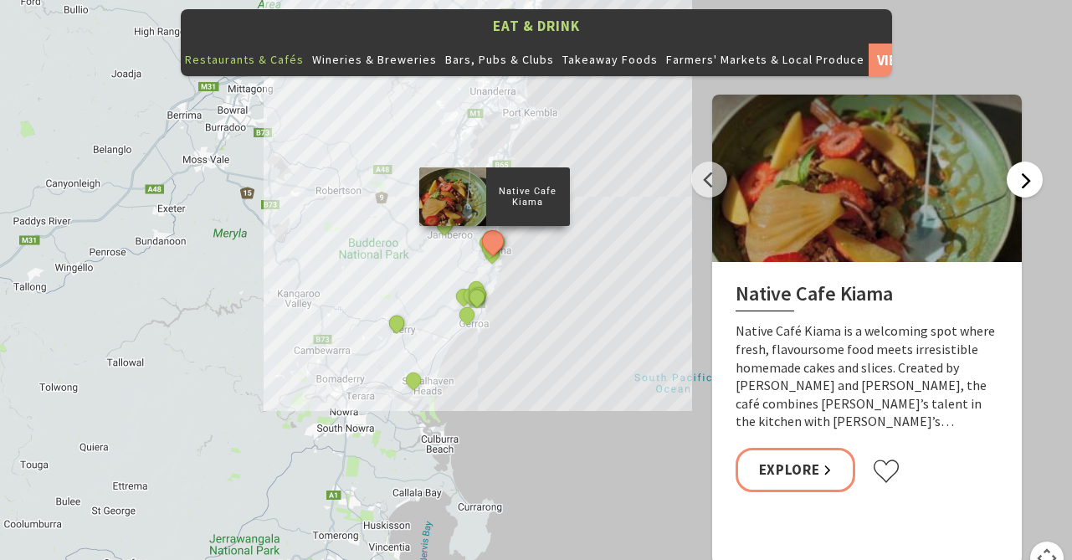
click at [1022, 162] on button "Next" at bounding box center [1025, 180] width 36 height 36
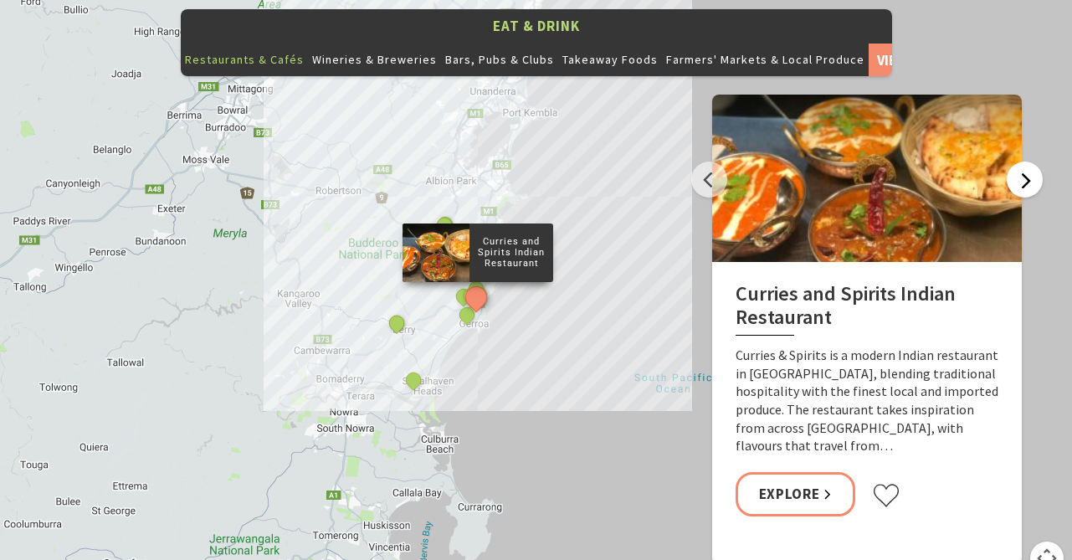
click at [1022, 162] on button "Next" at bounding box center [1025, 180] width 36 height 36
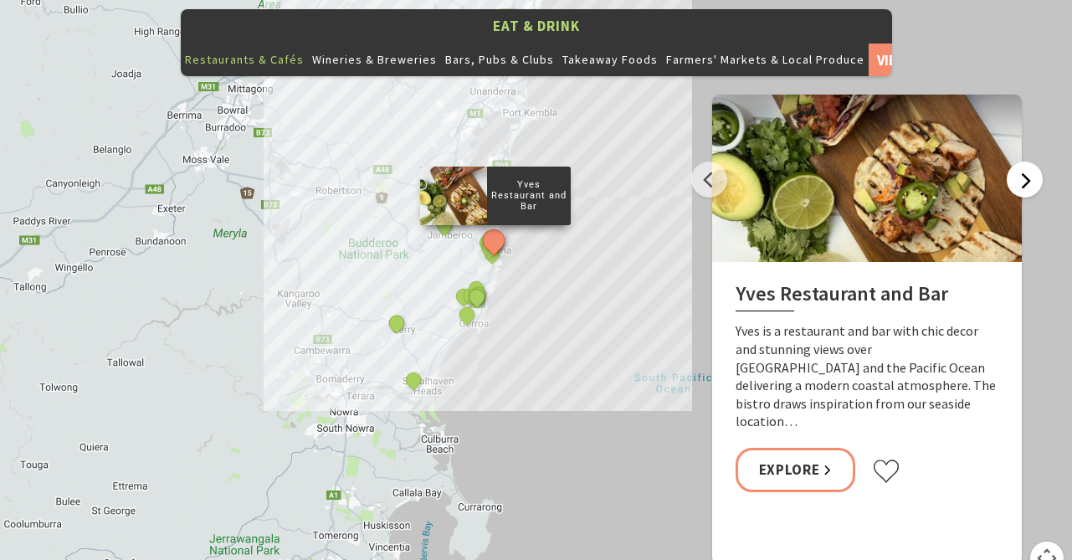
click at [1022, 162] on button "Next" at bounding box center [1025, 180] width 36 height 36
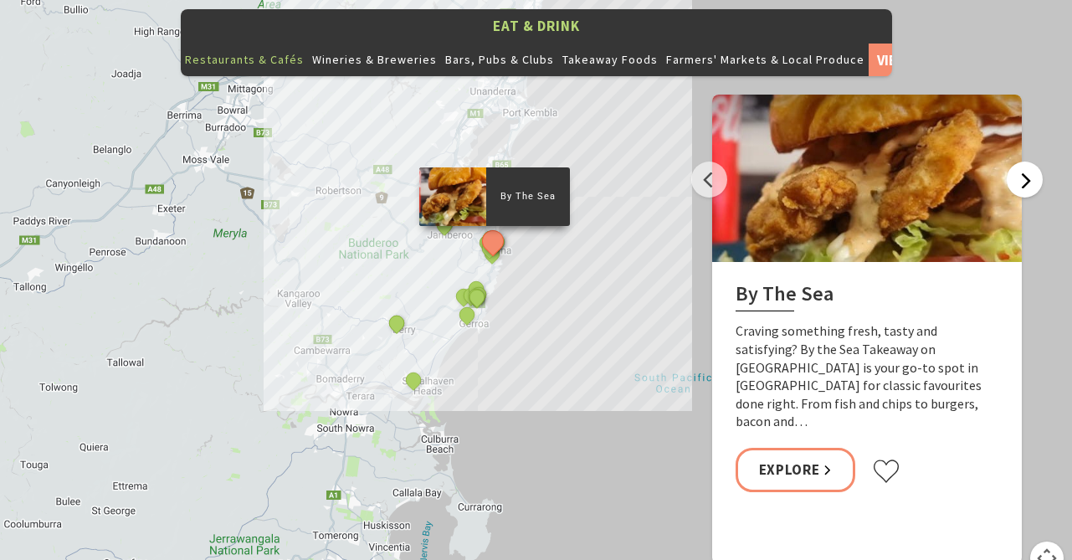
click at [1022, 162] on button "Next" at bounding box center [1025, 180] width 36 height 36
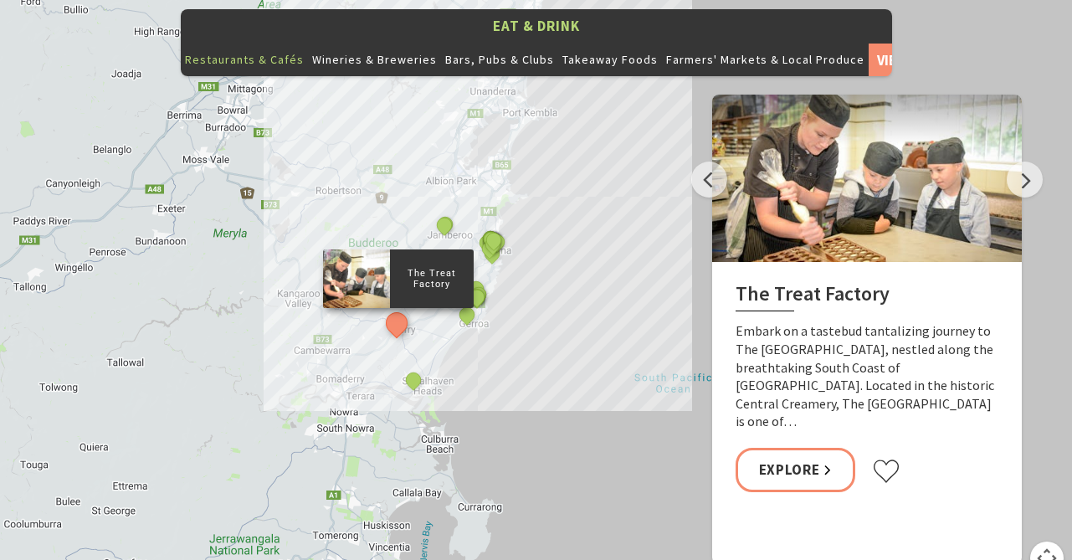
click at [414, 43] on button "Wineries & Breweries" at bounding box center [374, 59] width 133 height 33
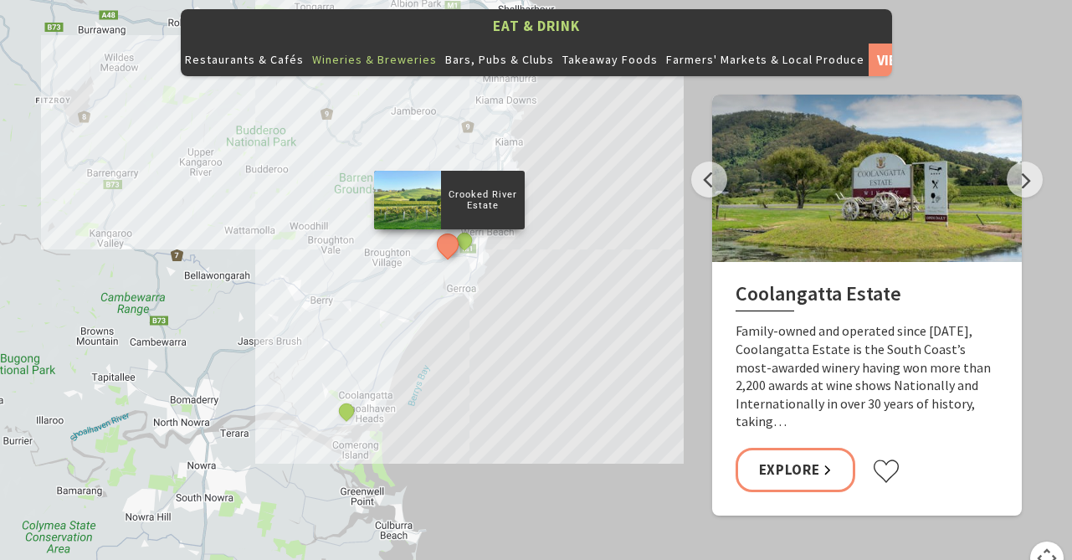
click at [326, 393] on div "Crooked River Estate Coolangatta Estate Stoic Brewing" at bounding box center [536, 293] width 1072 height 603
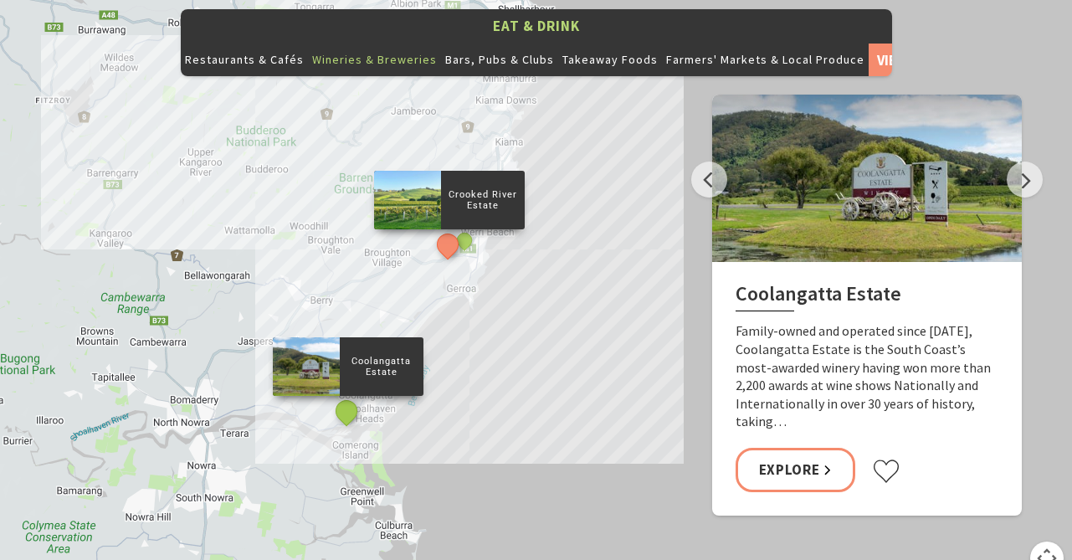
click at [346, 395] on button "See detail about Coolangatta Estate" at bounding box center [346, 410] width 31 height 31
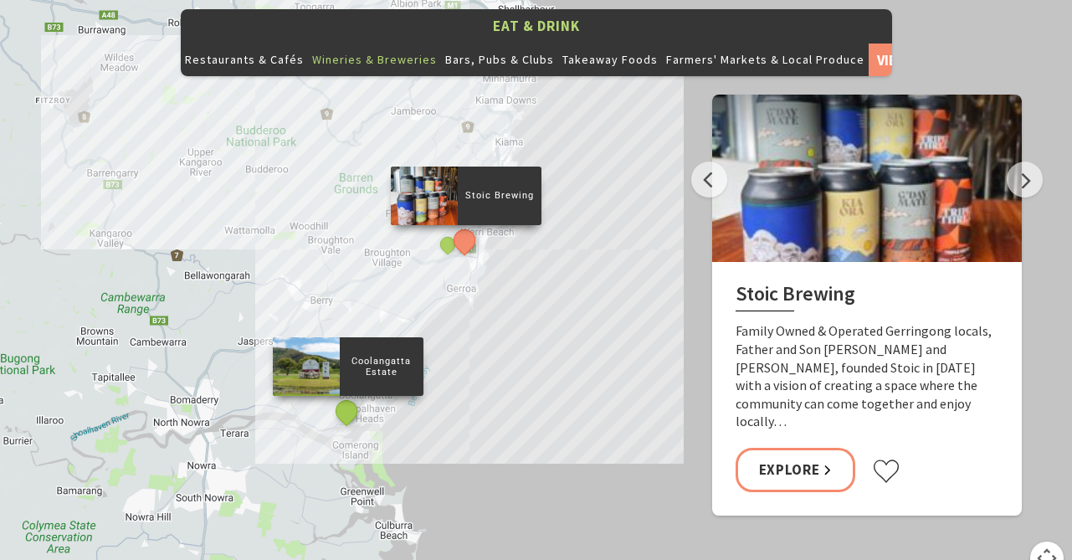
click at [347, 395] on button "See detail about Coolangatta Estate" at bounding box center [346, 410] width 31 height 31
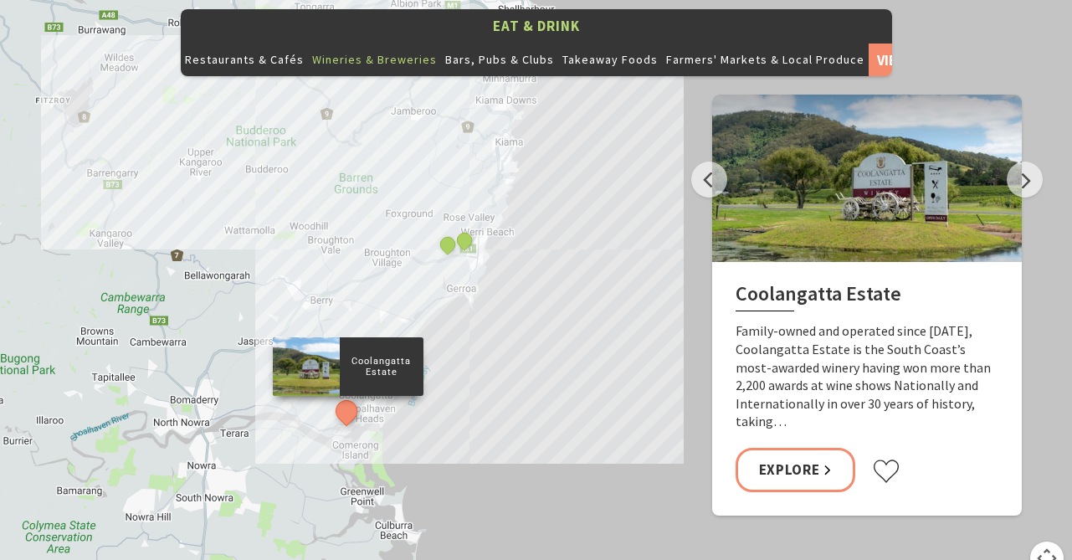
click at [347, 395] on button "See detail about Coolangatta Estate" at bounding box center [346, 410] width 31 height 31
click at [1025, 162] on button "Next" at bounding box center [1025, 180] width 36 height 36
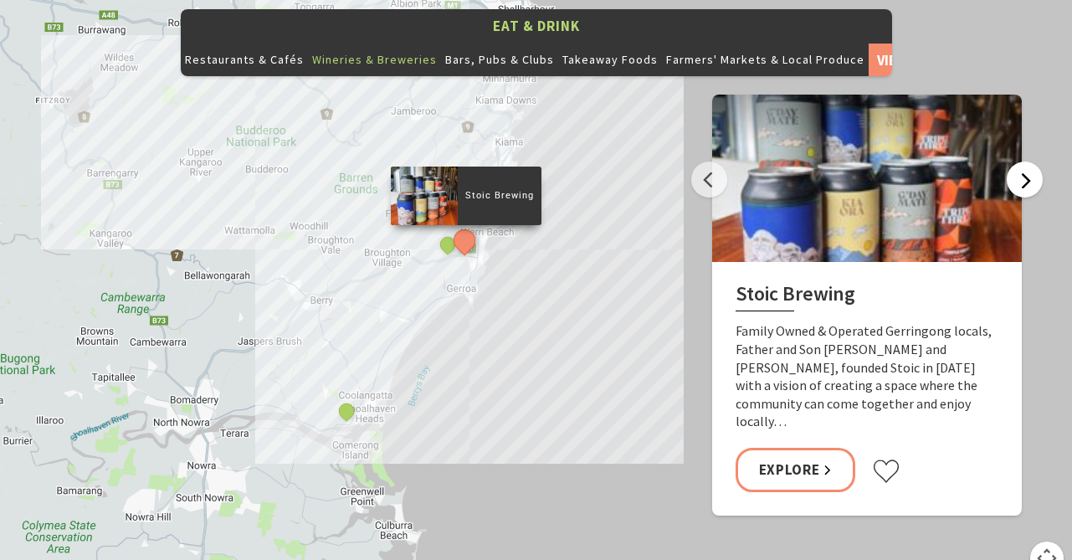
click at [1025, 162] on button "Next" at bounding box center [1025, 180] width 36 height 36
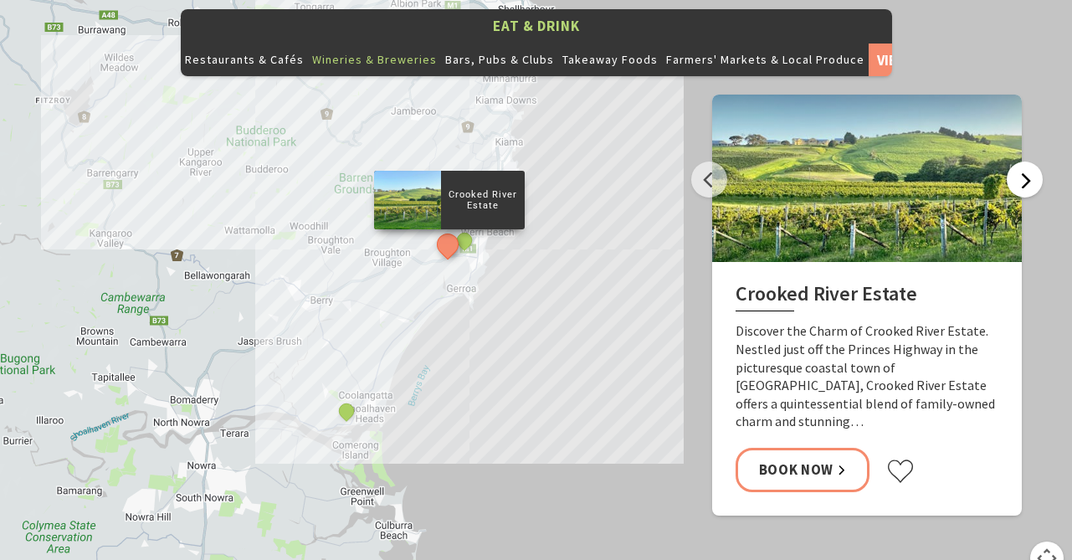
click at [1025, 162] on button "Next" at bounding box center [1025, 180] width 36 height 36
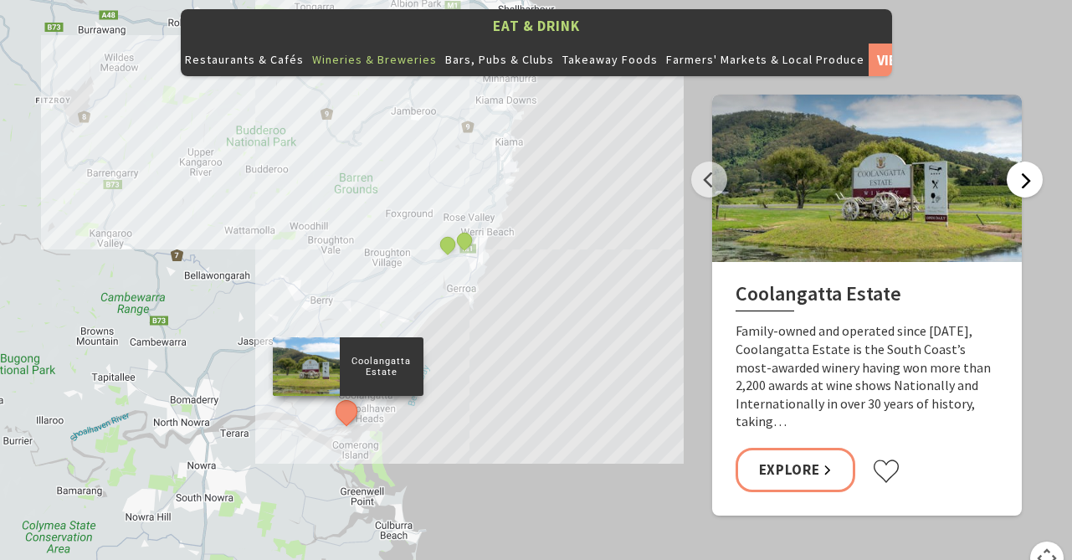
click at [1026, 162] on button "Next" at bounding box center [1025, 180] width 36 height 36
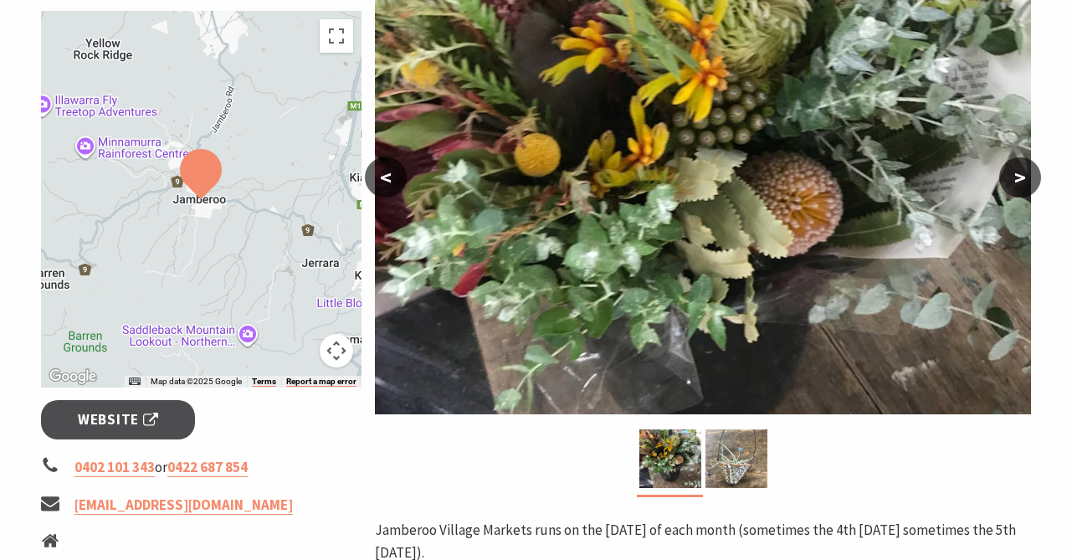
scroll to position [434, 0]
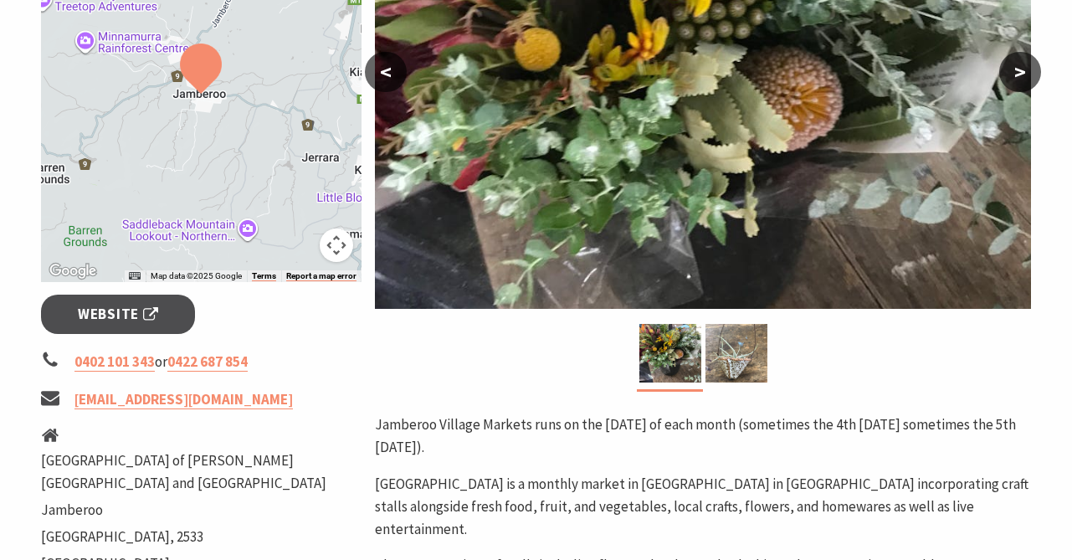
click at [224, 177] on div at bounding box center [201, 93] width 321 height 377
click at [342, 256] on button "Map camera controls" at bounding box center [336, 245] width 33 height 33
click at [295, 250] on button "Zoom out" at bounding box center [294, 245] width 33 height 33
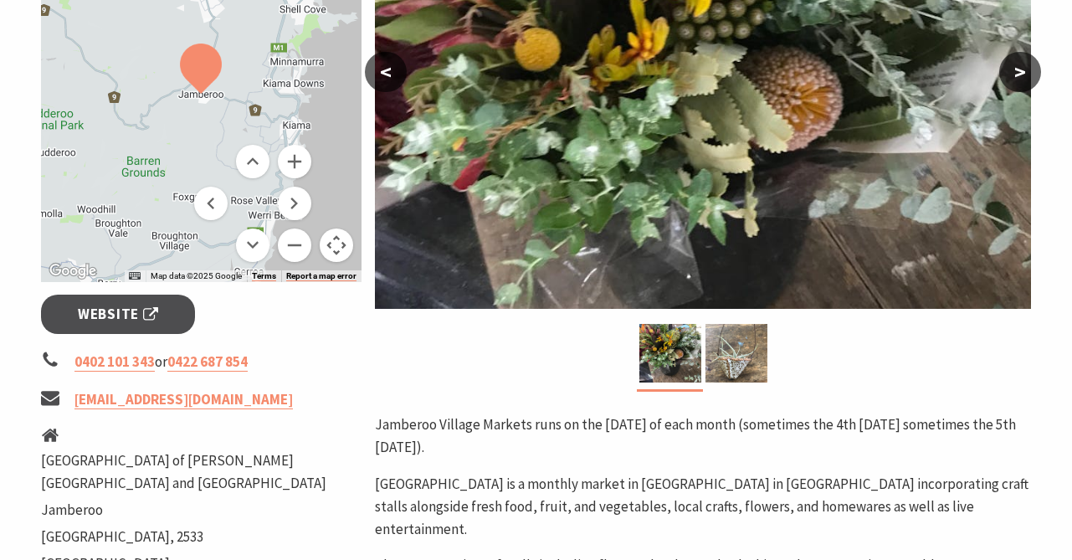
click at [440, 343] on div at bounding box center [703, 358] width 656 height 68
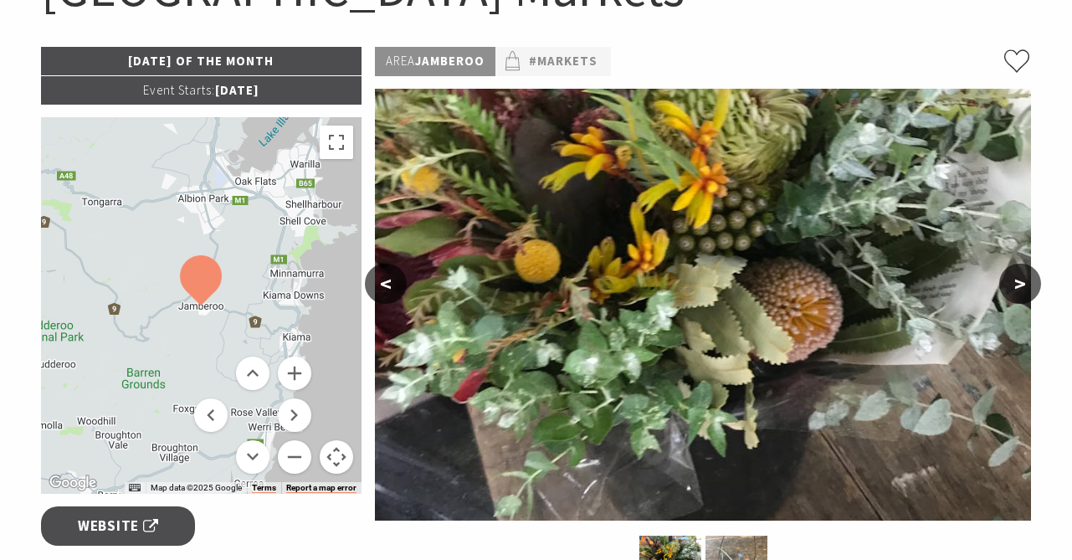
scroll to position [221, 0]
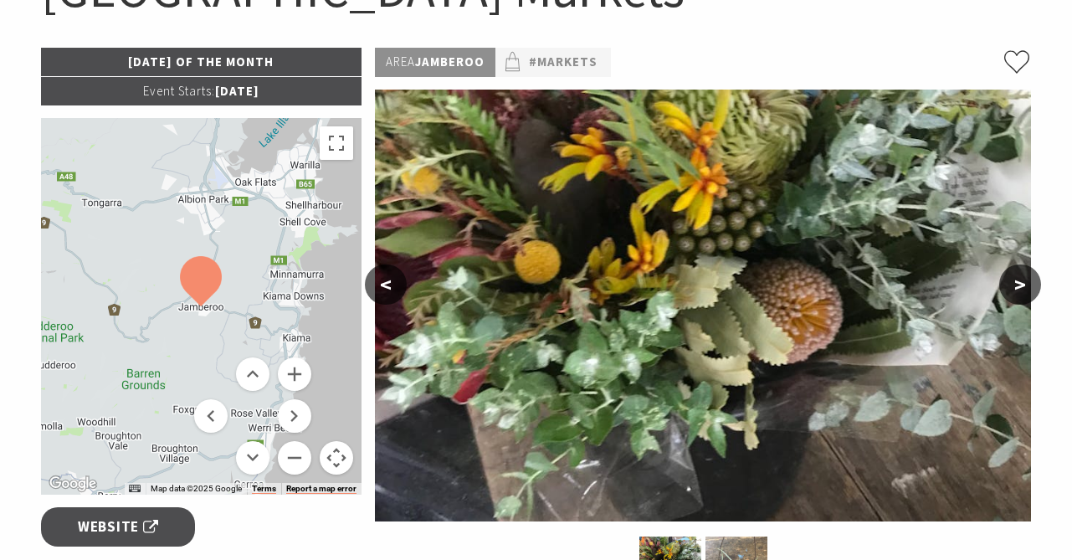
click at [1015, 275] on button ">" at bounding box center [1021, 285] width 42 height 40
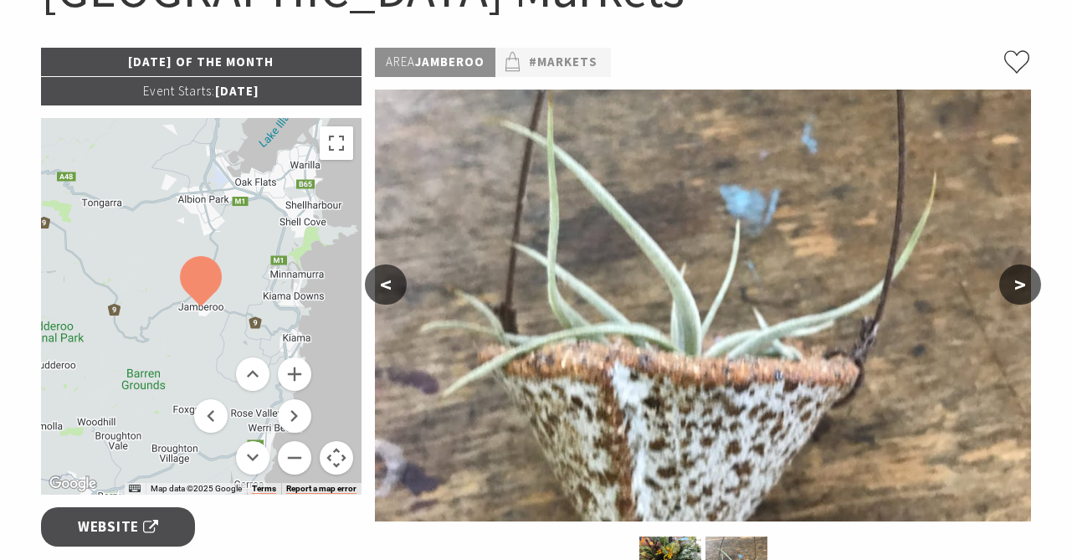
click at [1019, 277] on button ">" at bounding box center [1021, 285] width 42 height 40
click at [1020, 278] on button ">" at bounding box center [1021, 285] width 42 height 40
click at [843, 57] on div "Area Jamberoo #Markets" at bounding box center [703, 62] width 656 height 29
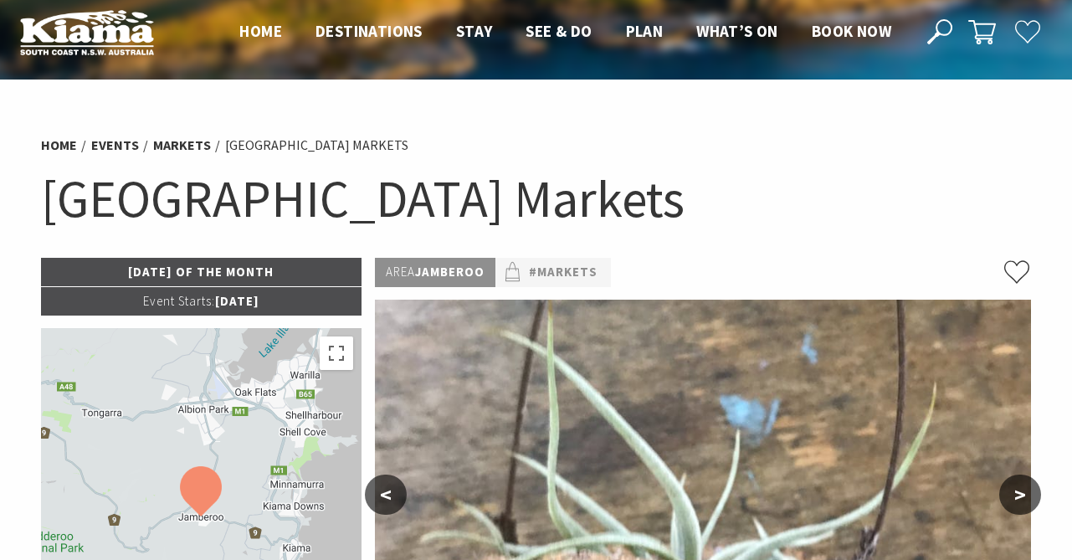
scroll to position [0, 0]
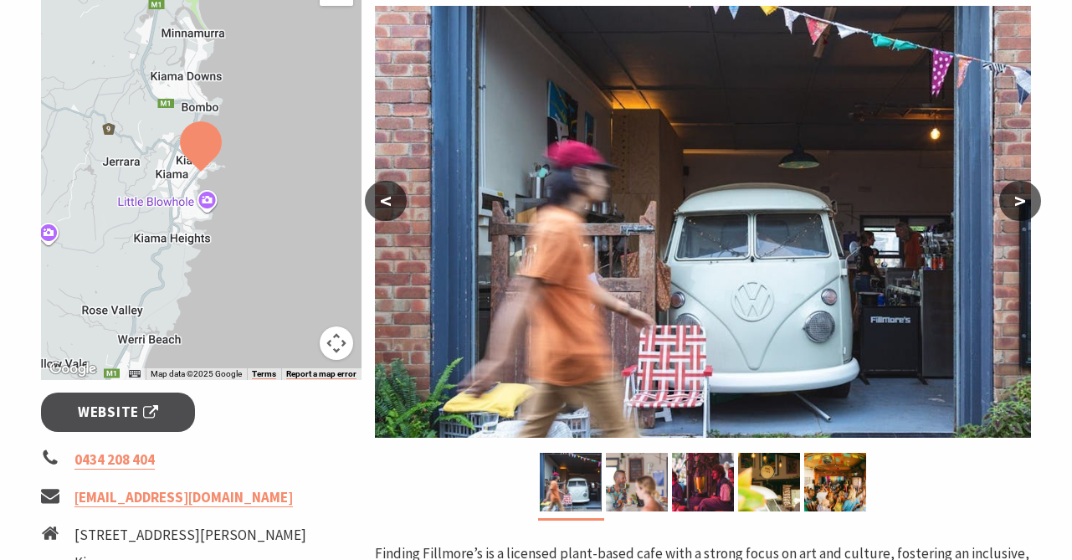
scroll to position [290, 0]
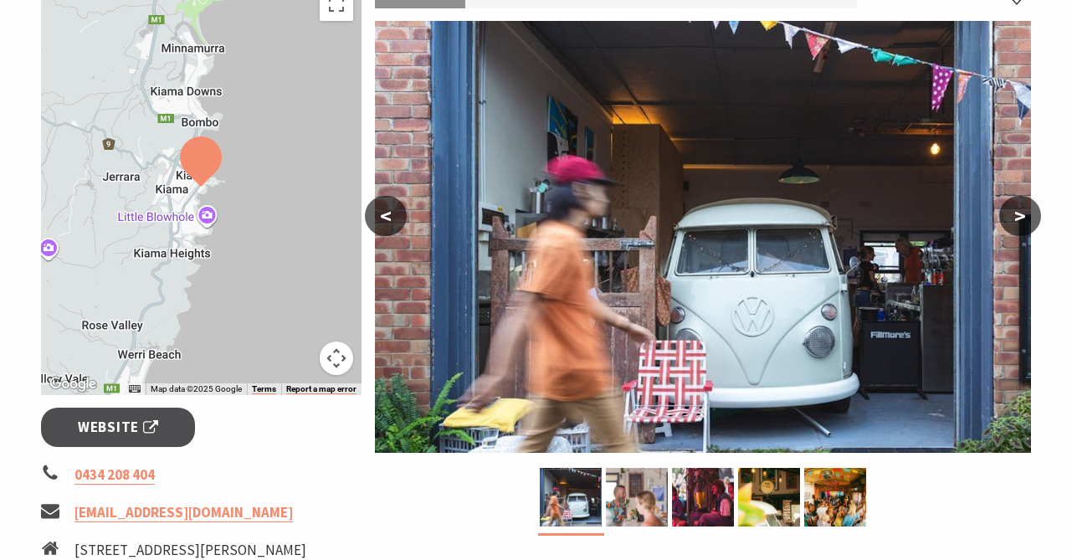
click at [1025, 220] on button ">" at bounding box center [1021, 216] width 42 height 40
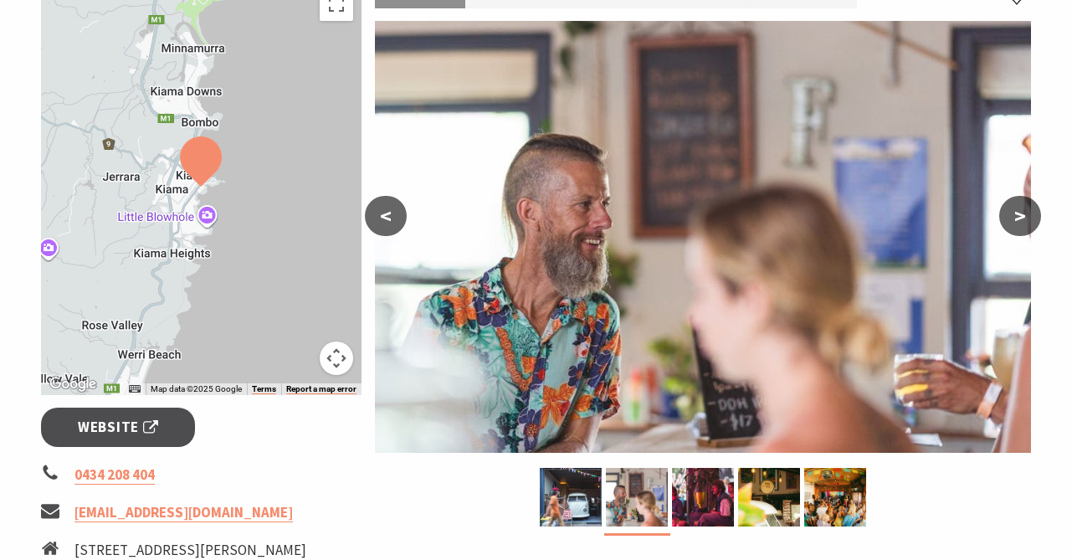
click at [1026, 222] on button ">" at bounding box center [1021, 216] width 42 height 40
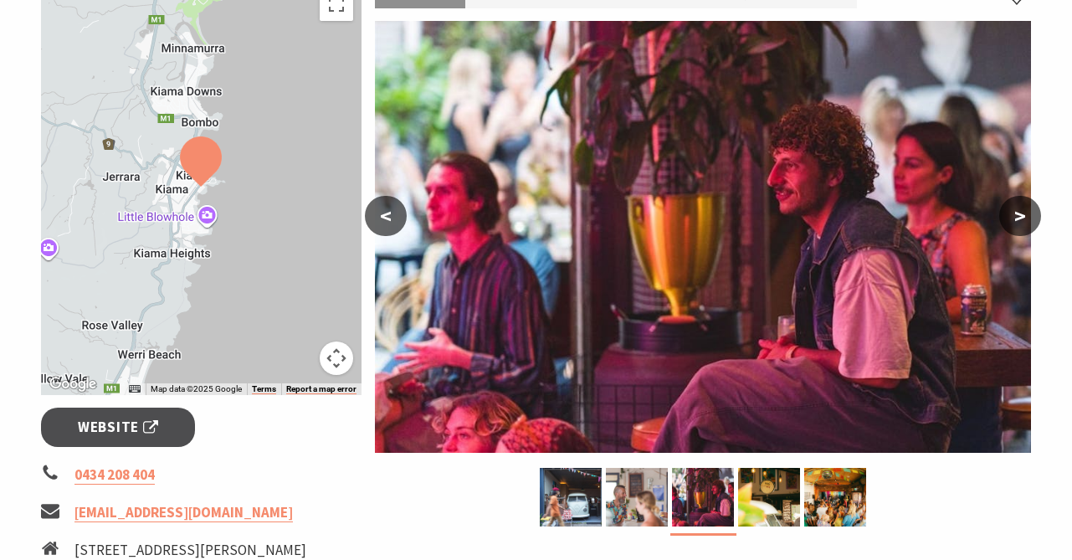
click at [1026, 222] on button ">" at bounding box center [1021, 216] width 42 height 40
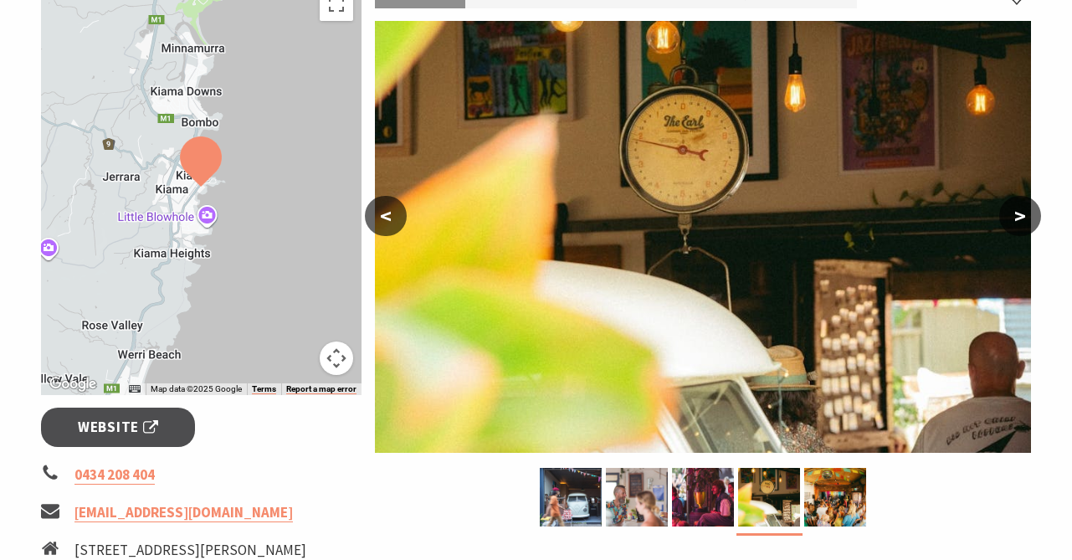
click at [1026, 222] on button ">" at bounding box center [1021, 216] width 42 height 40
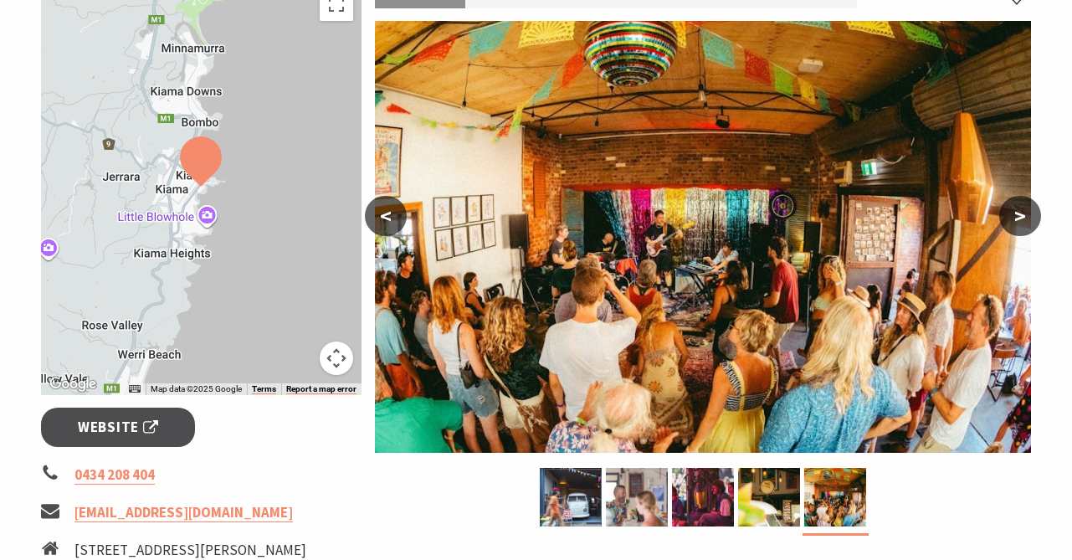
click at [1025, 222] on button ">" at bounding box center [1021, 216] width 42 height 40
click at [1021, 217] on button ">" at bounding box center [1021, 216] width 42 height 40
click at [1019, 216] on button ">" at bounding box center [1021, 216] width 42 height 40
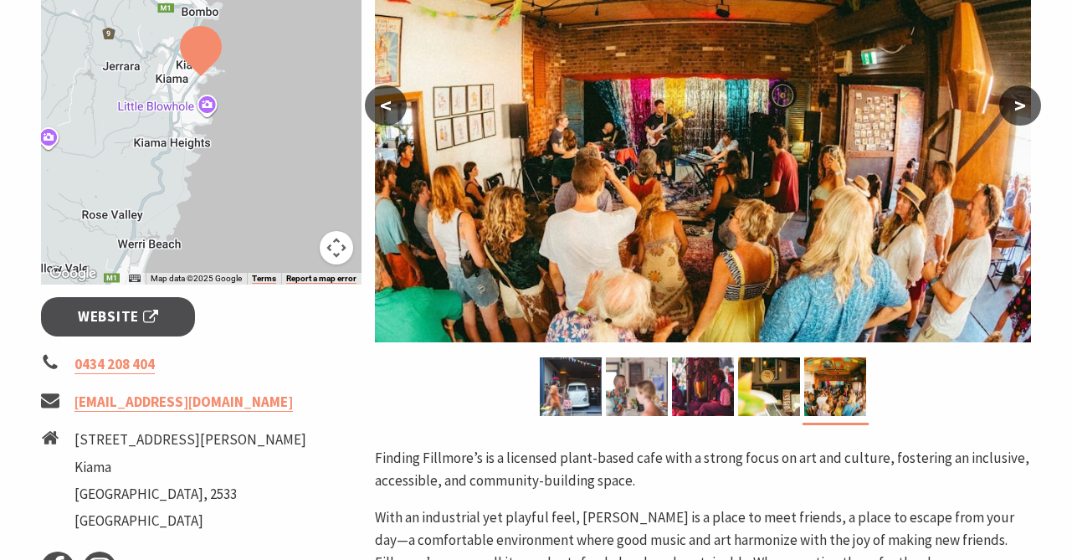
scroll to position [398, 0]
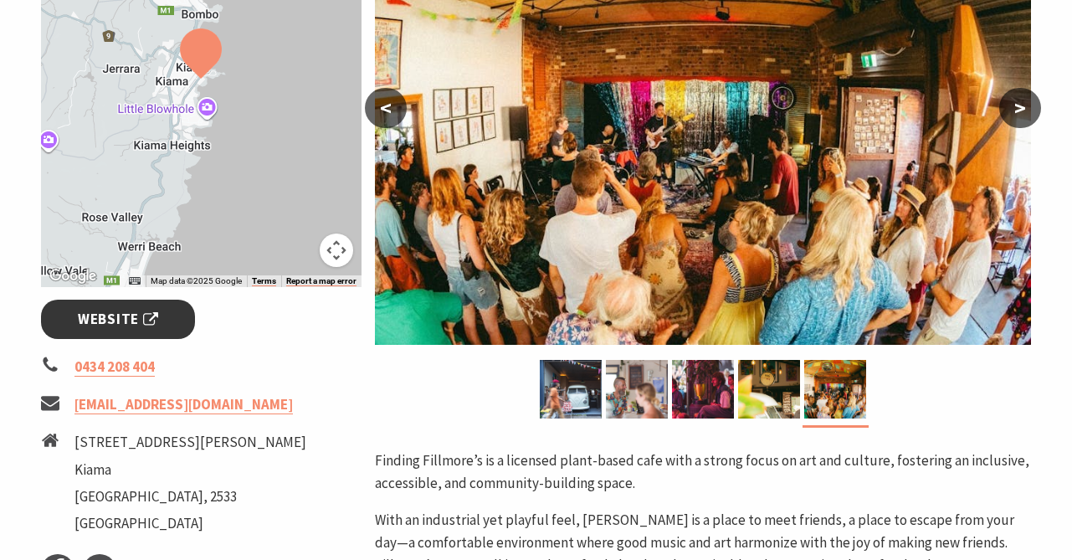
click at [95, 321] on span "Website" at bounding box center [118, 319] width 80 height 23
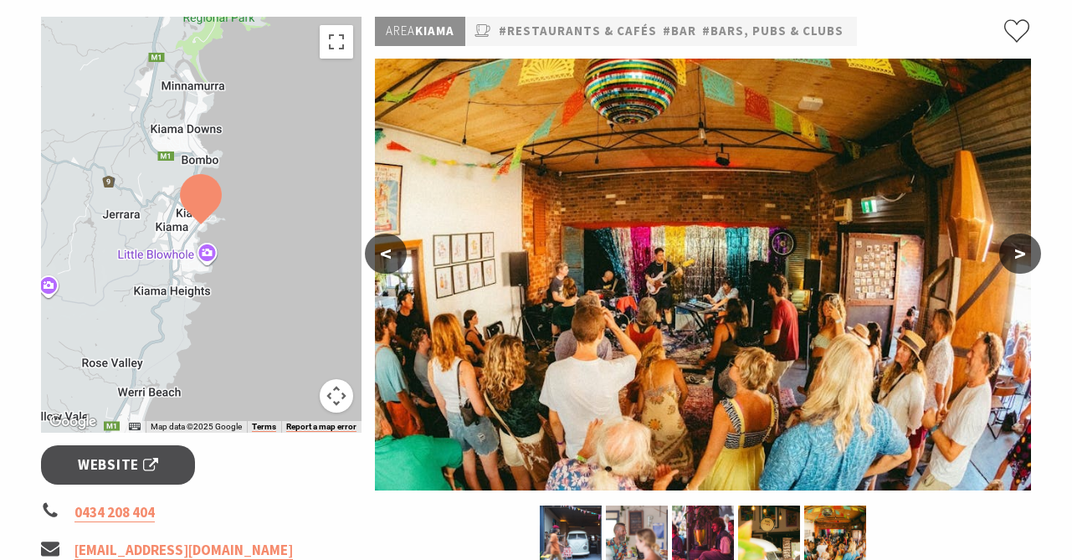
scroll to position [0, 0]
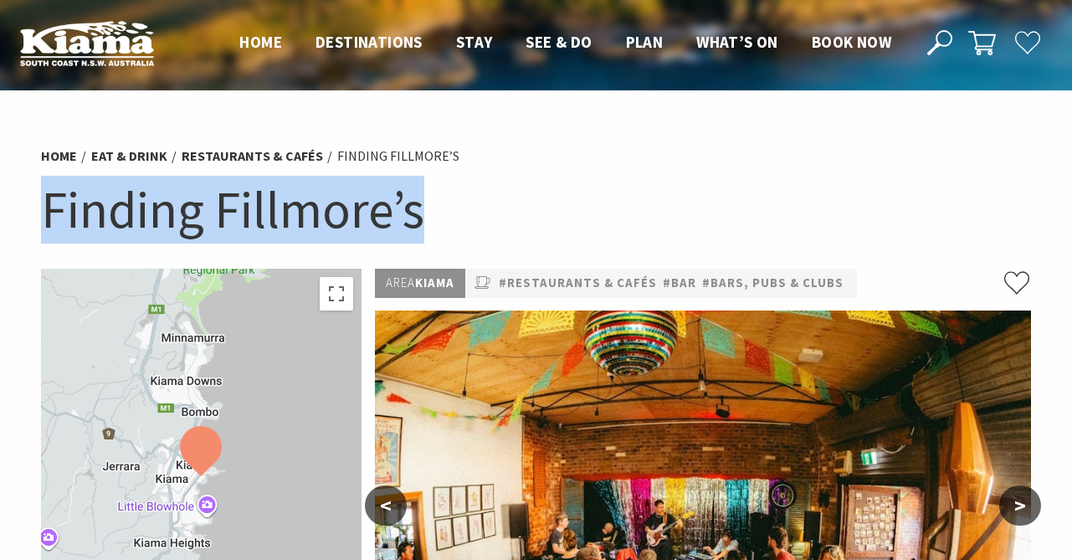
drag, startPoint x: 437, startPoint y: 218, endPoint x: 47, endPoint y: 228, distance: 390.2
click at [47, 228] on h1 "Finding Fillmore’s" at bounding box center [536, 210] width 991 height 68
copy h1 "Finding Fillmore’s"
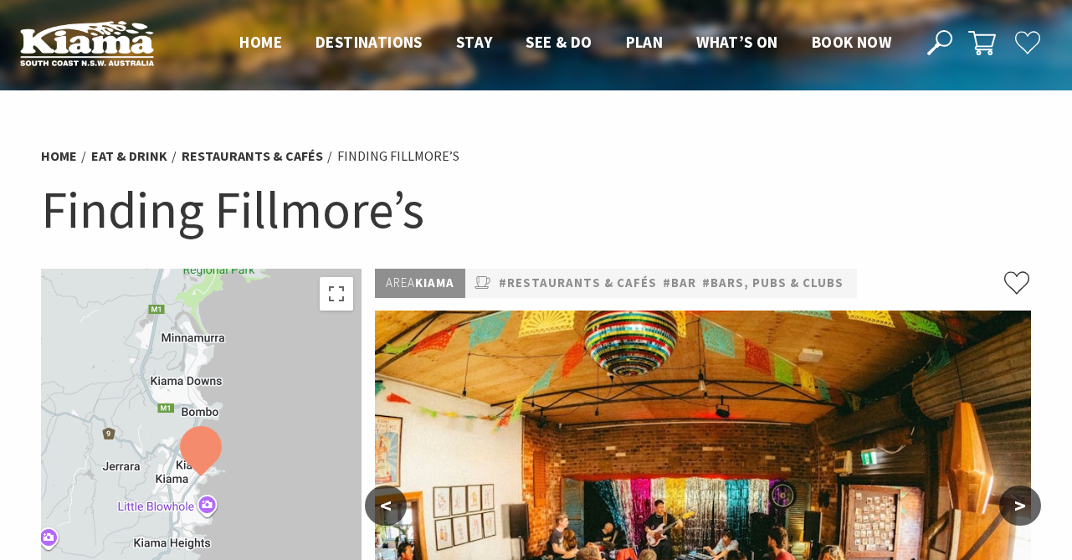
click at [548, 164] on ul "Home Eat & Drink Restaurants & Cafés Finding Fillmore’s" at bounding box center [536, 156] width 991 height 23
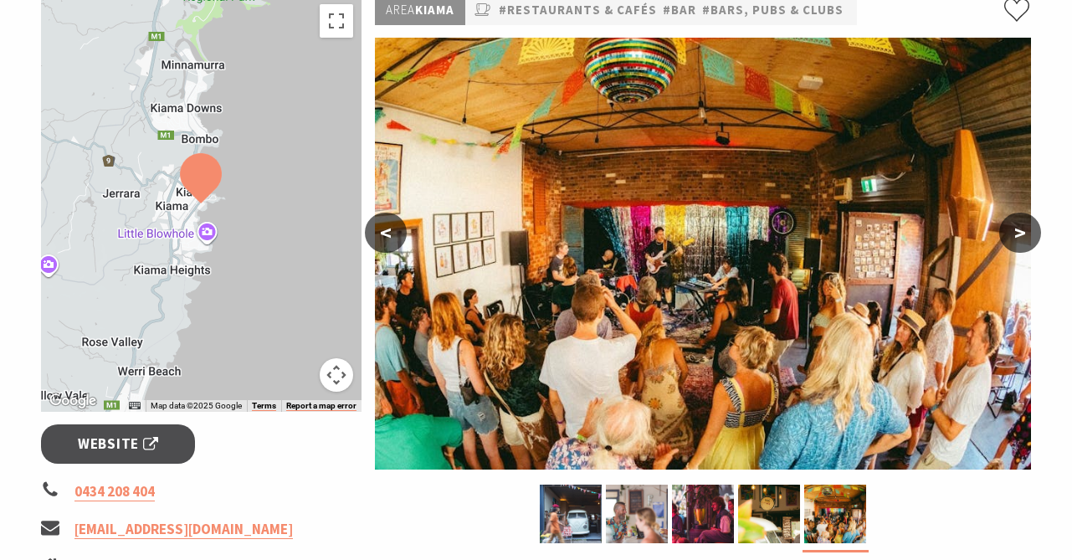
scroll to position [263, 0]
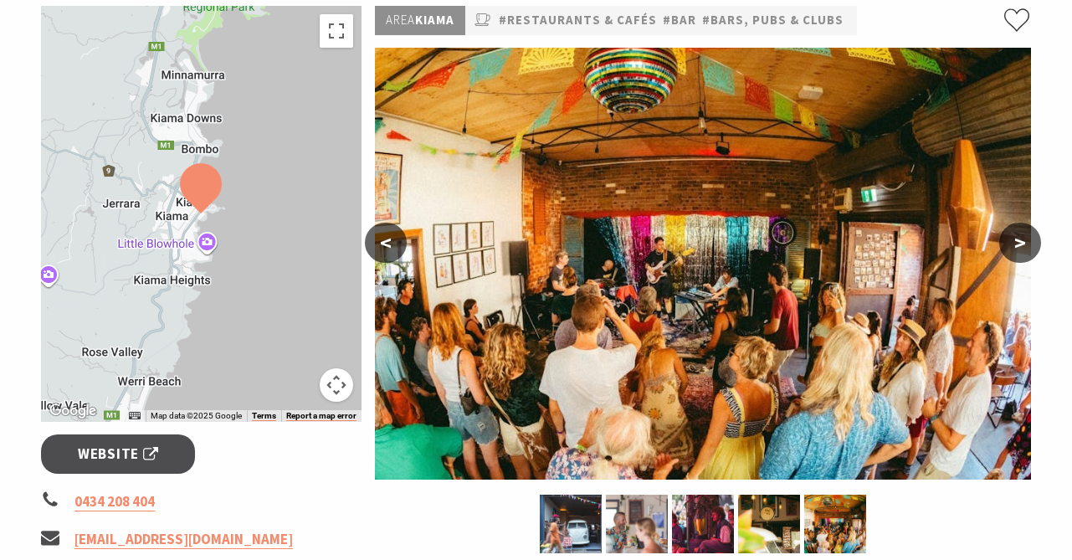
click at [1015, 246] on button ">" at bounding box center [1021, 243] width 42 height 40
click at [1016, 246] on button ">" at bounding box center [1021, 243] width 42 height 40
click at [1025, 244] on button ">" at bounding box center [1021, 243] width 42 height 40
click at [1028, 246] on button ">" at bounding box center [1021, 243] width 42 height 40
click at [380, 225] on button "<" at bounding box center [386, 243] width 42 height 40
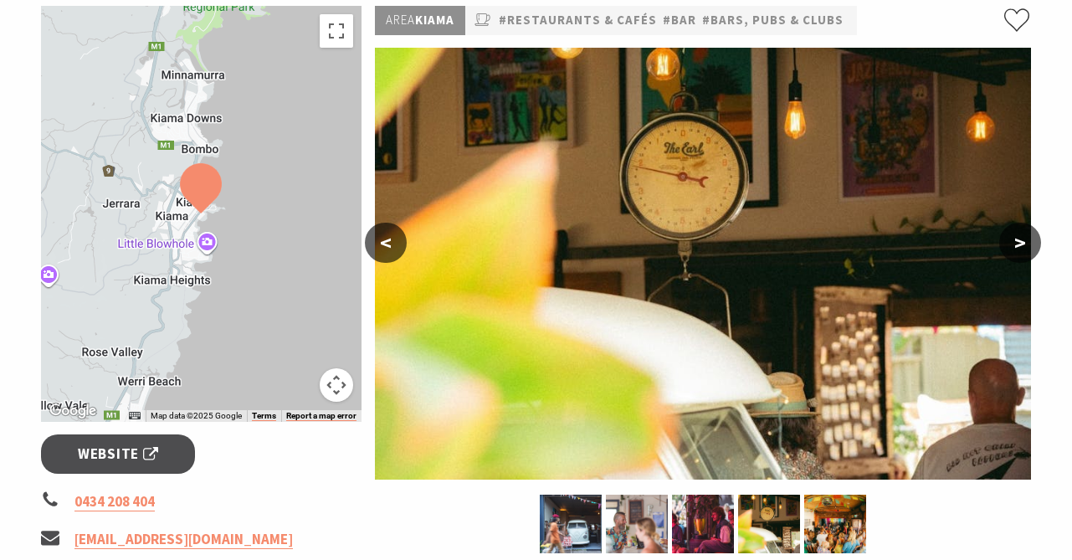
click at [380, 229] on button "<" at bounding box center [386, 243] width 42 height 40
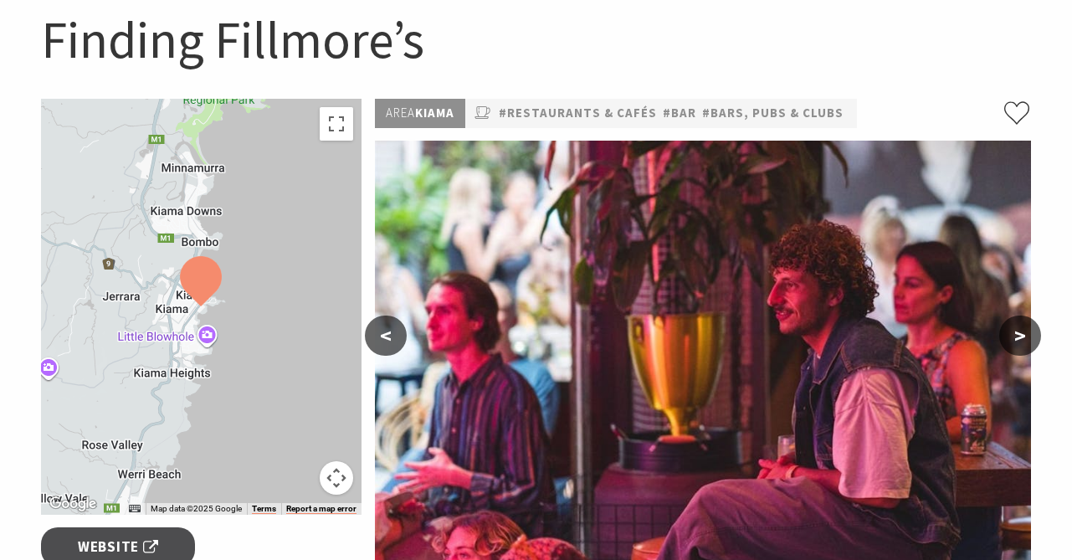
scroll to position [374, 0]
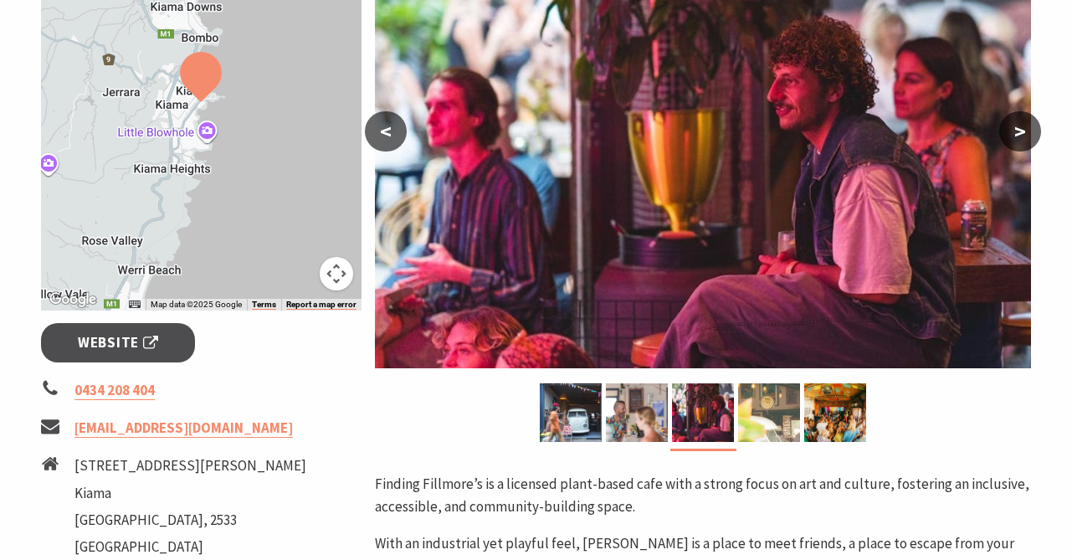
click at [784, 418] on img at bounding box center [769, 412] width 62 height 59
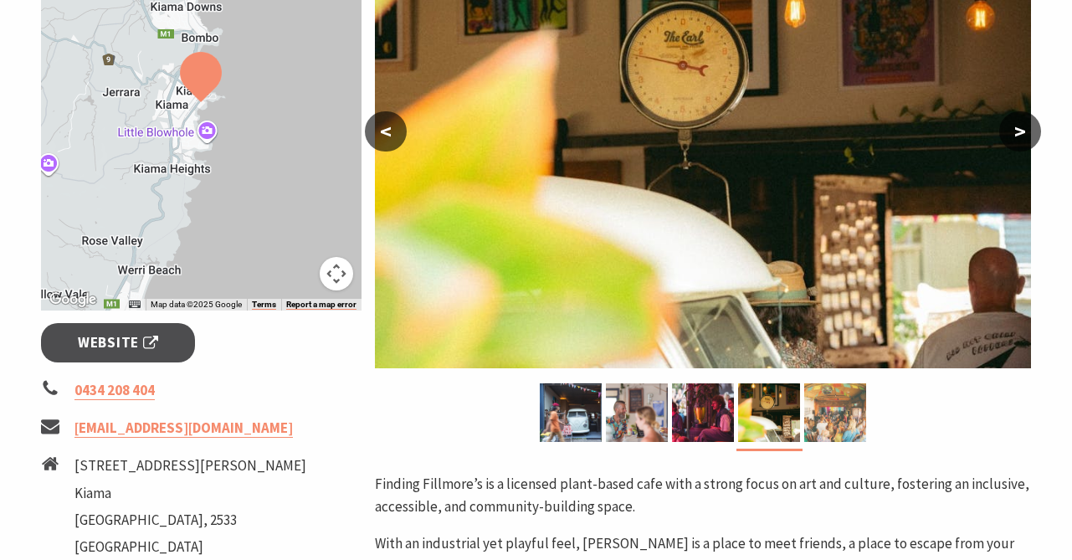
click at [835, 420] on img at bounding box center [835, 412] width 62 height 59
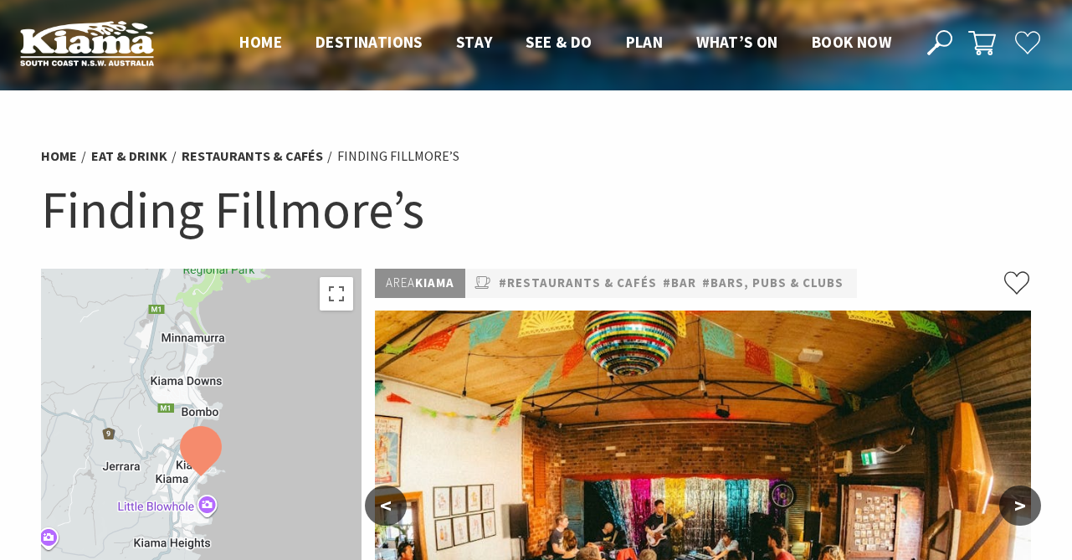
scroll to position [455, 0]
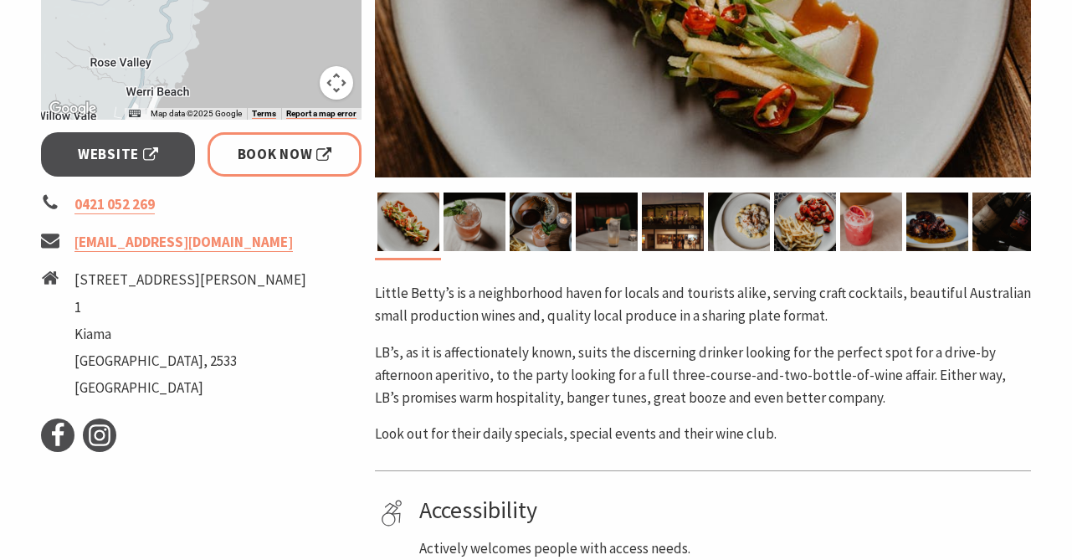
scroll to position [567, 0]
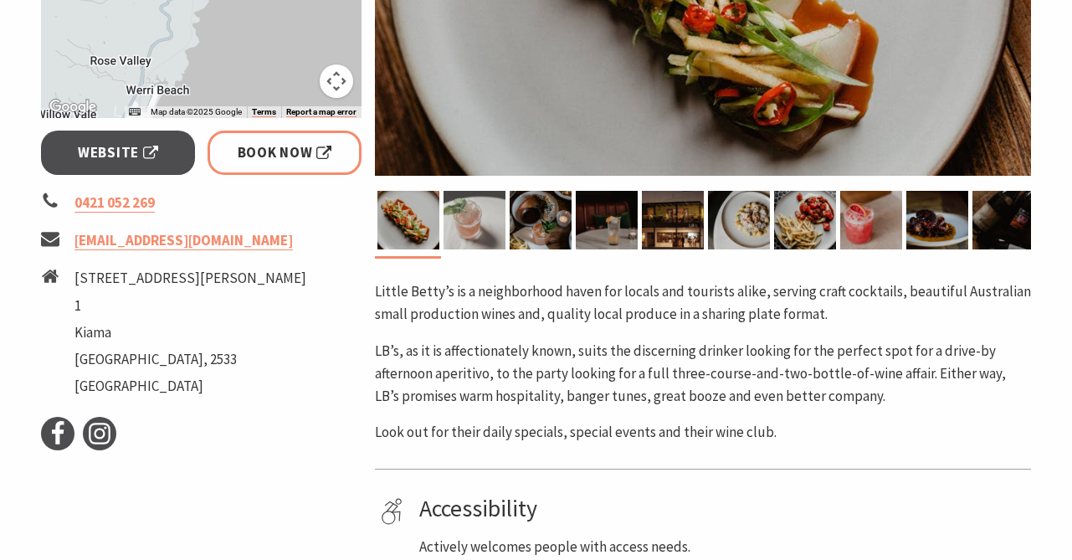
click at [494, 241] on img at bounding box center [475, 220] width 62 height 59
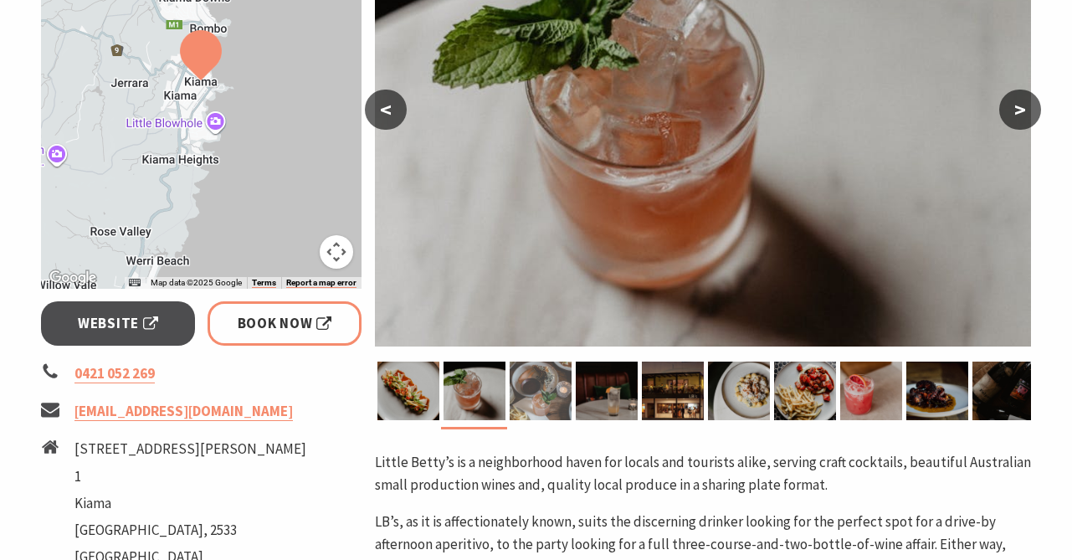
scroll to position [386, 0]
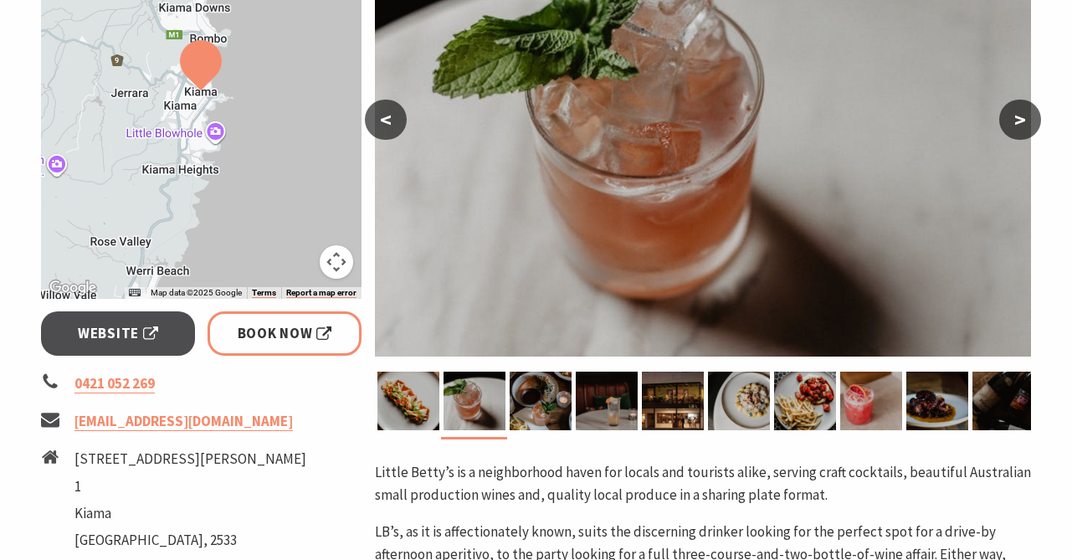
click at [1017, 128] on button ">" at bounding box center [1021, 120] width 42 height 40
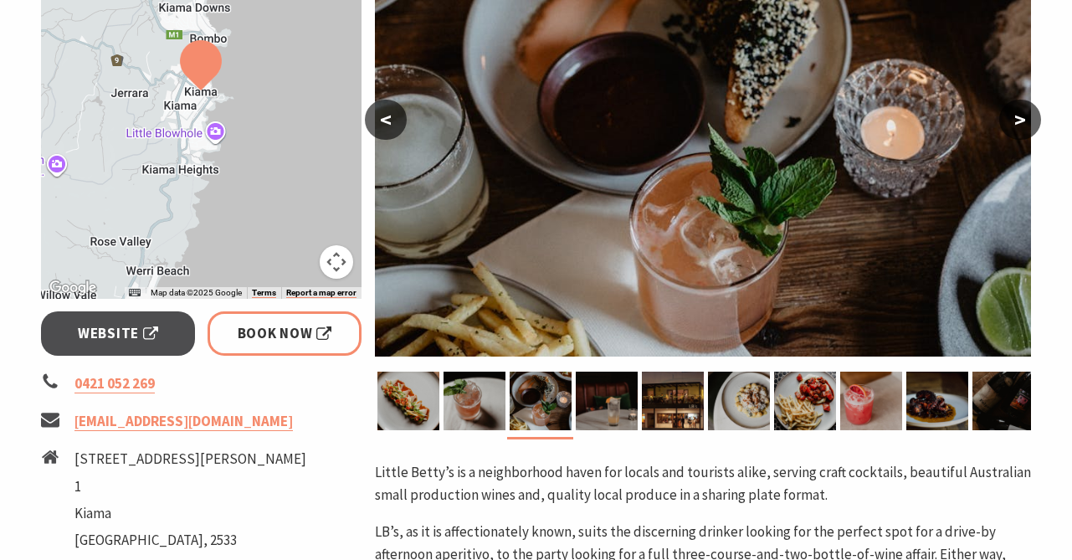
click at [1017, 128] on button ">" at bounding box center [1021, 120] width 42 height 40
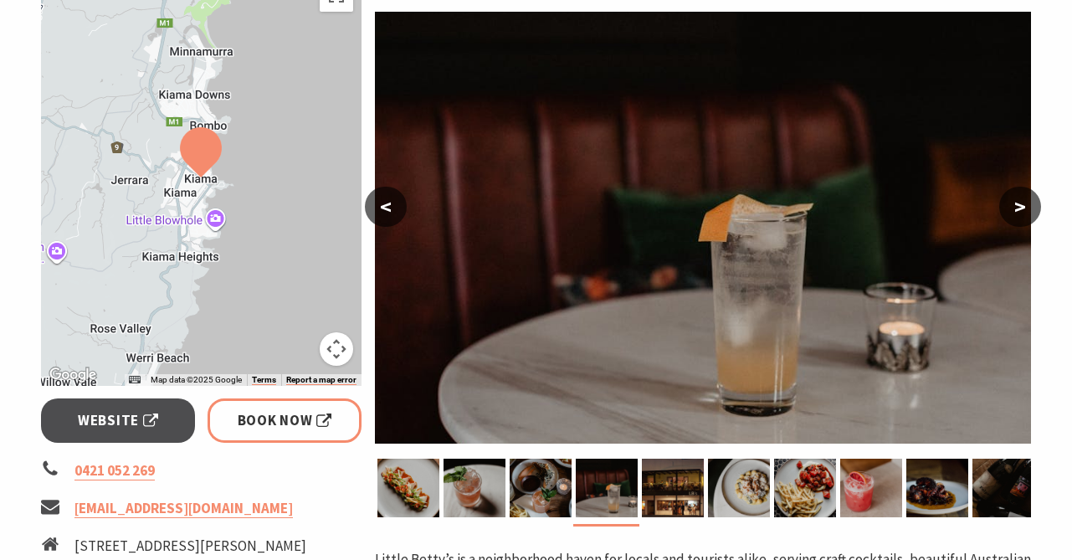
scroll to position [296, 0]
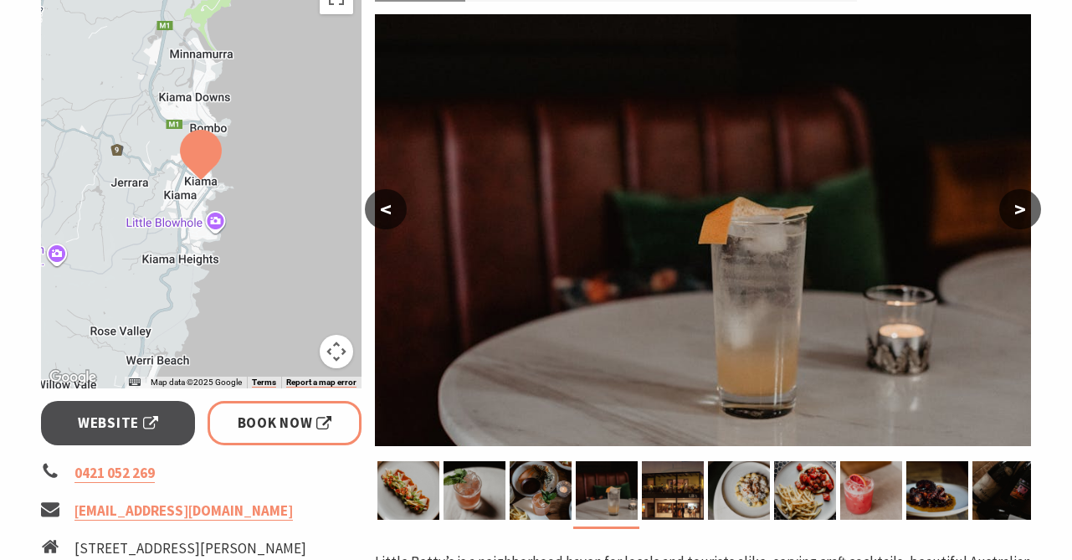
click at [1031, 198] on button ">" at bounding box center [1021, 209] width 42 height 40
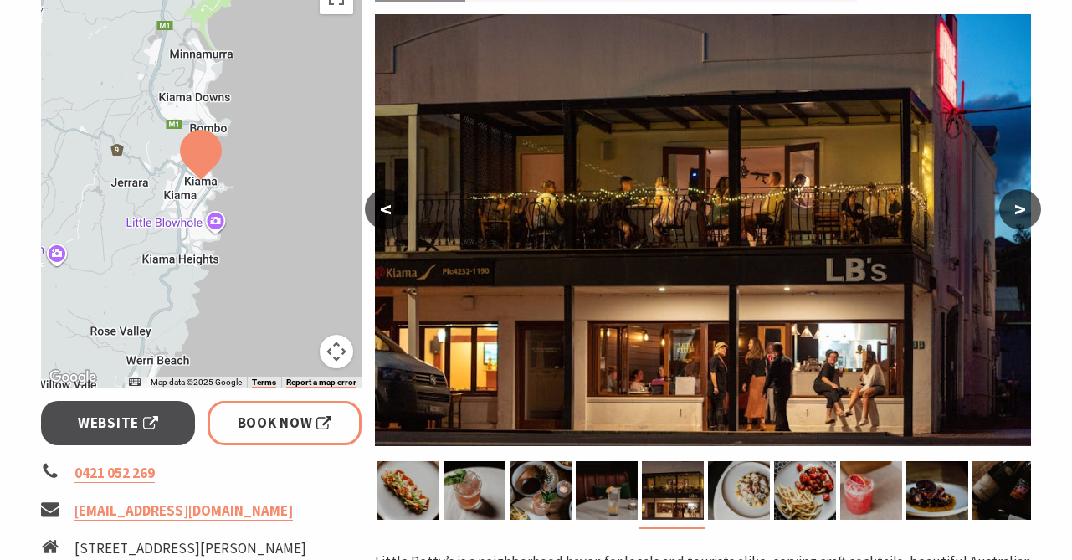
click at [1031, 198] on button ">" at bounding box center [1021, 209] width 42 height 40
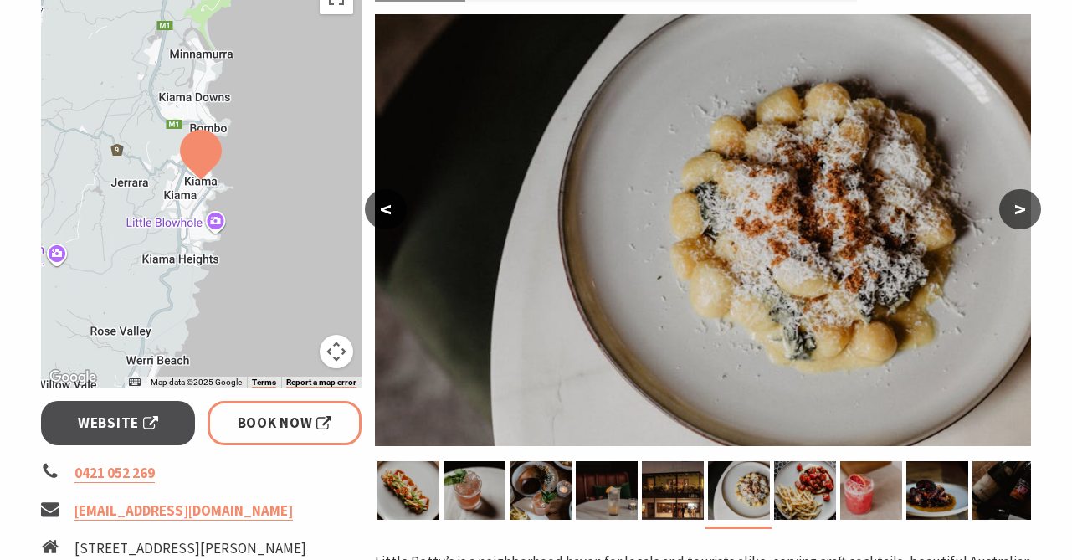
click at [1032, 198] on button ">" at bounding box center [1021, 209] width 42 height 40
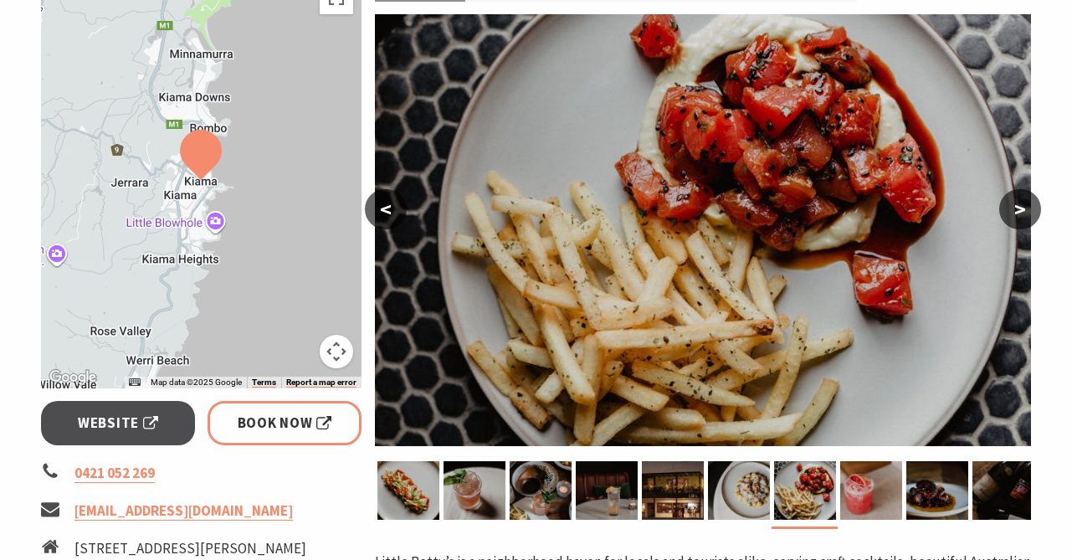
click at [1032, 198] on button ">" at bounding box center [1021, 209] width 42 height 40
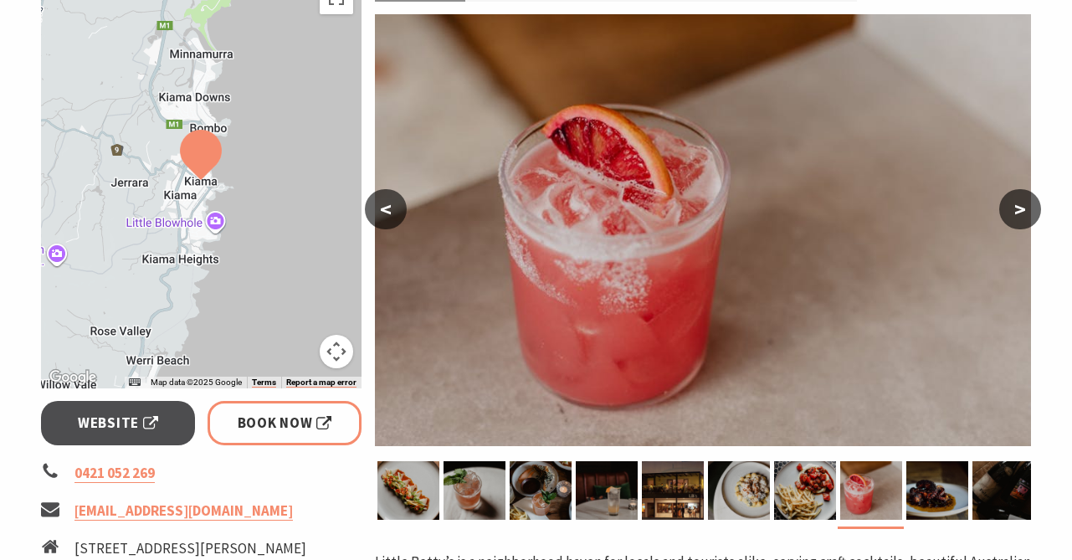
click at [1036, 198] on button ">" at bounding box center [1021, 209] width 42 height 40
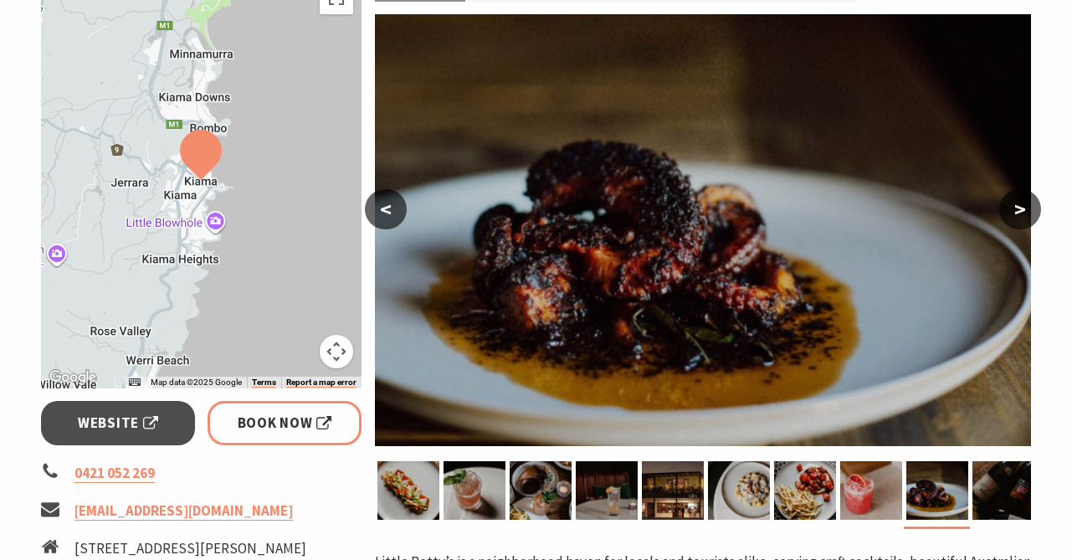
click at [1036, 198] on button ">" at bounding box center [1021, 209] width 42 height 40
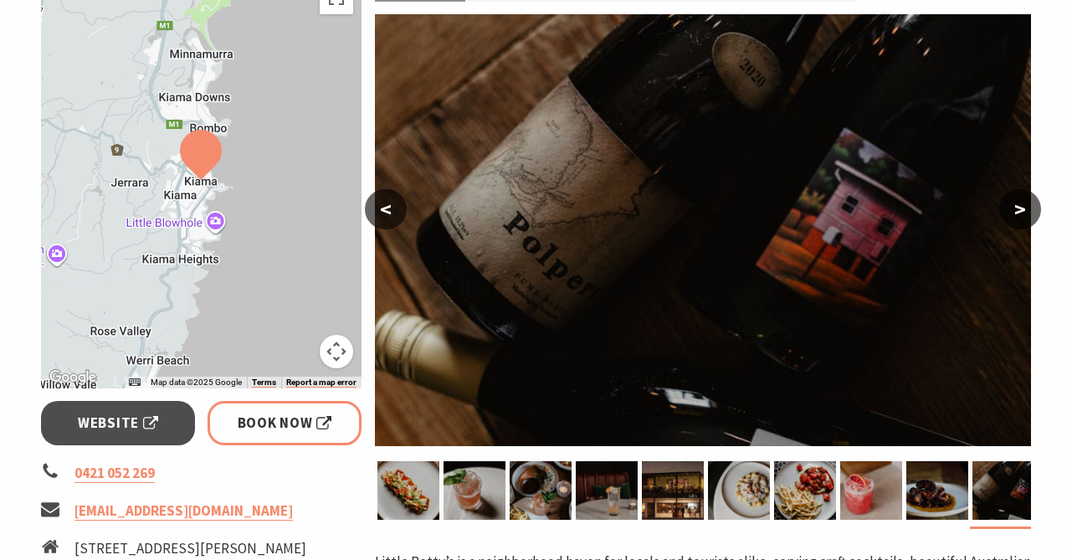
click at [1037, 199] on button ">" at bounding box center [1021, 209] width 42 height 40
click at [1039, 201] on button ">" at bounding box center [1021, 209] width 42 height 40
click at [1020, 206] on button ">" at bounding box center [1021, 209] width 42 height 40
click at [1010, 206] on button ">" at bounding box center [1021, 209] width 42 height 40
click at [325, 487] on ul "0421 052 269 talktome@littlebettysbar.com 55 Collins Street 1 Kiama New South W…" at bounding box center [201, 567] width 321 height 210
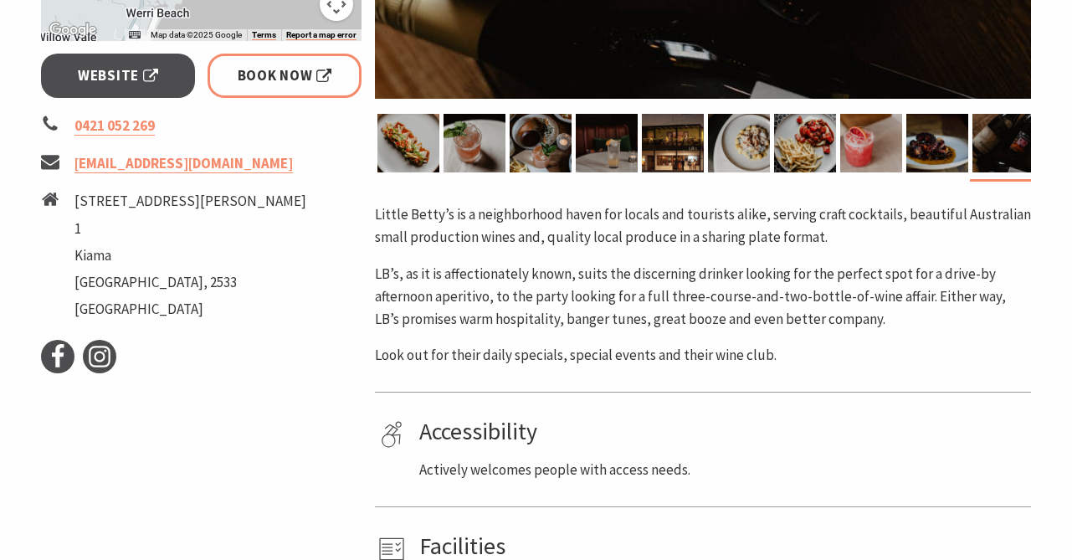
scroll to position [607, 0]
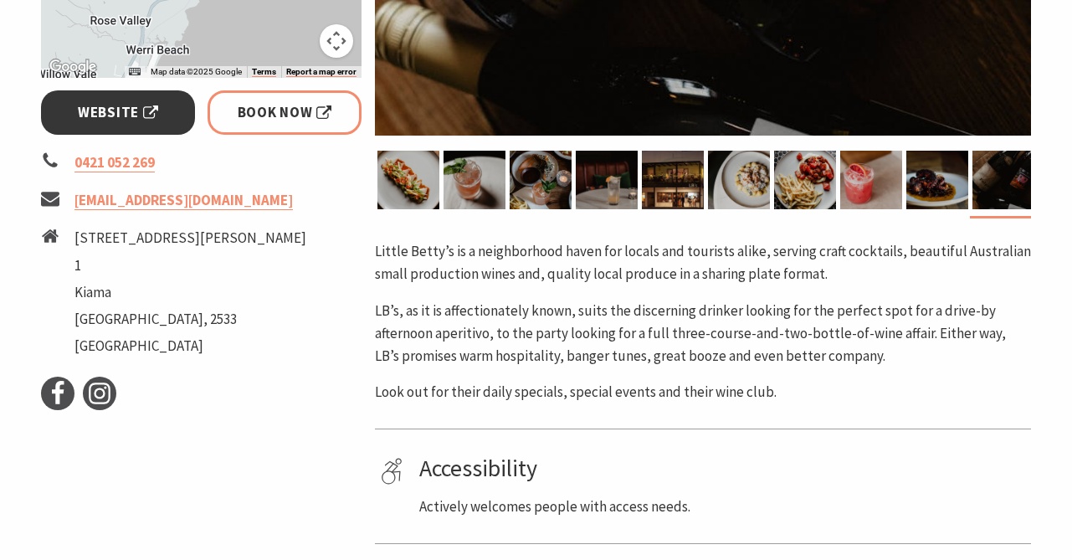
click at [132, 100] on link "Website" at bounding box center [118, 112] width 155 height 44
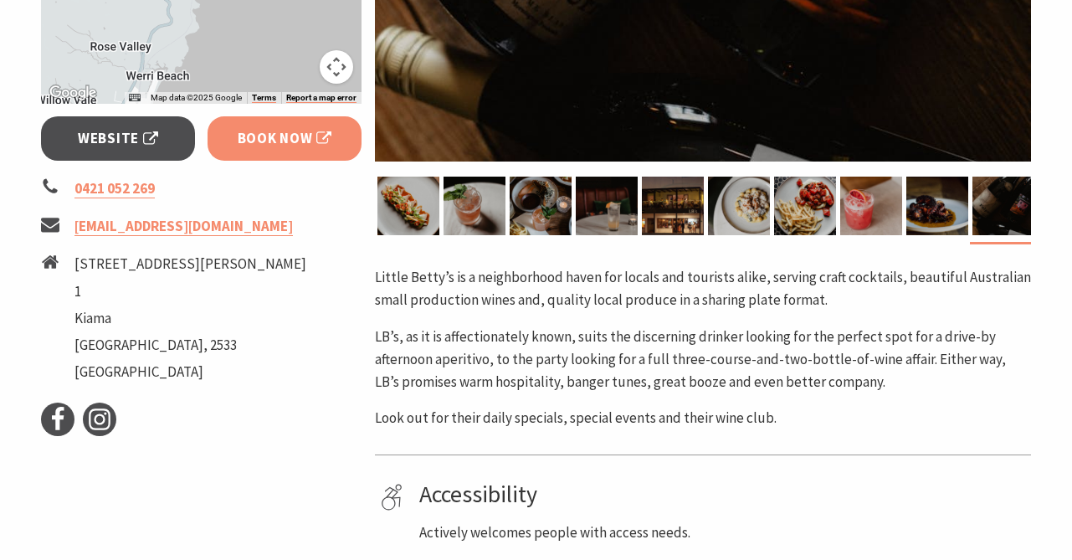
scroll to position [0, 0]
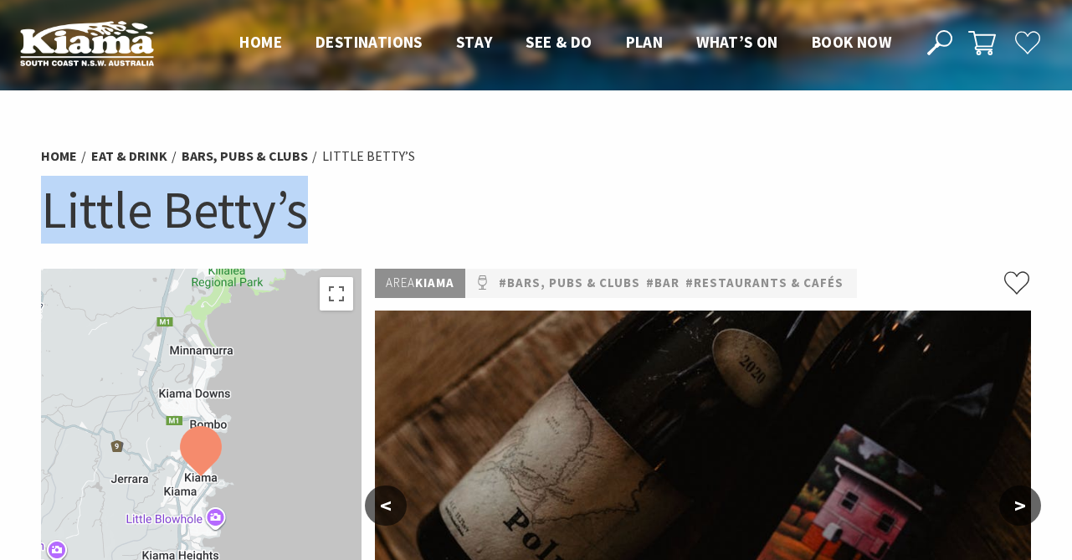
drag, startPoint x: 313, startPoint y: 213, endPoint x: 33, endPoint y: 195, distance: 281.0
copy h1 "Little Betty’s"
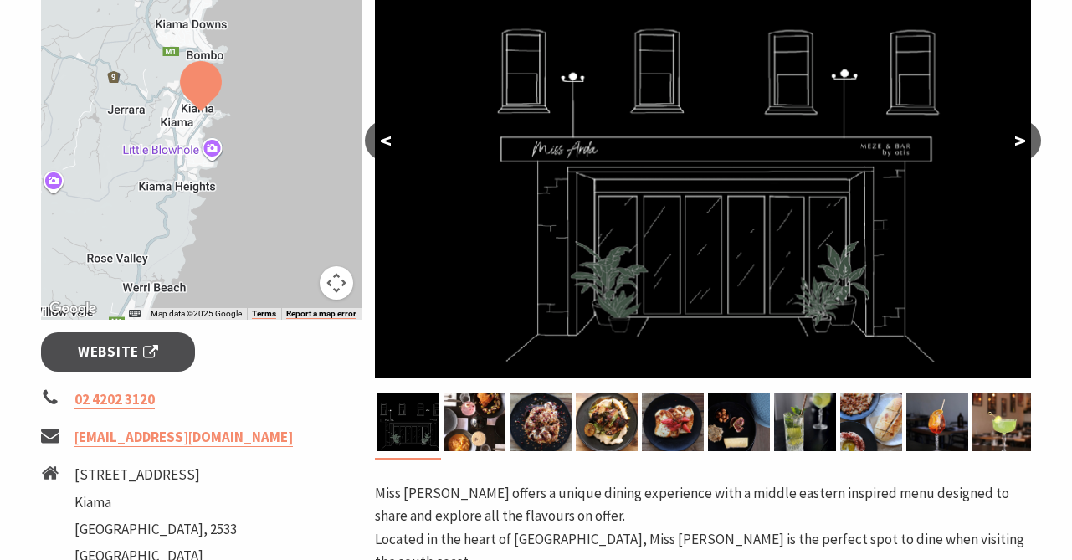
scroll to position [350, 0]
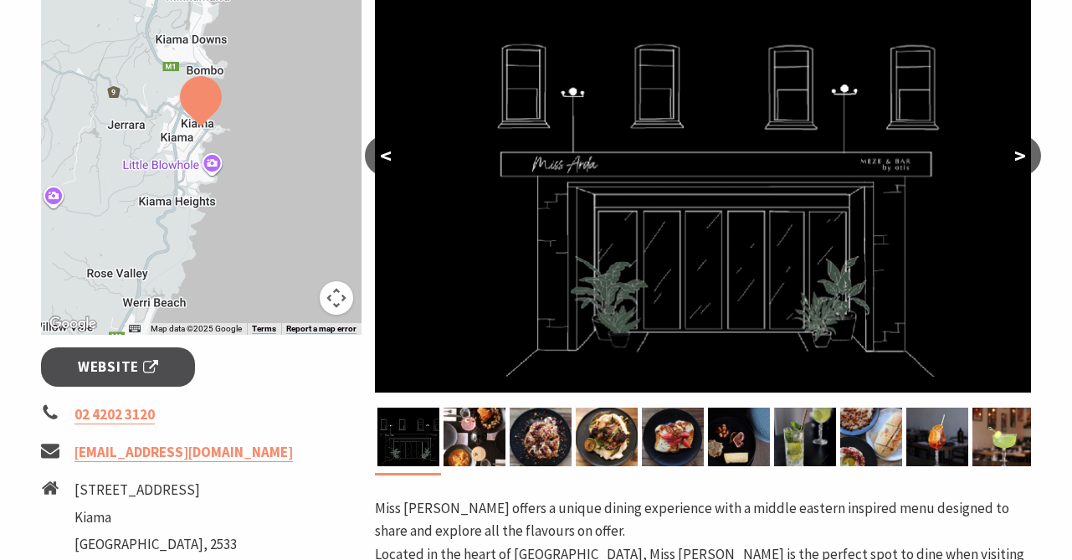
click at [1011, 164] on button ">" at bounding box center [1021, 156] width 42 height 40
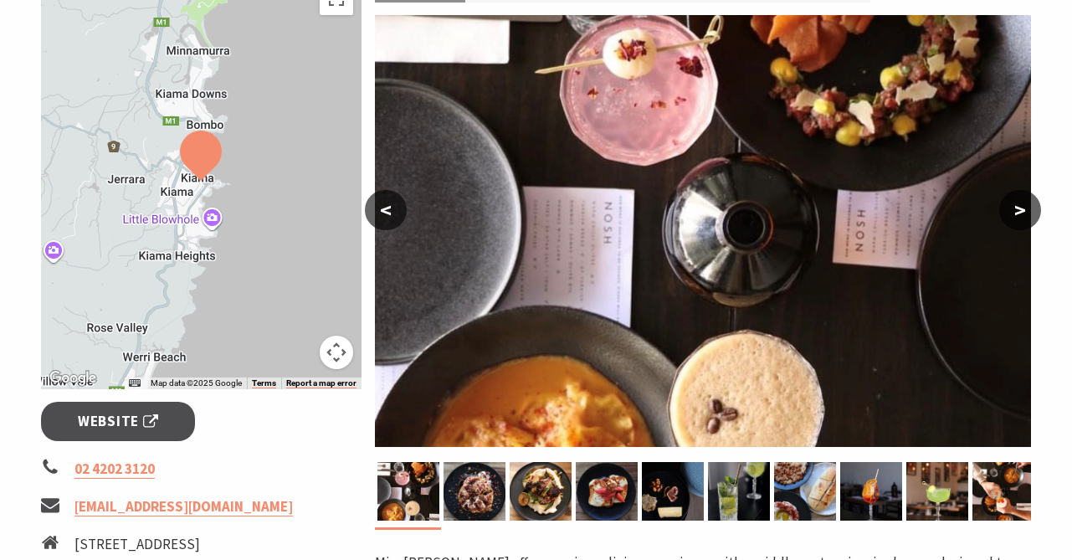
scroll to position [291, 0]
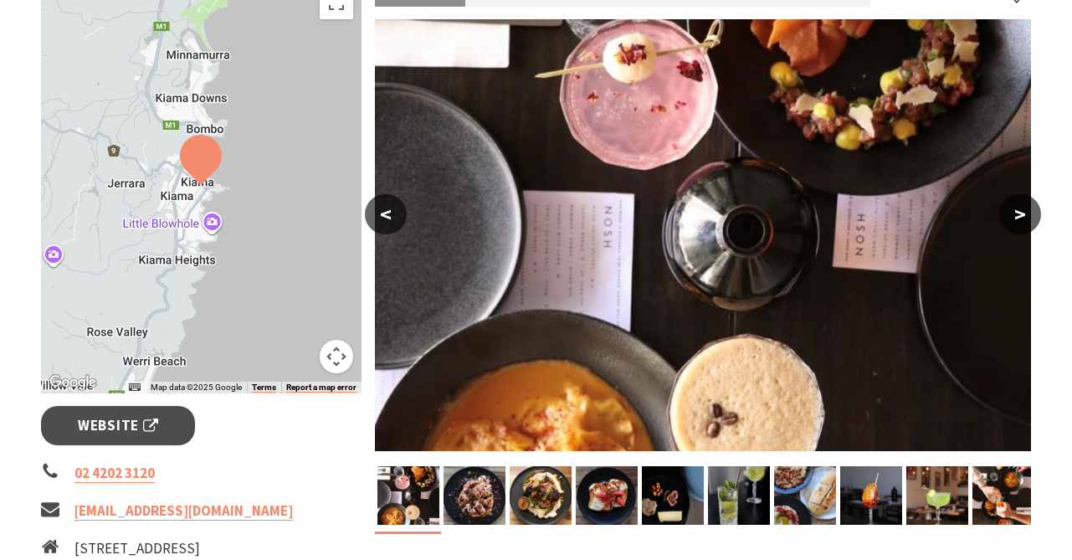
click at [1028, 203] on button ">" at bounding box center [1021, 214] width 42 height 40
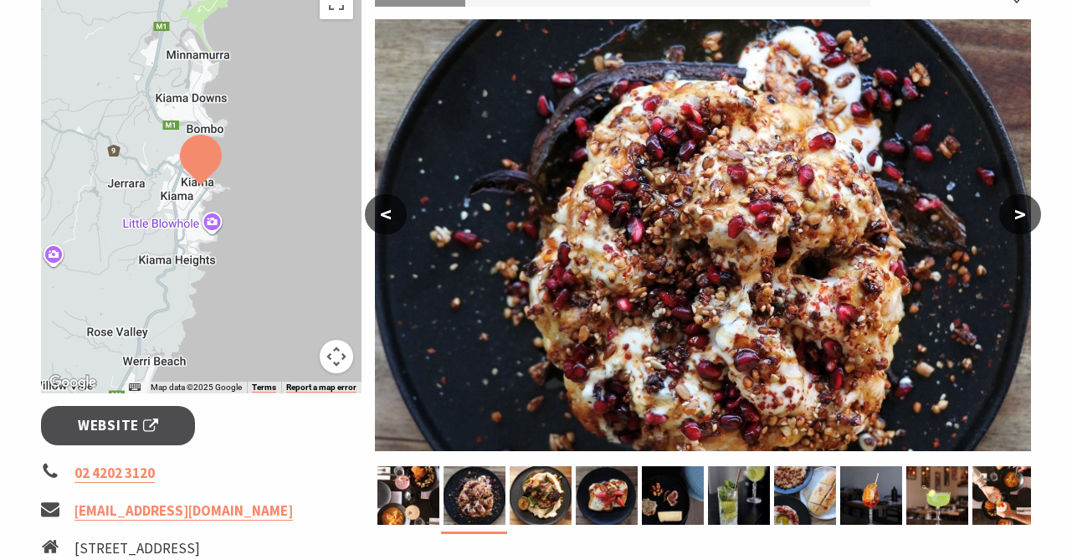
click at [1028, 203] on button ">" at bounding box center [1021, 214] width 42 height 40
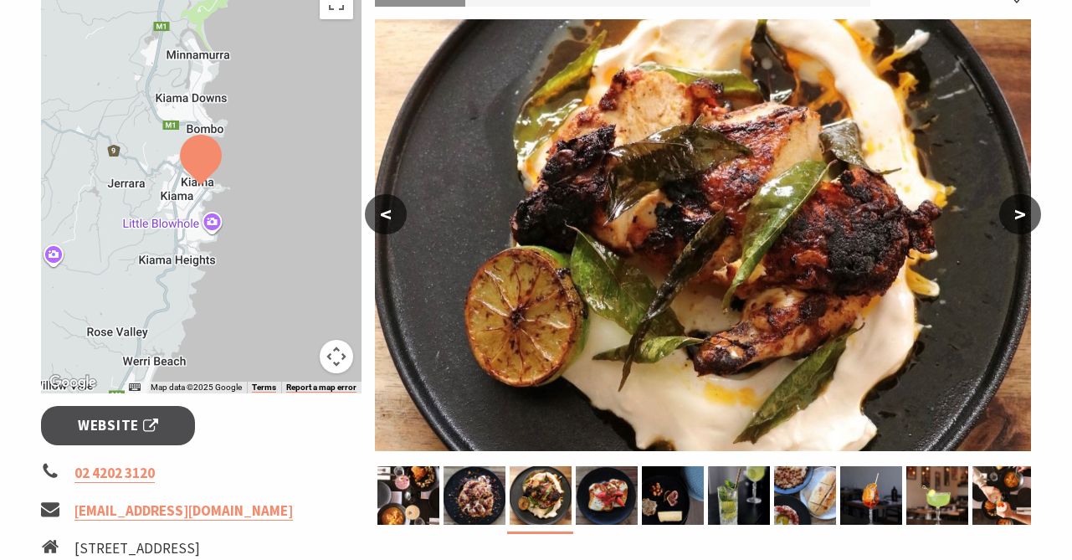
click at [1028, 203] on button ">" at bounding box center [1021, 214] width 42 height 40
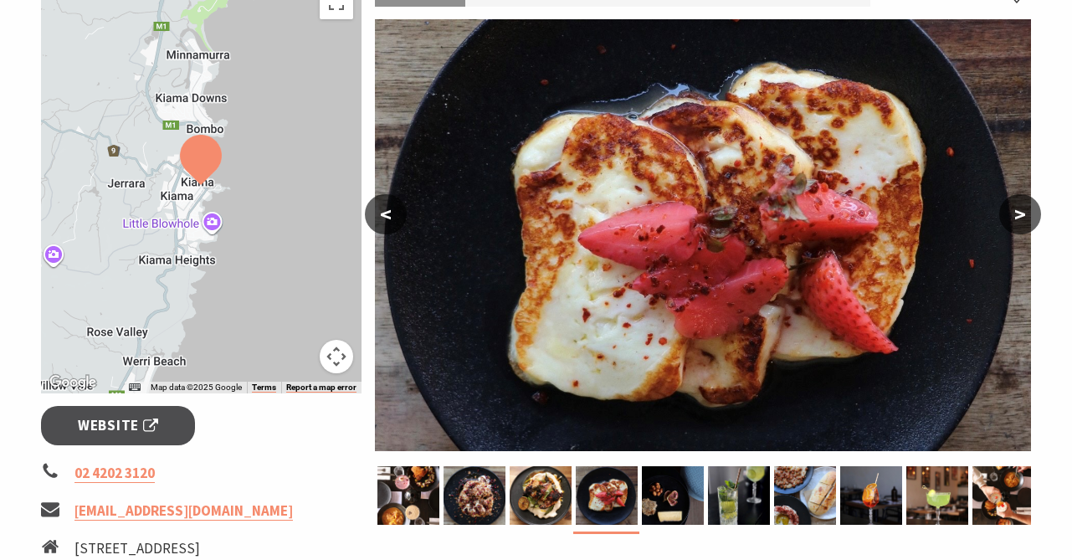
click at [1028, 203] on button ">" at bounding box center [1021, 214] width 42 height 40
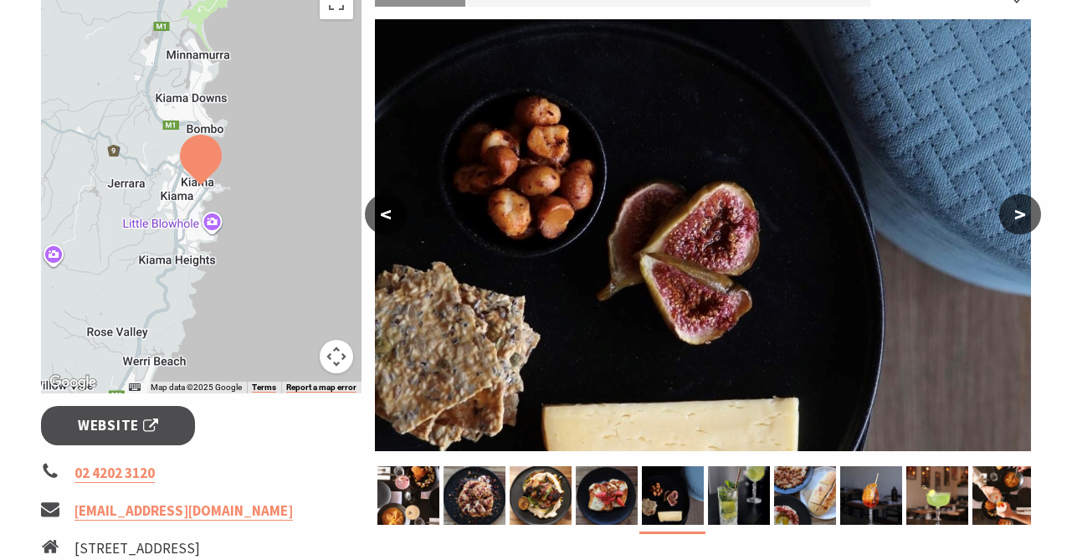
click at [1028, 203] on button ">" at bounding box center [1021, 214] width 42 height 40
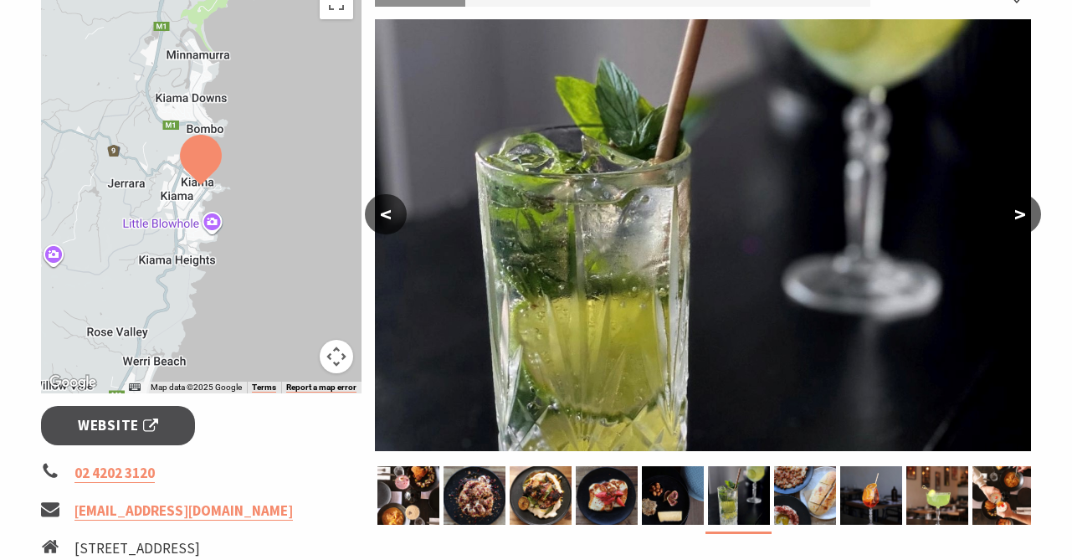
click at [1028, 203] on button ">" at bounding box center [1021, 214] width 42 height 40
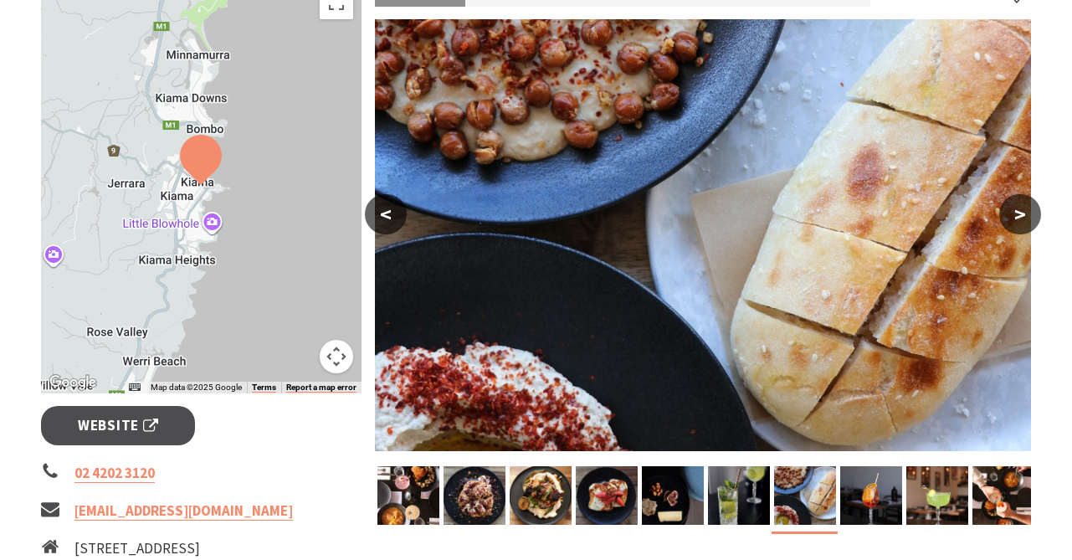
click at [1029, 205] on button ">" at bounding box center [1021, 214] width 42 height 40
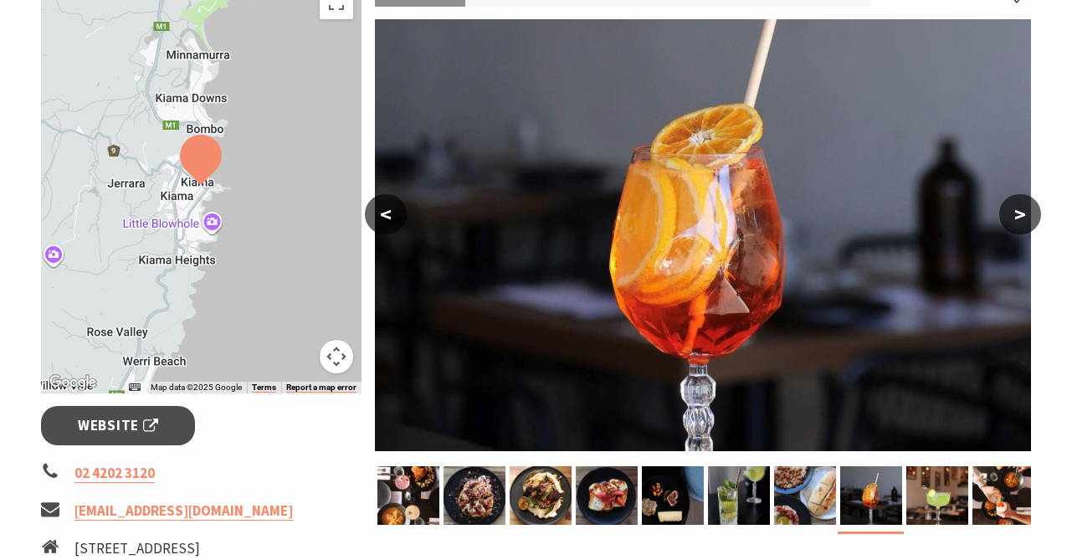
click at [1030, 207] on button ">" at bounding box center [1021, 214] width 42 height 40
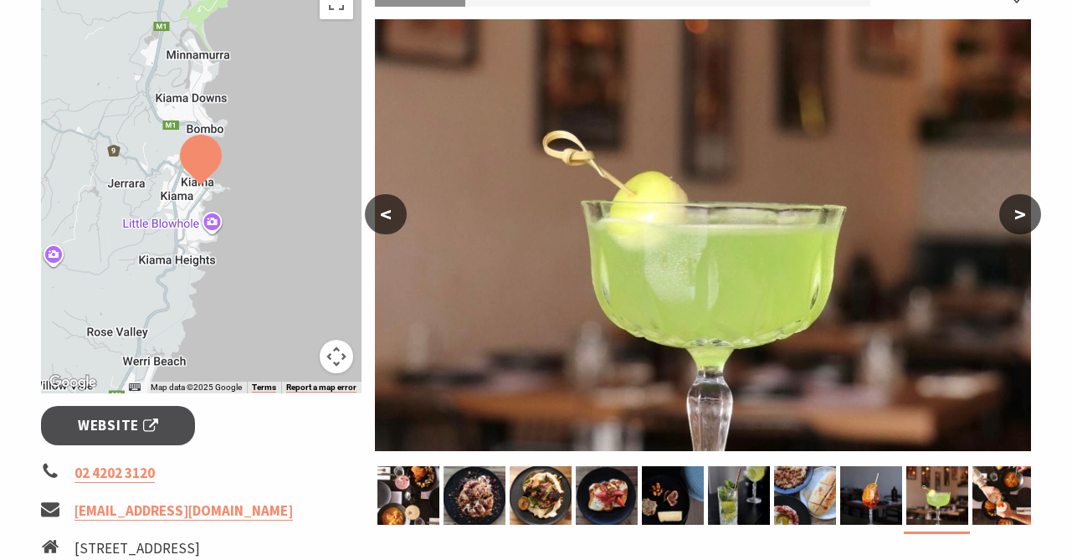
click at [1030, 208] on button ">" at bounding box center [1021, 214] width 42 height 40
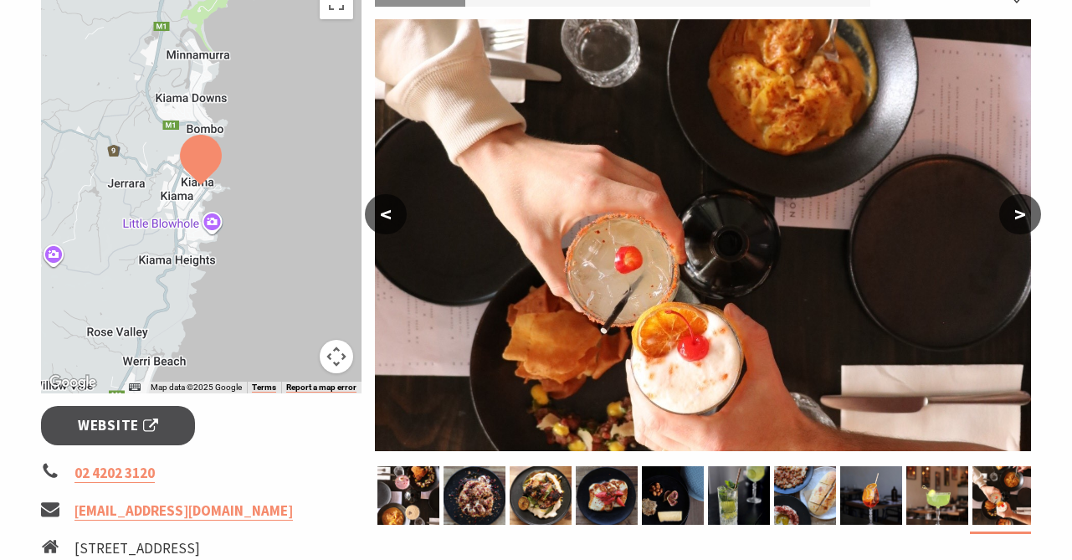
click at [1031, 208] on button ">" at bounding box center [1021, 214] width 42 height 40
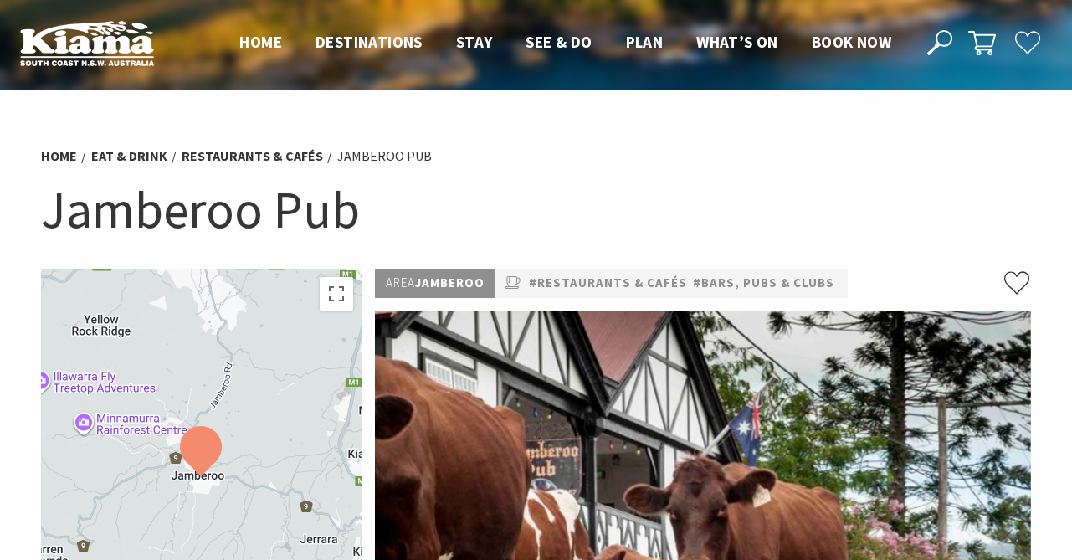
click at [517, 205] on h1 "Jamberoo Pub" at bounding box center [536, 210] width 991 height 68
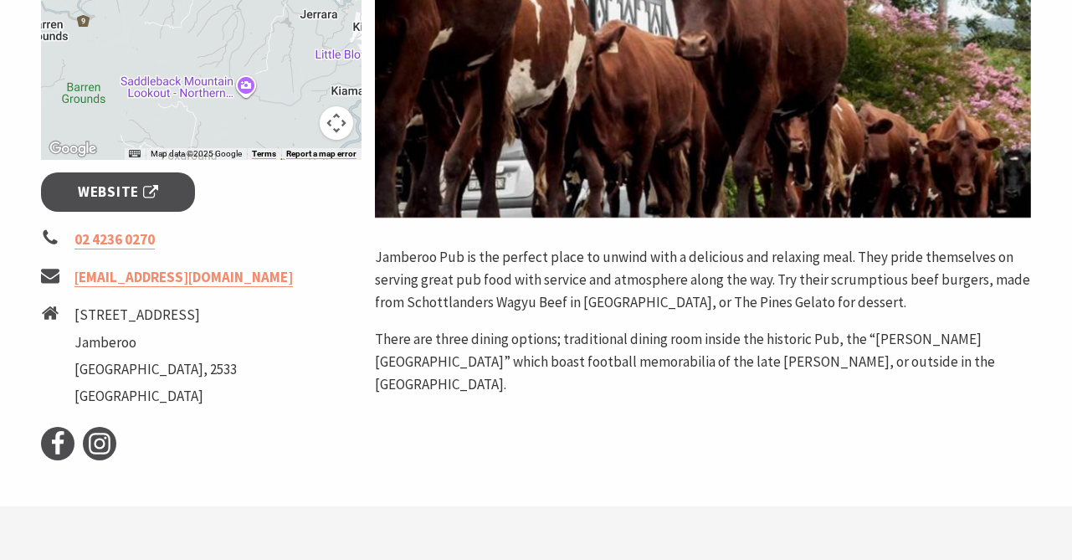
scroll to position [545, 0]
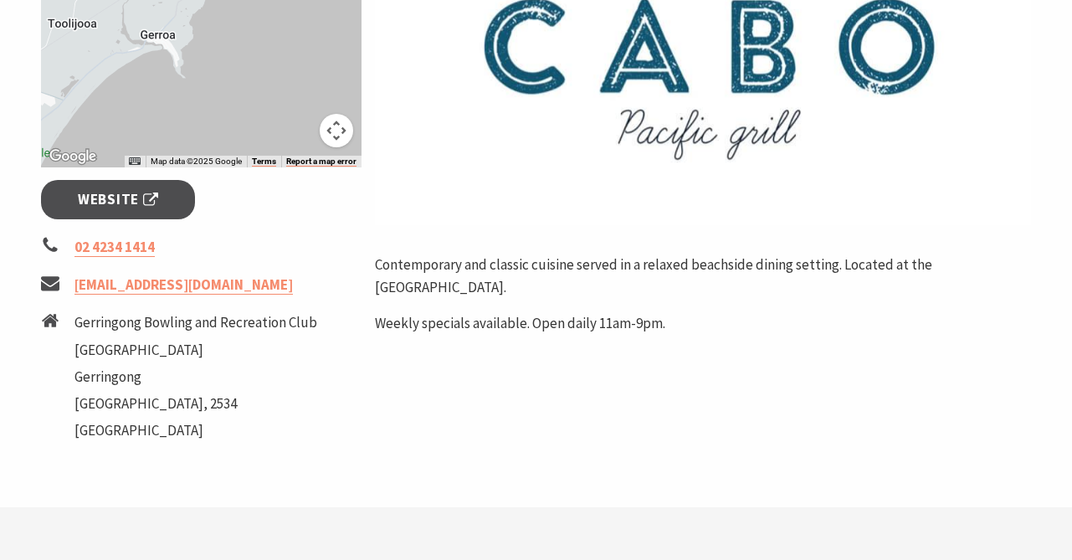
scroll to position [570, 0]
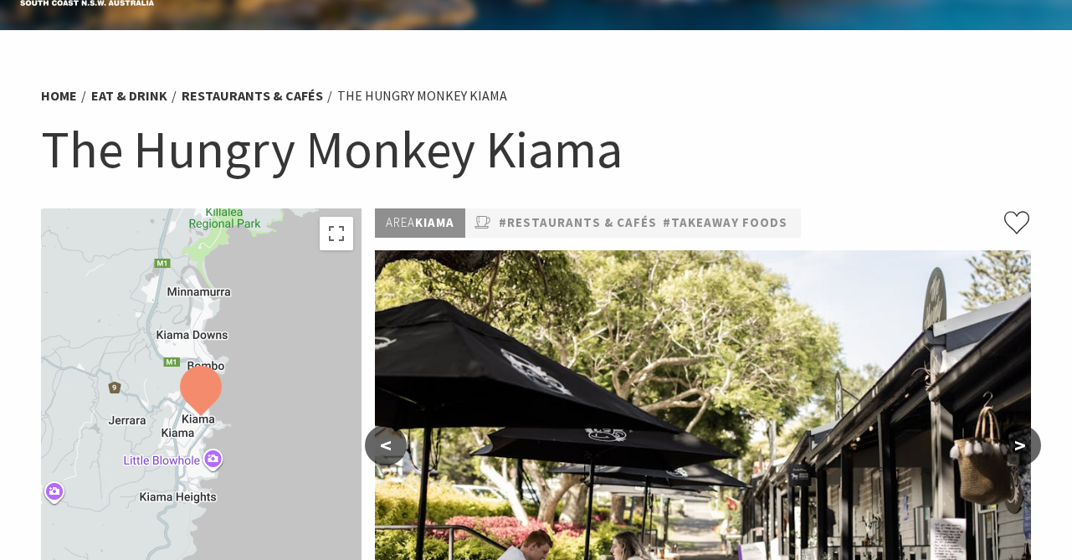
scroll to position [54, 0]
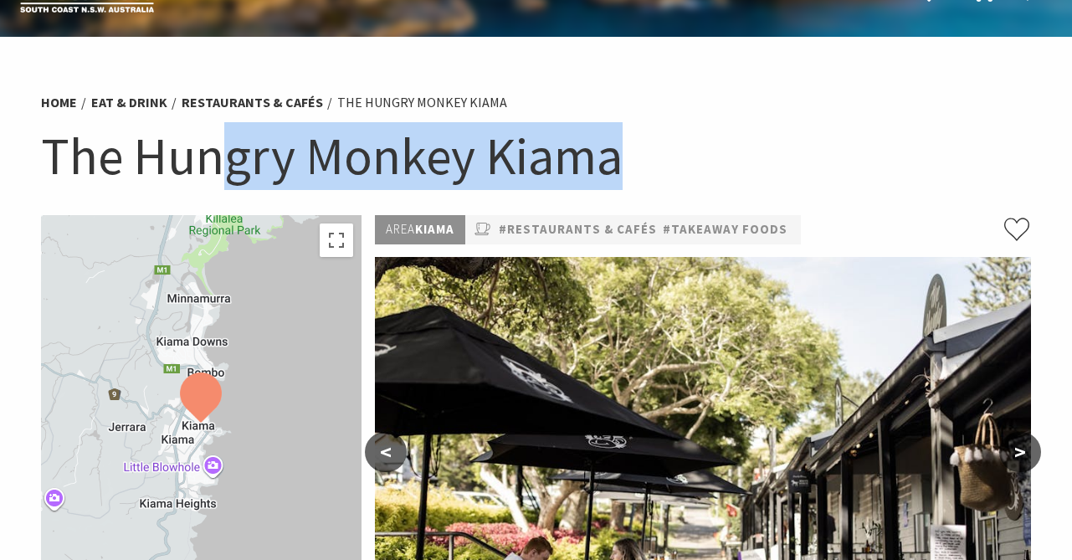
drag, startPoint x: 632, startPoint y: 152, endPoint x: 223, endPoint y: 140, distance: 409.6
click at [224, 140] on h1 "The Hungry Monkey Kiama" at bounding box center [536, 156] width 991 height 68
click at [223, 140] on h1 "The Hungry Monkey Kiama" at bounding box center [536, 156] width 991 height 68
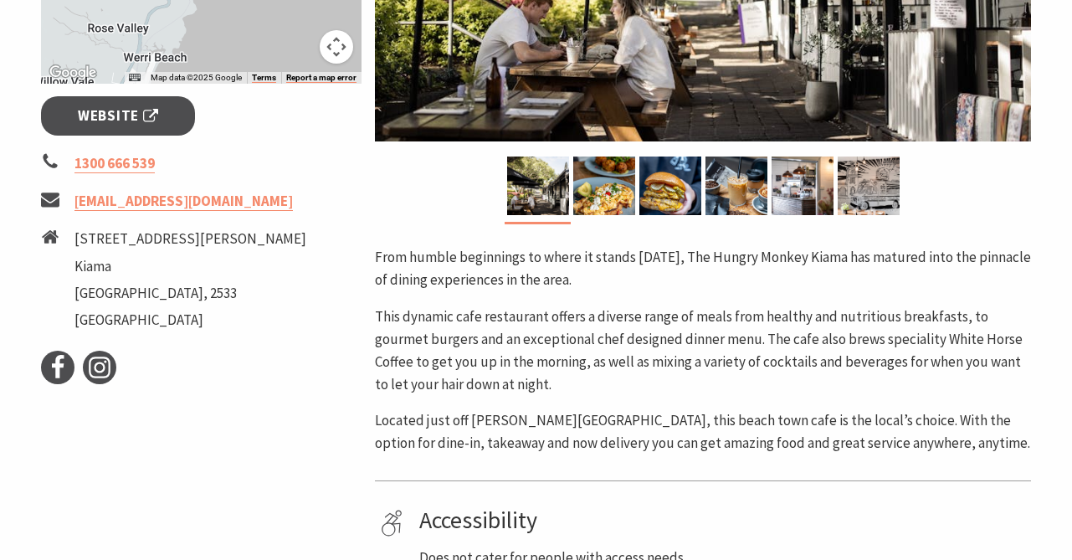
scroll to position [623, 0]
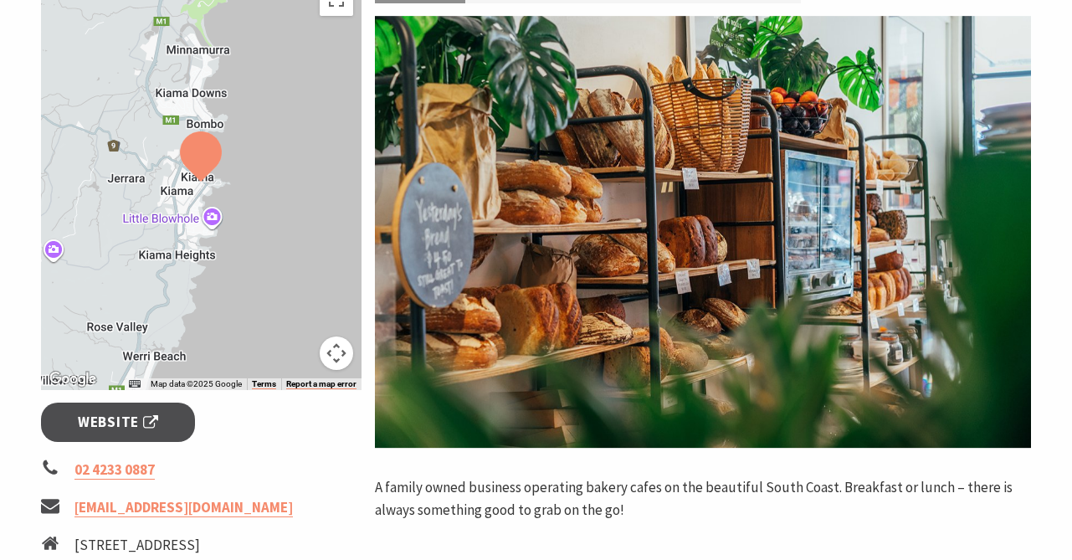
scroll to position [583, 0]
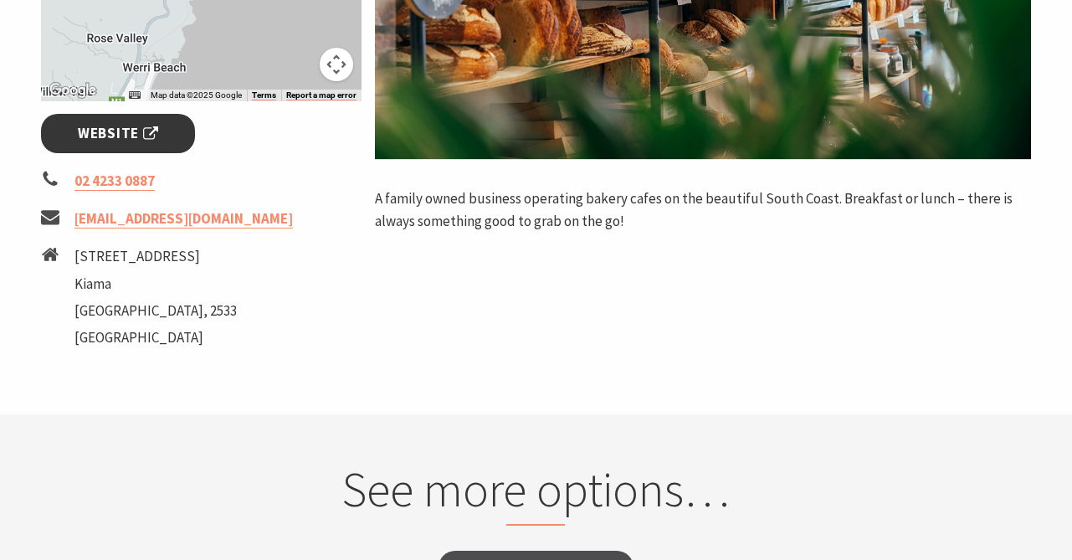
click at [132, 131] on span "Website" at bounding box center [118, 133] width 80 height 23
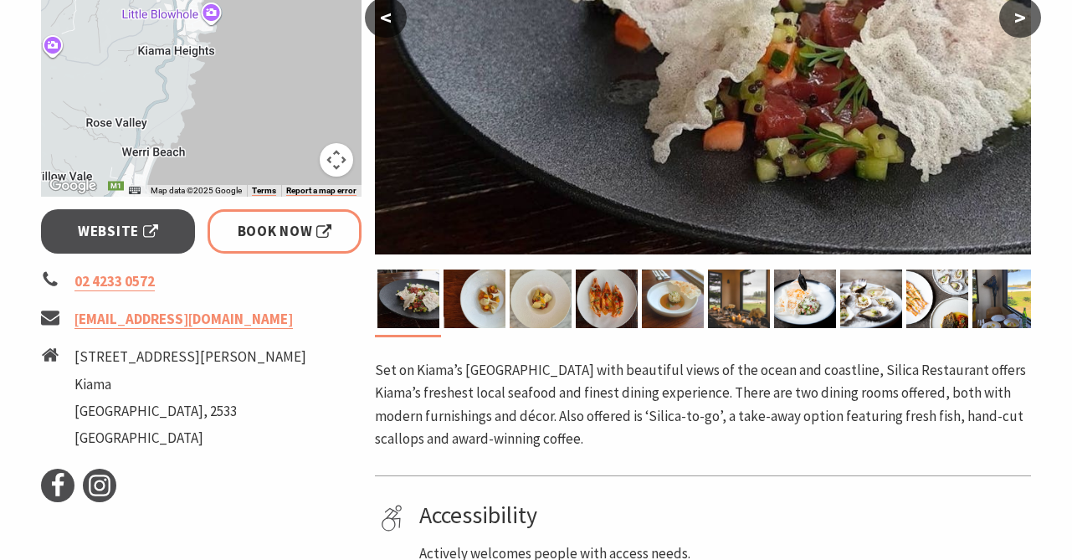
scroll to position [491, 0]
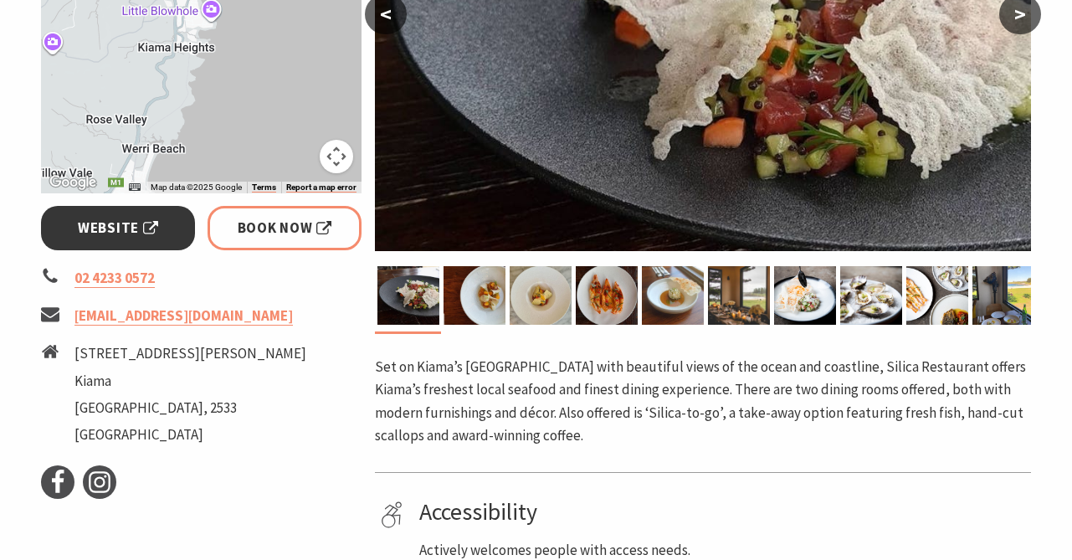
click at [159, 218] on link "Website" at bounding box center [118, 228] width 155 height 44
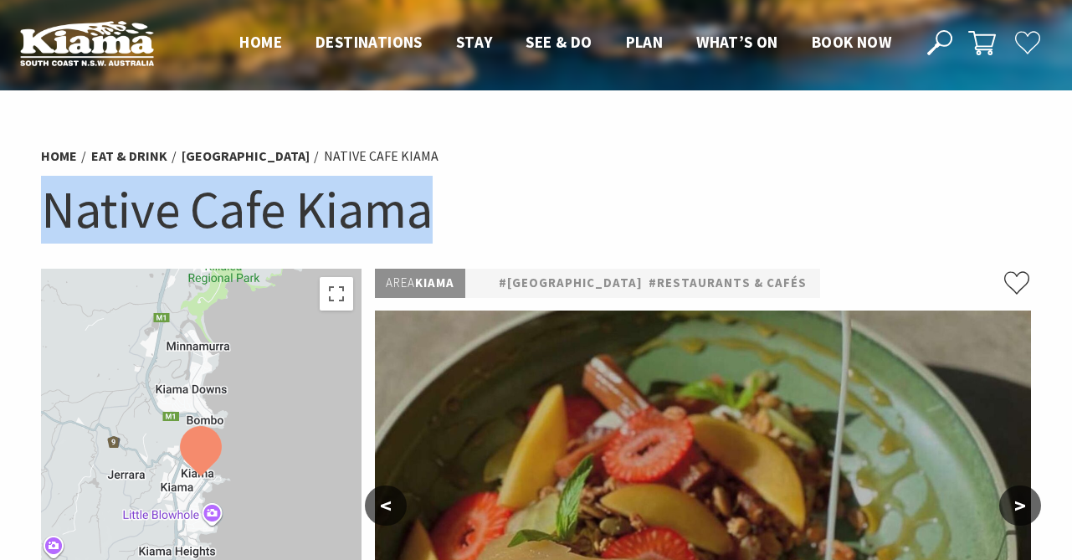
drag, startPoint x: 438, startPoint y: 212, endPoint x: 50, endPoint y: 220, distance: 387.7
click at [50, 220] on h1 "Native Cafe Kiama" at bounding box center [536, 210] width 991 height 68
copy h1 "Native Cafe Kiama"
